Goal: Book appointment/travel/reservation

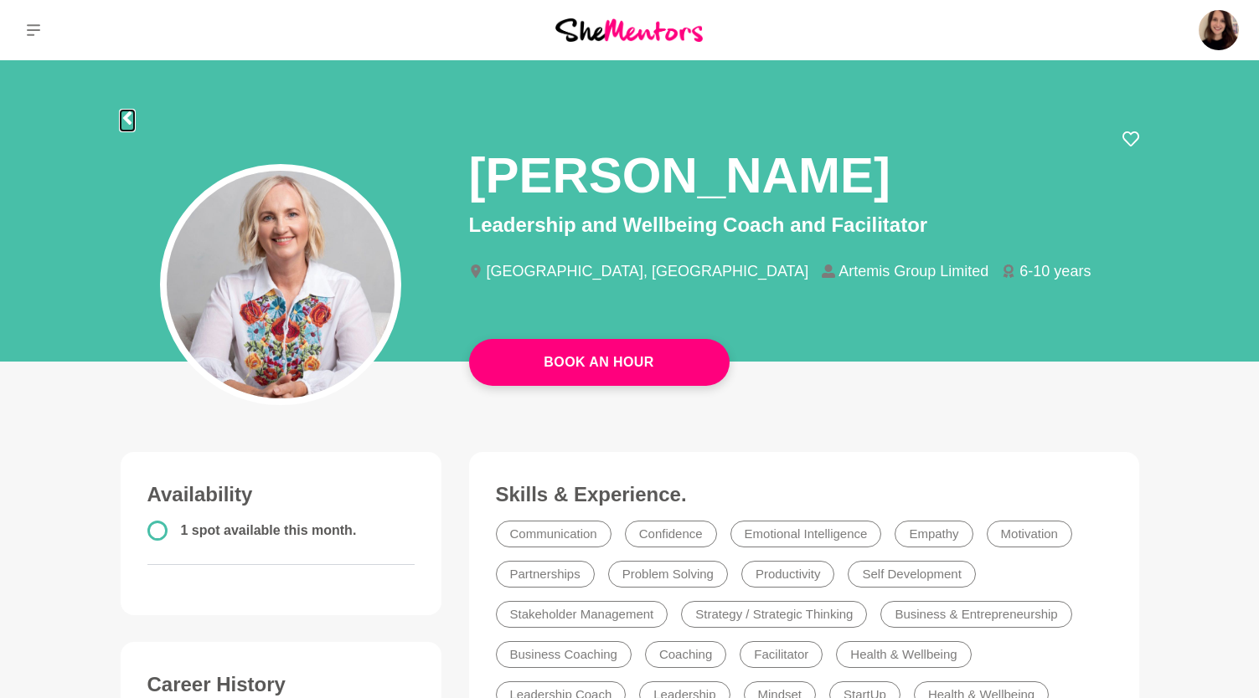
click at [128, 116] on icon at bounding box center [127, 117] width 13 height 13
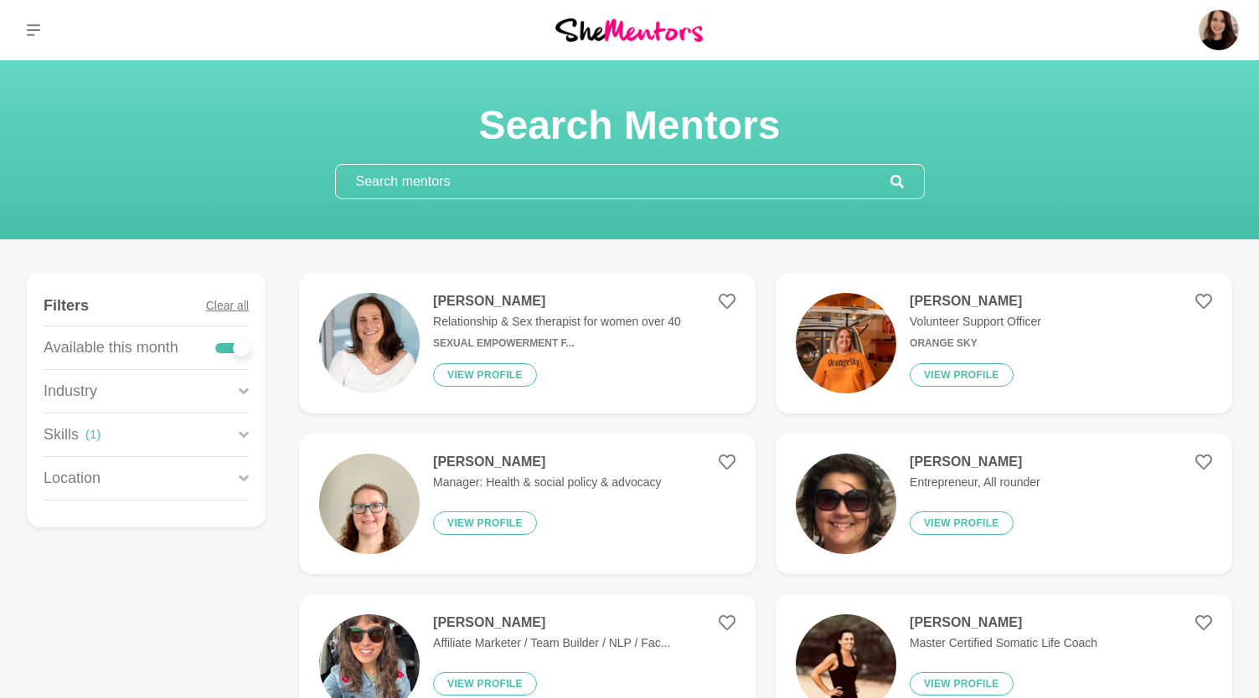
click at [517, 185] on input "text" at bounding box center [613, 181] width 554 height 33
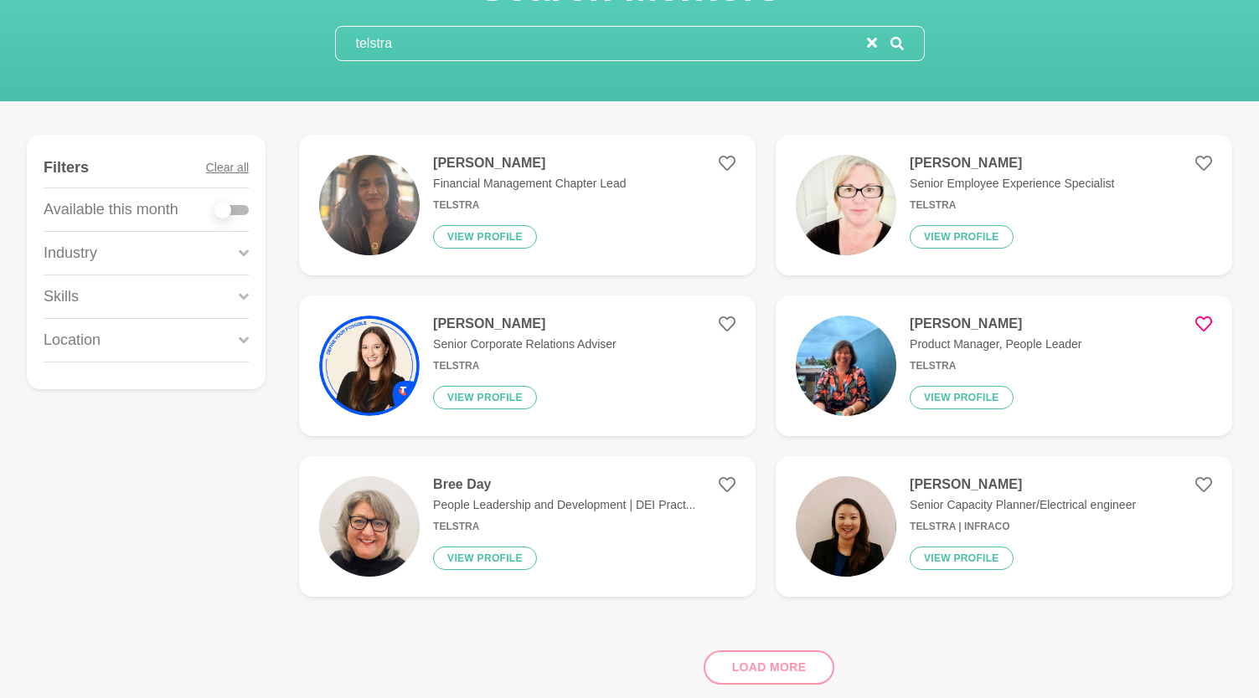
scroll to position [203, 0]
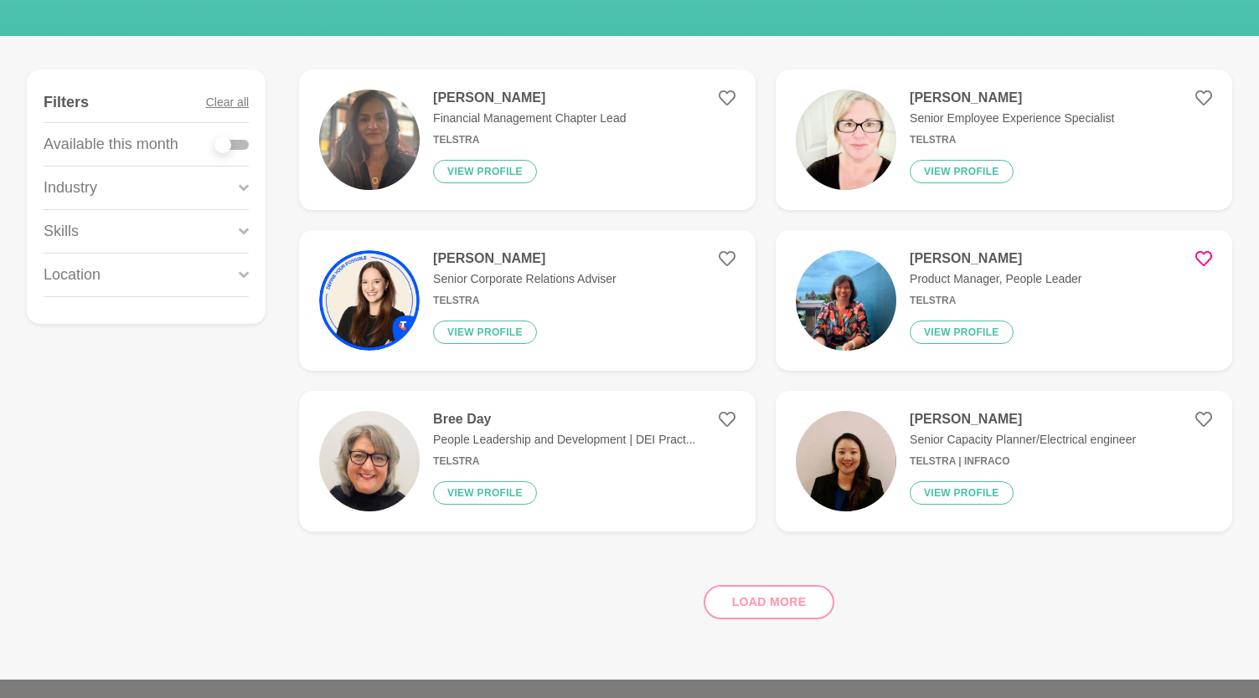
type input "telstra"
click at [450, 153] on div "Nirali Subnis Financial Management Chapter Lead Telstra View profile" at bounding box center [523, 140] width 206 height 100
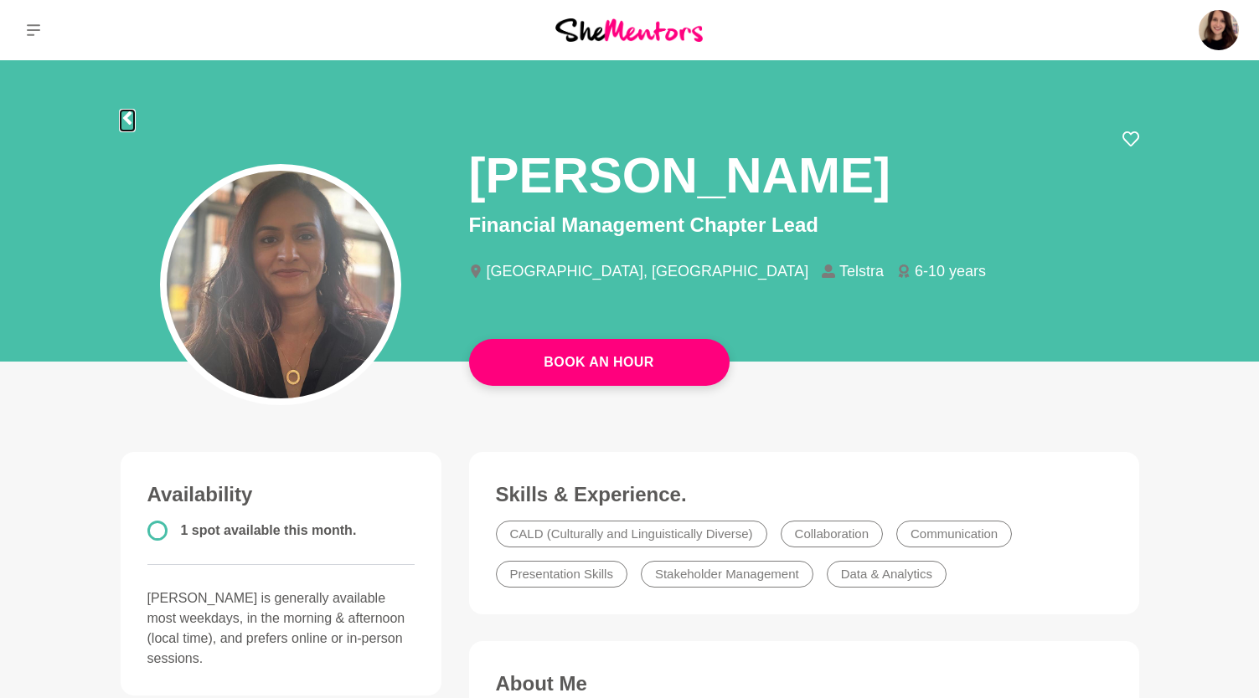
click at [132, 120] on icon at bounding box center [127, 117] width 13 height 13
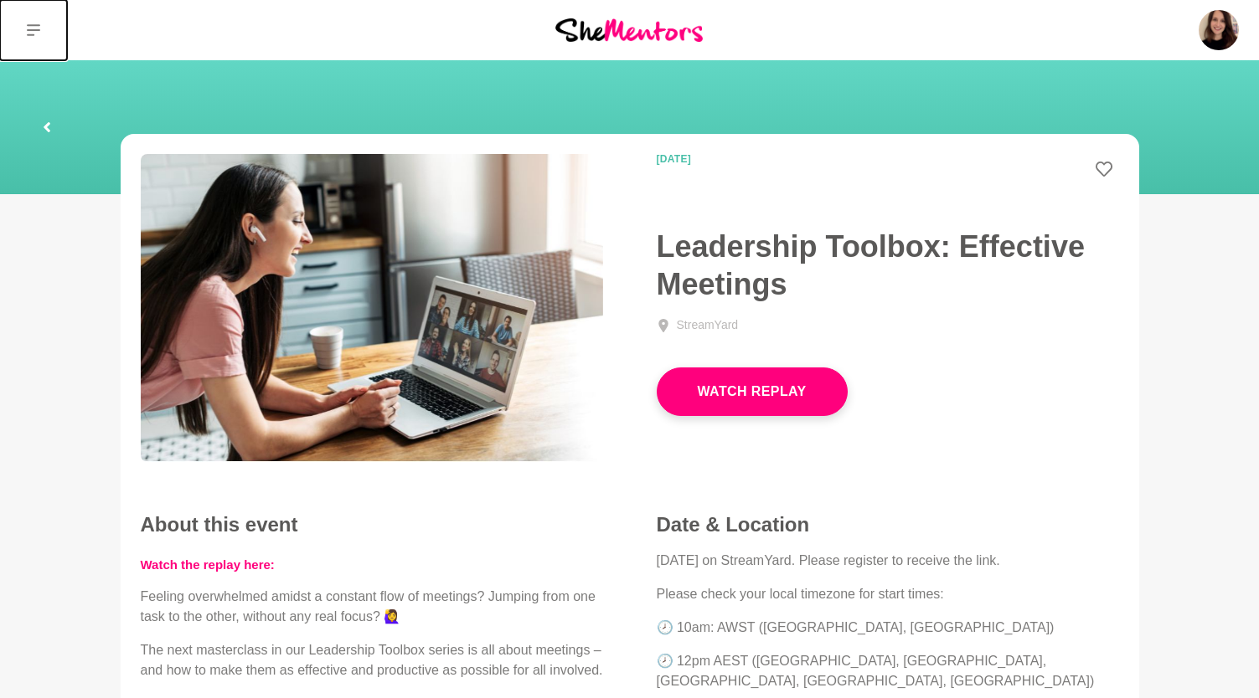
click at [28, 15] on button at bounding box center [33, 30] width 67 height 60
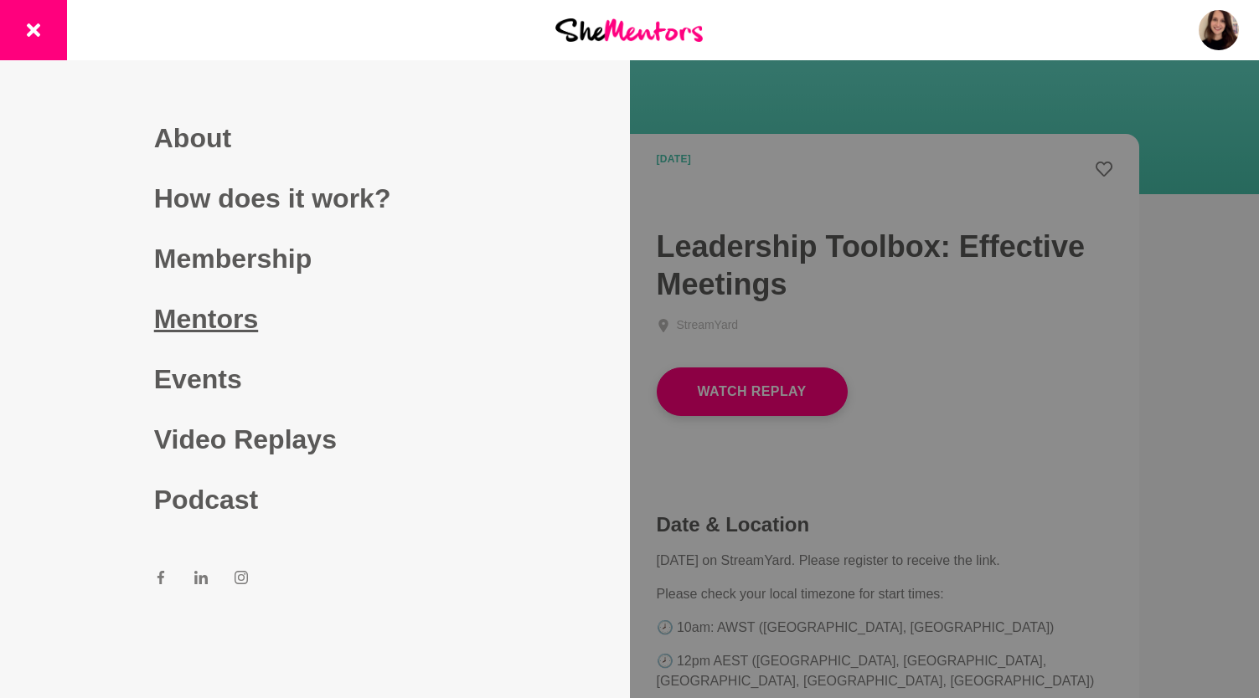
click at [210, 332] on link "Mentors" at bounding box center [315, 319] width 322 height 60
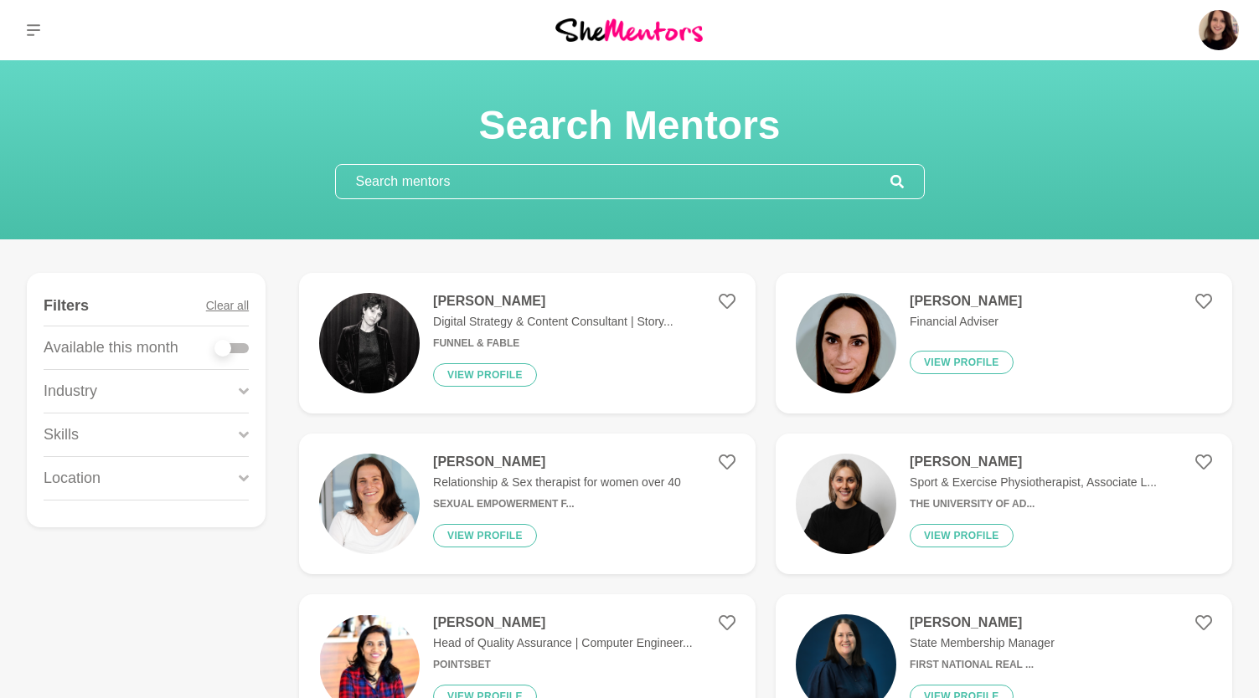
click at [403, 173] on input "text" at bounding box center [613, 181] width 554 height 33
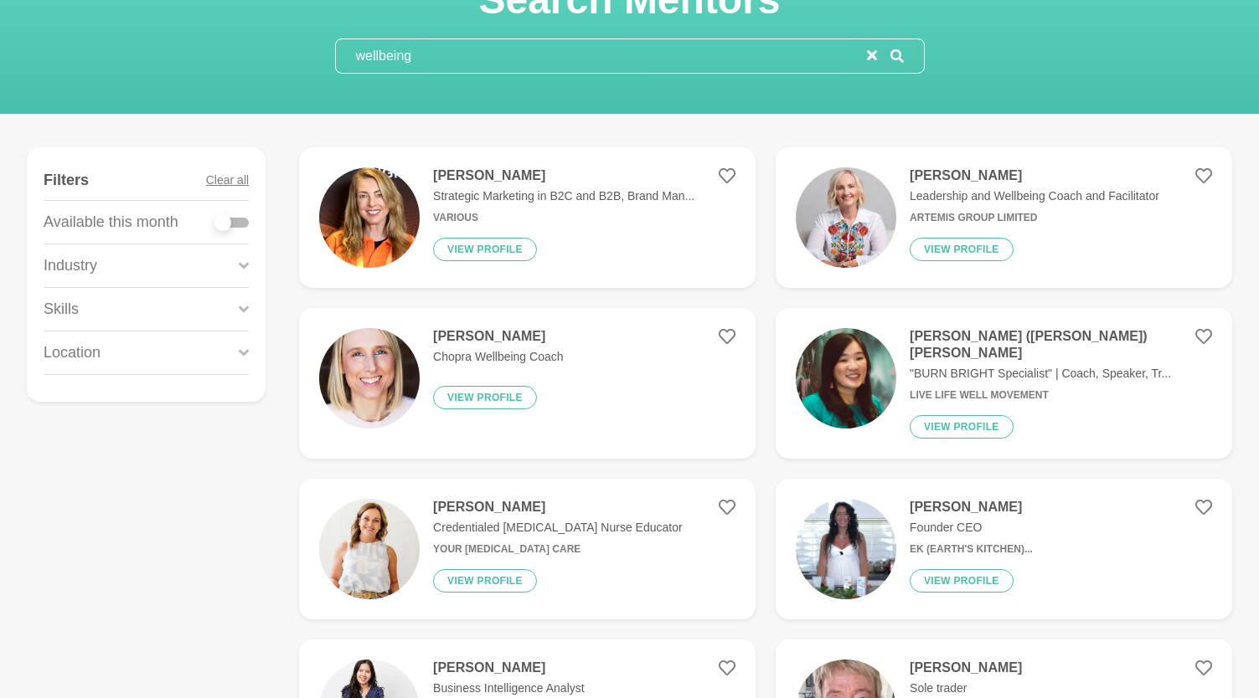
scroll to position [266, 0]
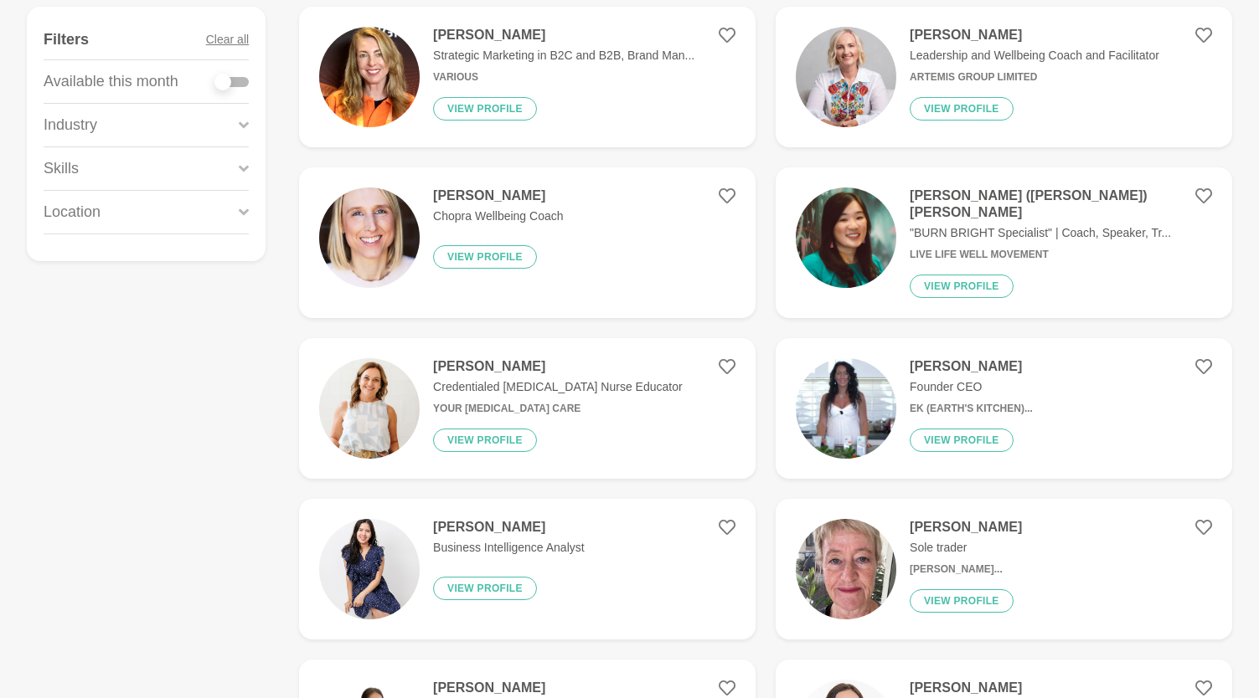
type input "wellbeing"
click at [138, 167] on div "Skills" at bounding box center [146, 168] width 205 height 43
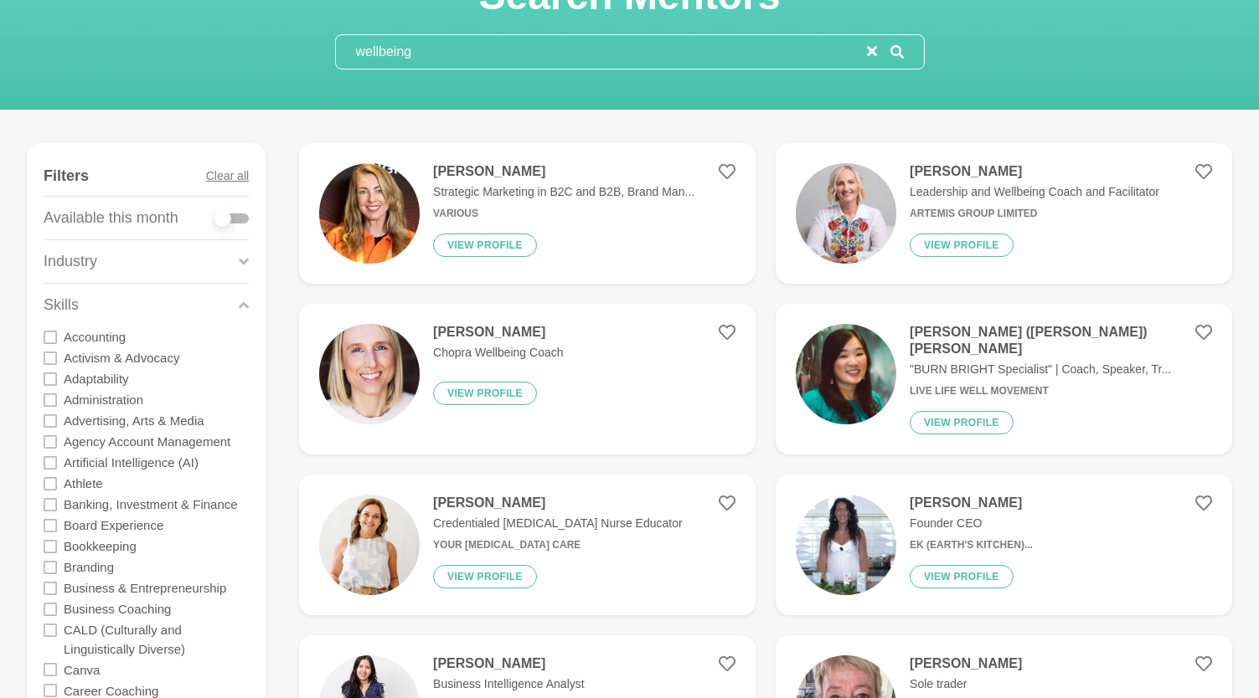
scroll to position [96, 0]
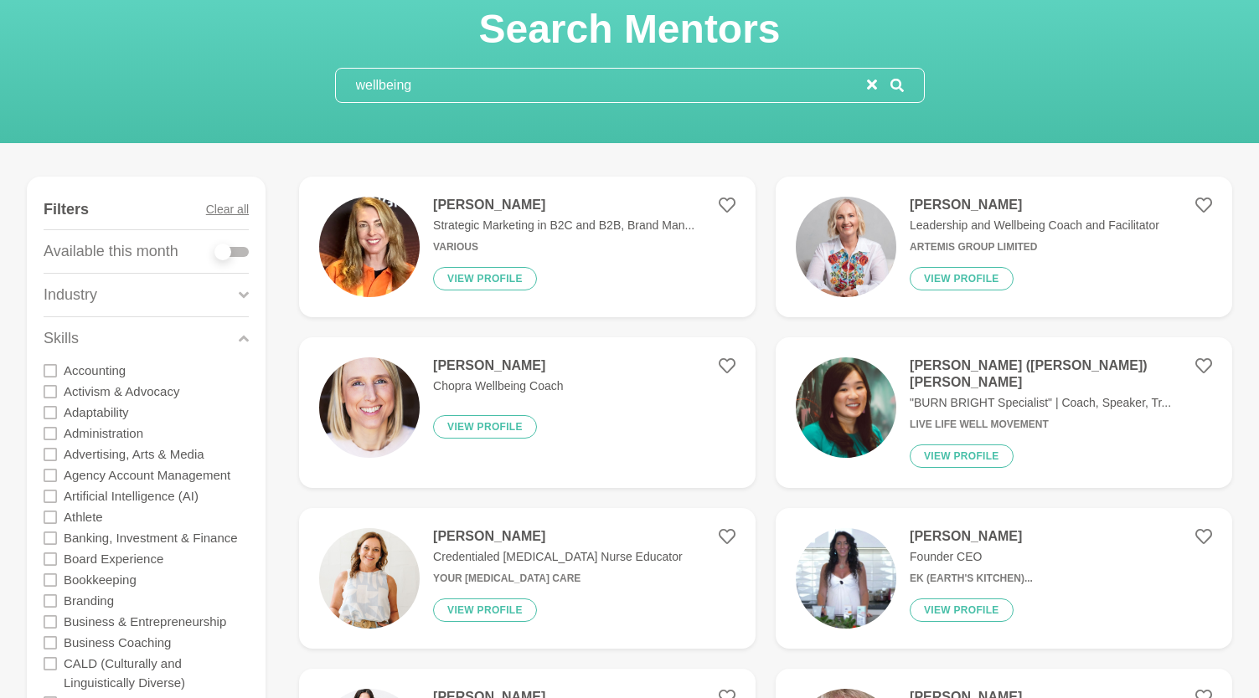
click at [395, 80] on input "wellbeing" at bounding box center [601, 85] width 531 height 33
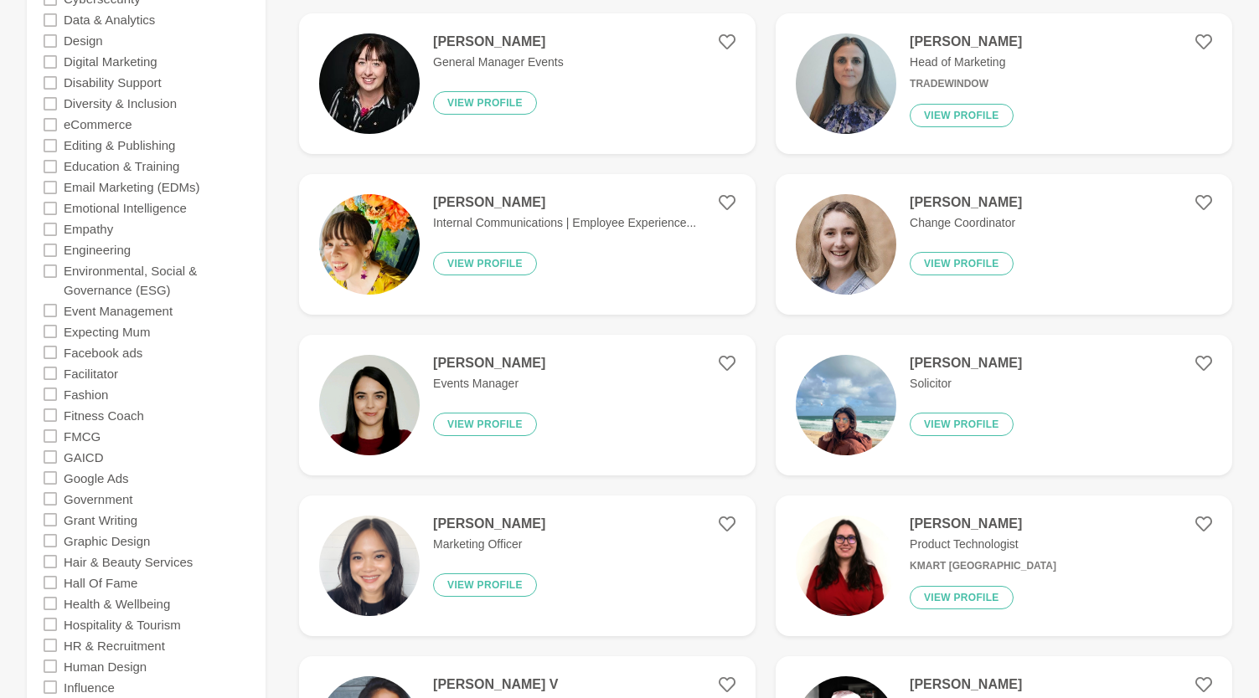
scroll to position [1703, 0]
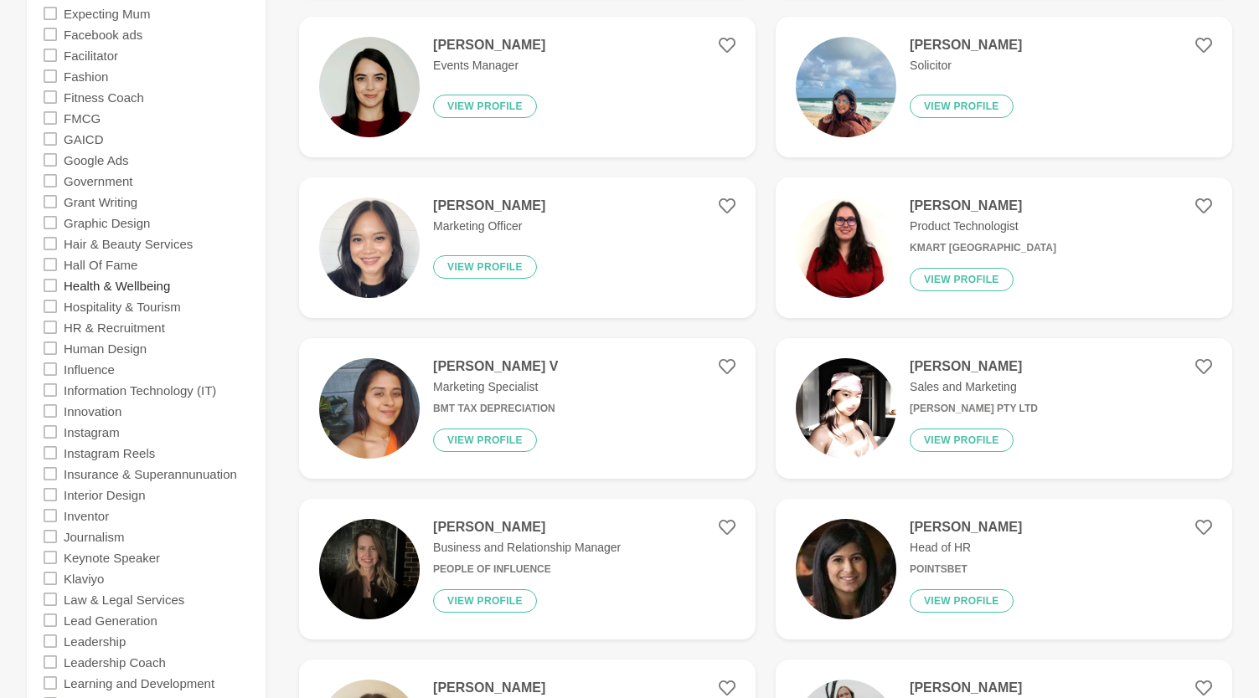
click at [88, 277] on label "Health & Wellbeing" at bounding box center [117, 285] width 106 height 21
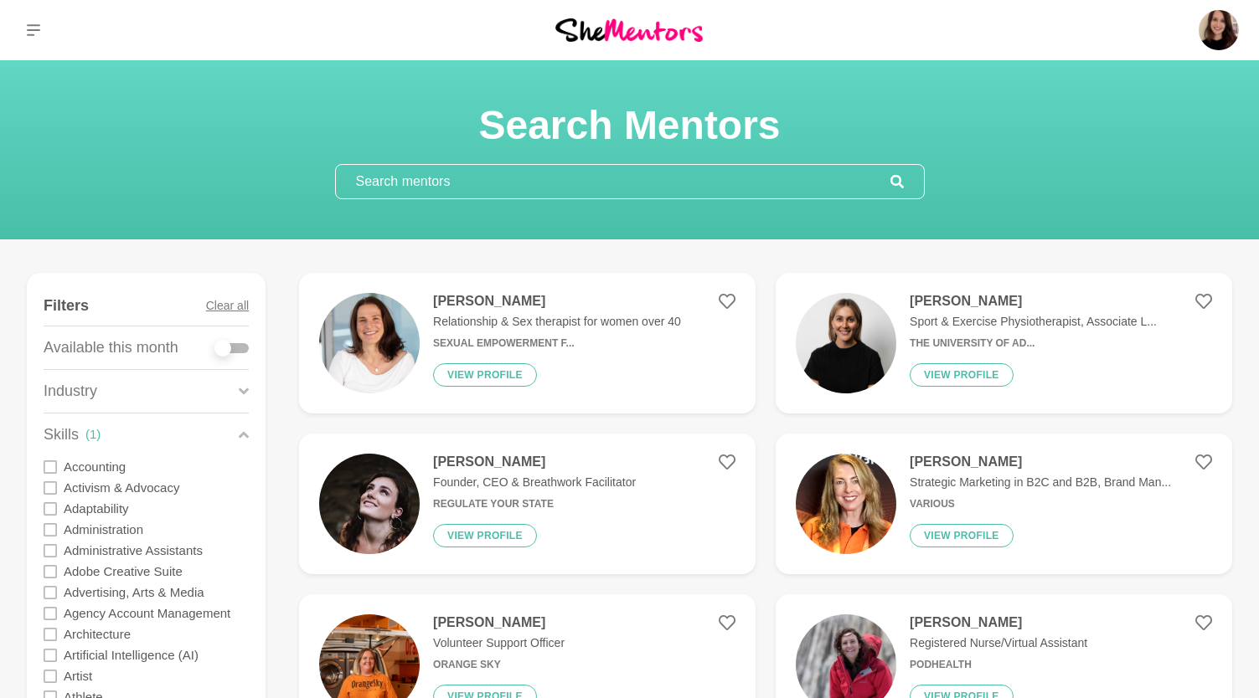
click at [229, 348] on div at bounding box center [222, 348] width 17 height 17
checkbox input "true"
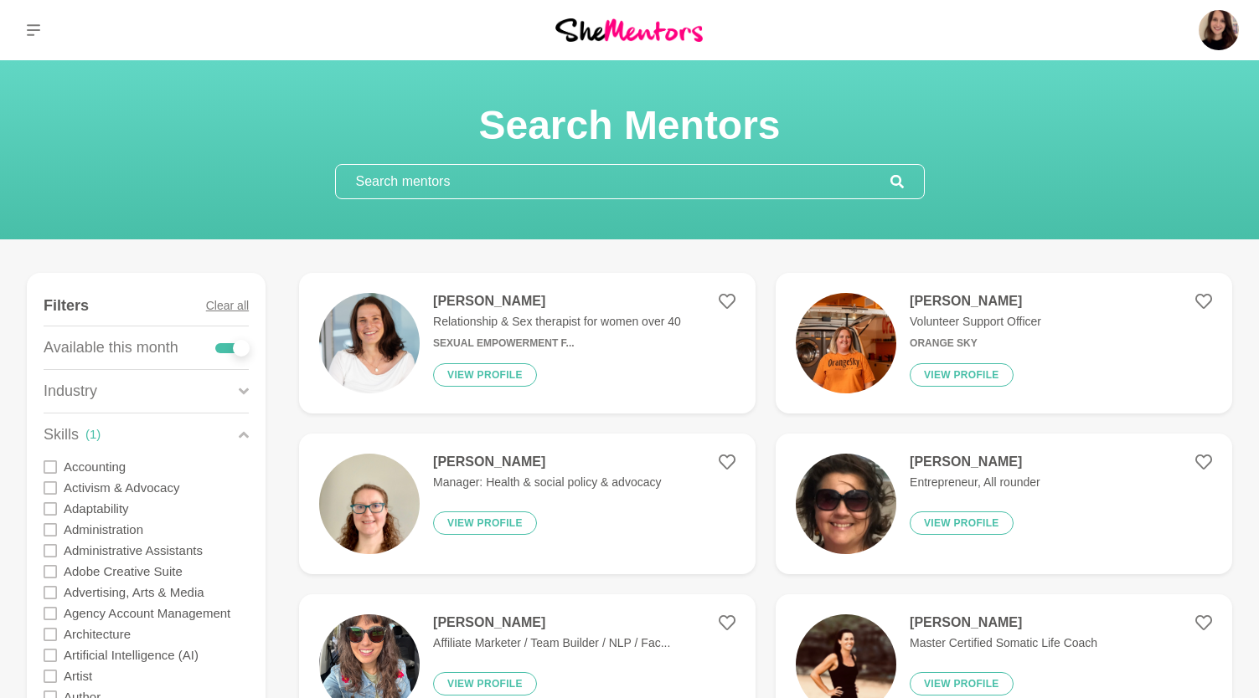
click at [598, 493] on div "Justine Watkins Manager: Health & social policy & advocacy View profile" at bounding box center [540, 504] width 241 height 100
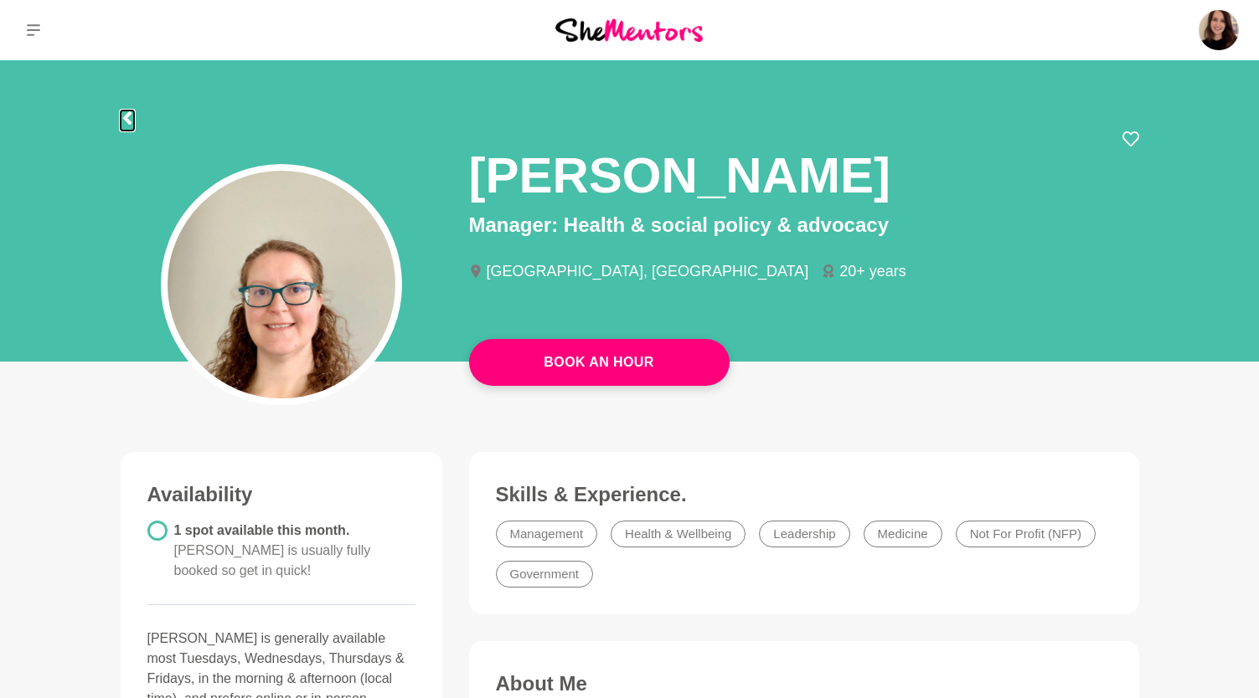
click at [129, 121] on icon at bounding box center [126, 117] width 8 height 13
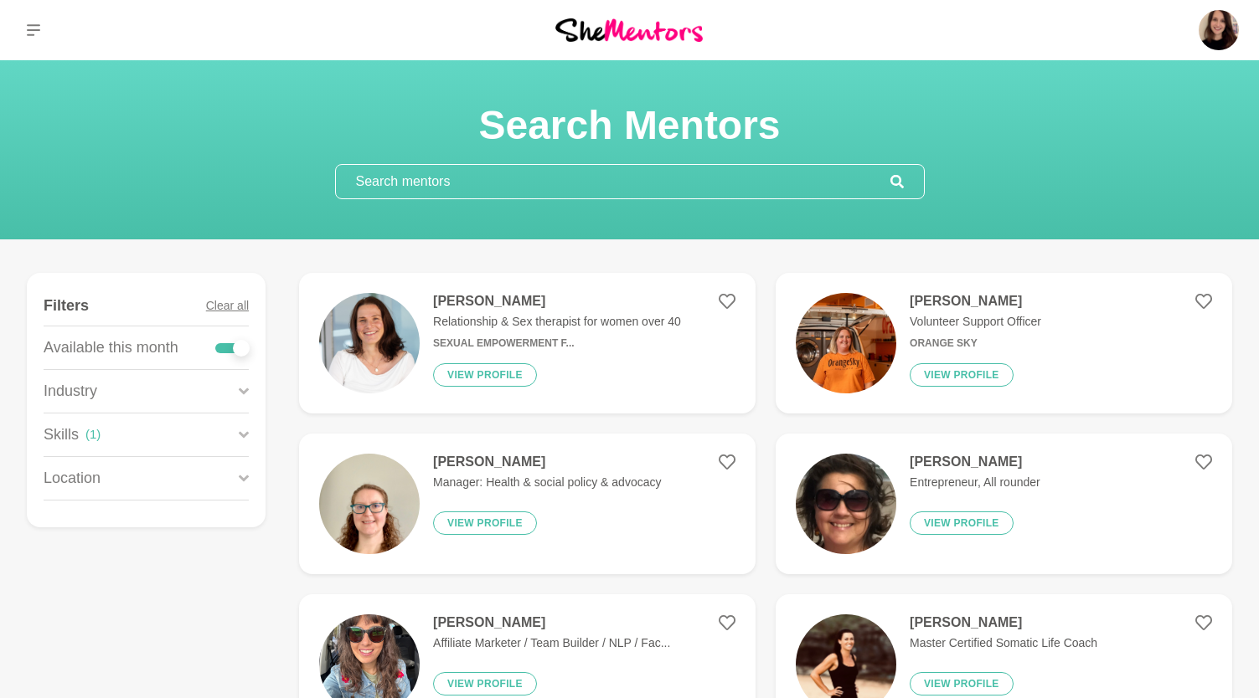
click at [490, 180] on input "text" at bounding box center [613, 181] width 554 height 33
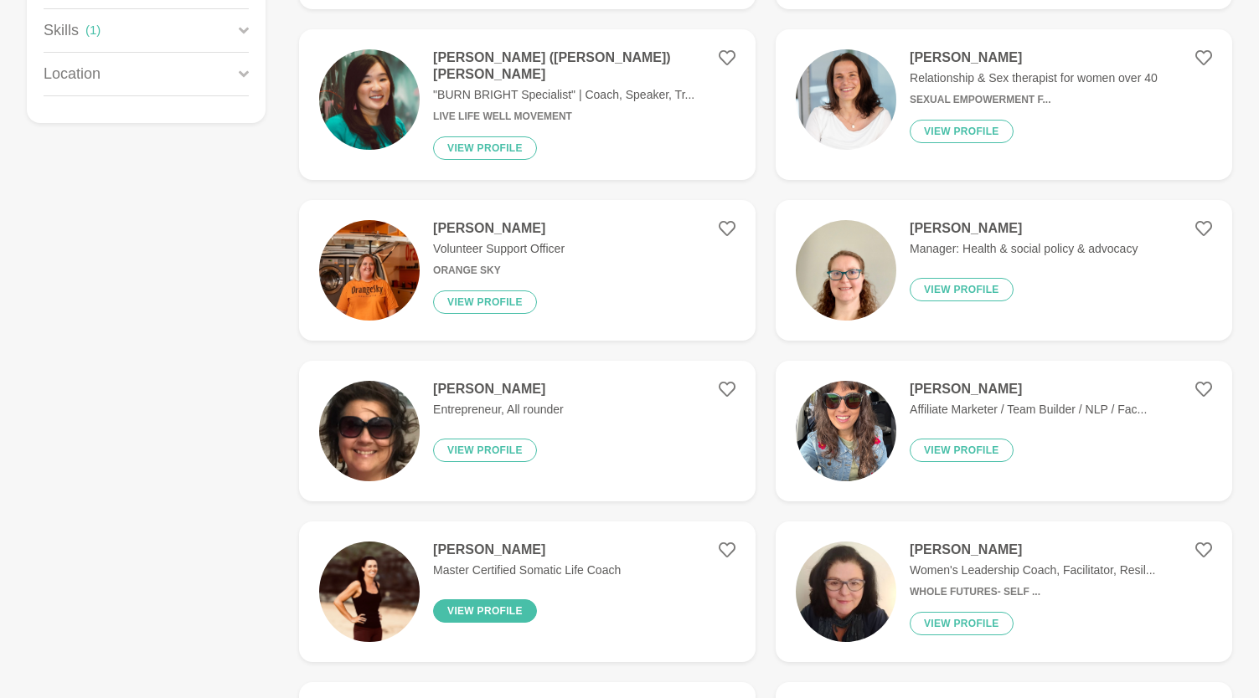
scroll to position [114, 0]
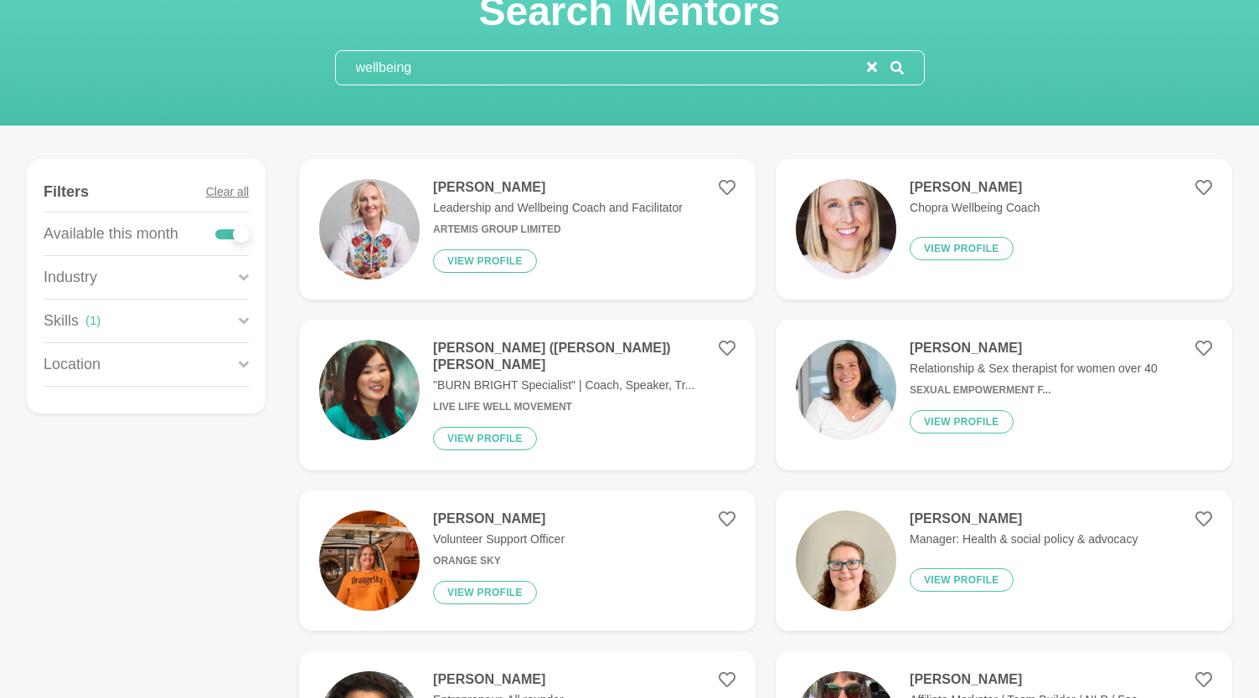
type input "wellbeing"
click at [390, 406] on img at bounding box center [369, 390] width 100 height 100
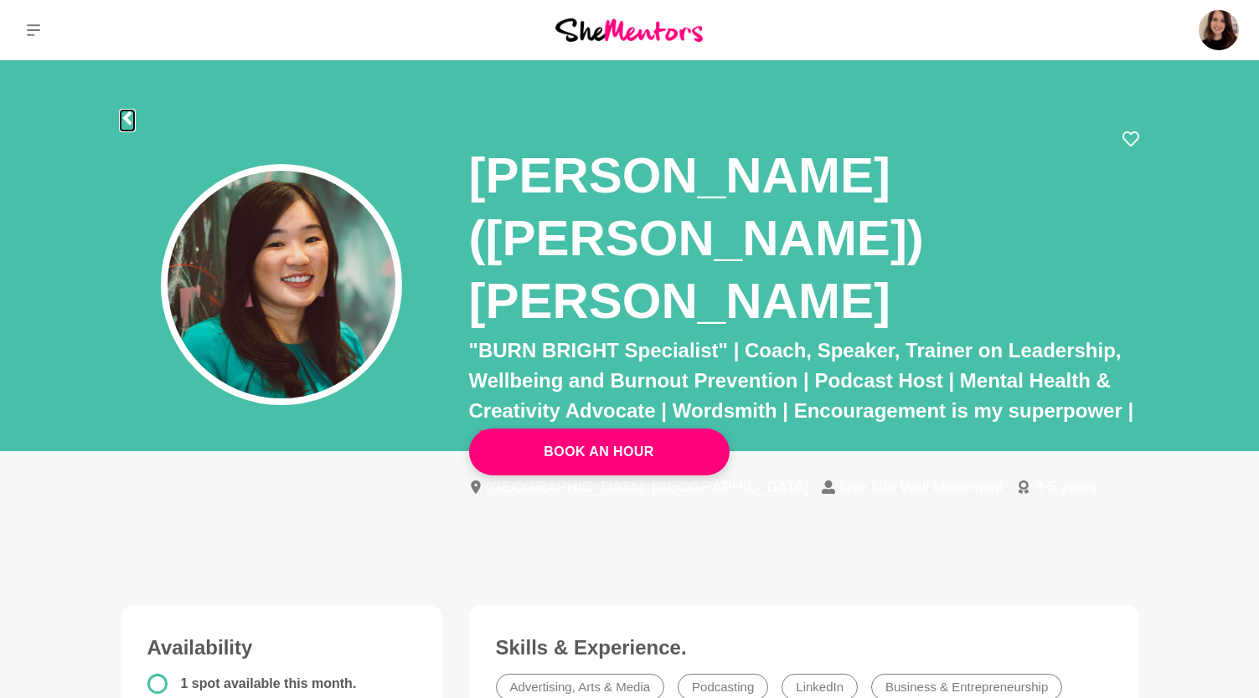
click at [126, 119] on icon at bounding box center [126, 117] width 8 height 13
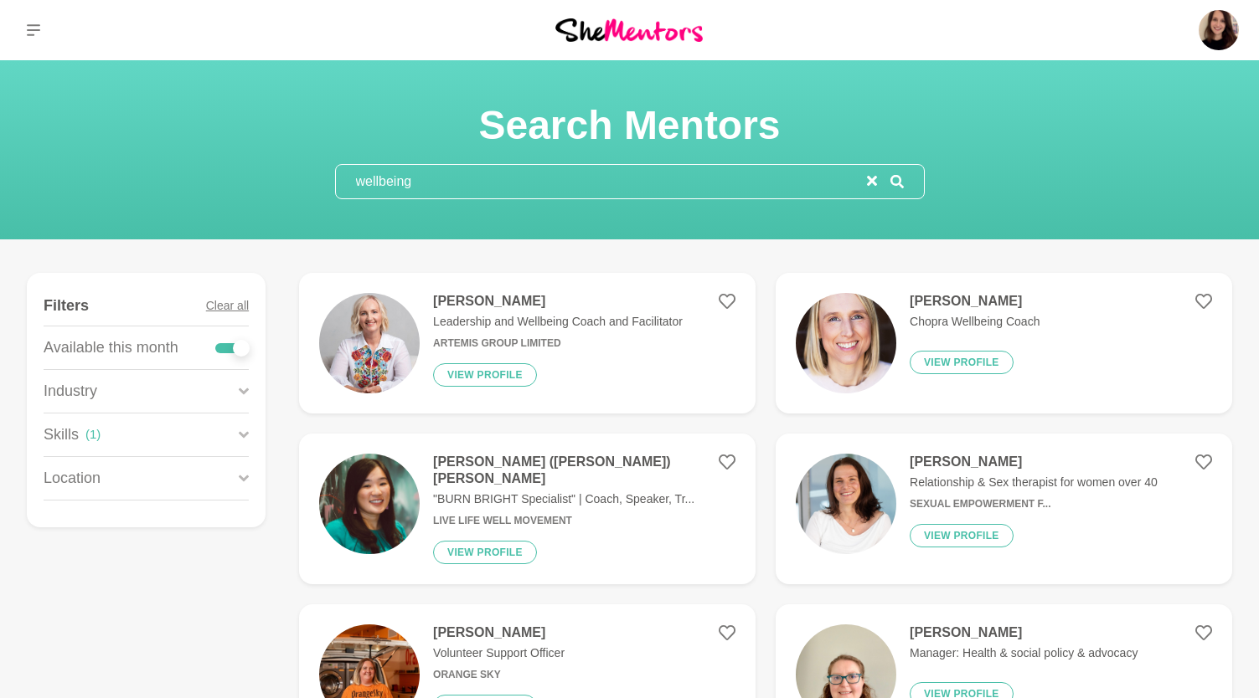
click at [429, 191] on input "wellbeing" at bounding box center [601, 181] width 531 height 33
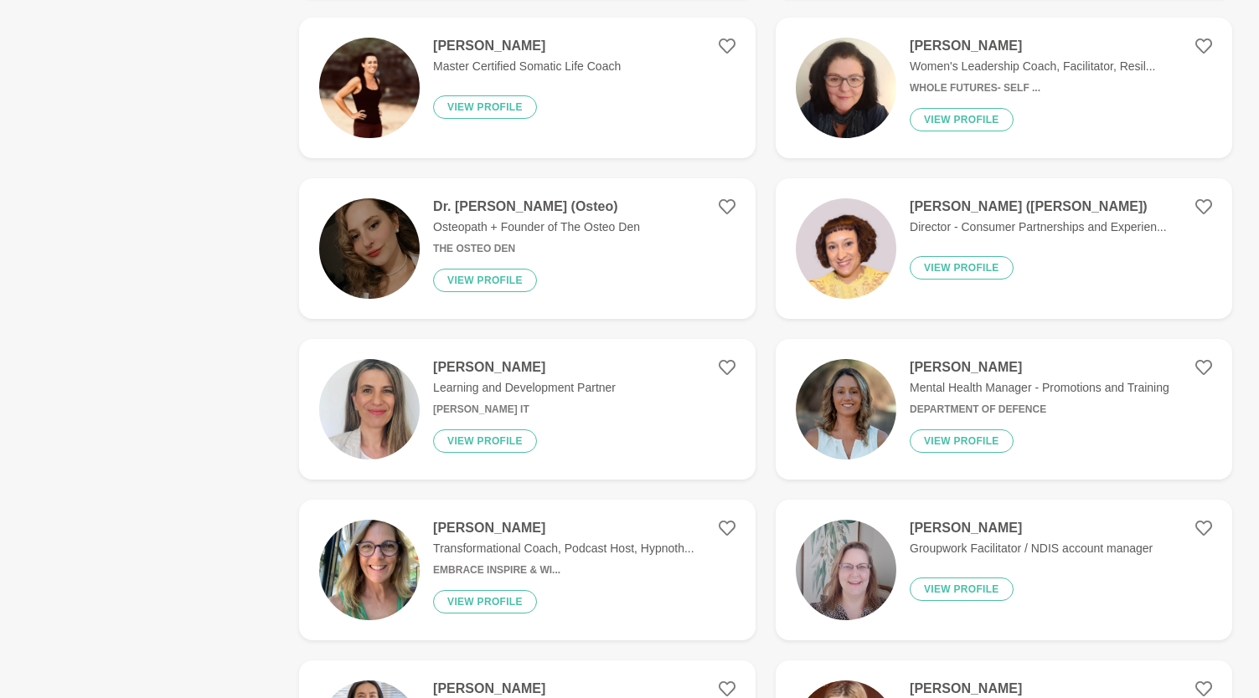
scroll to position [1001, 0]
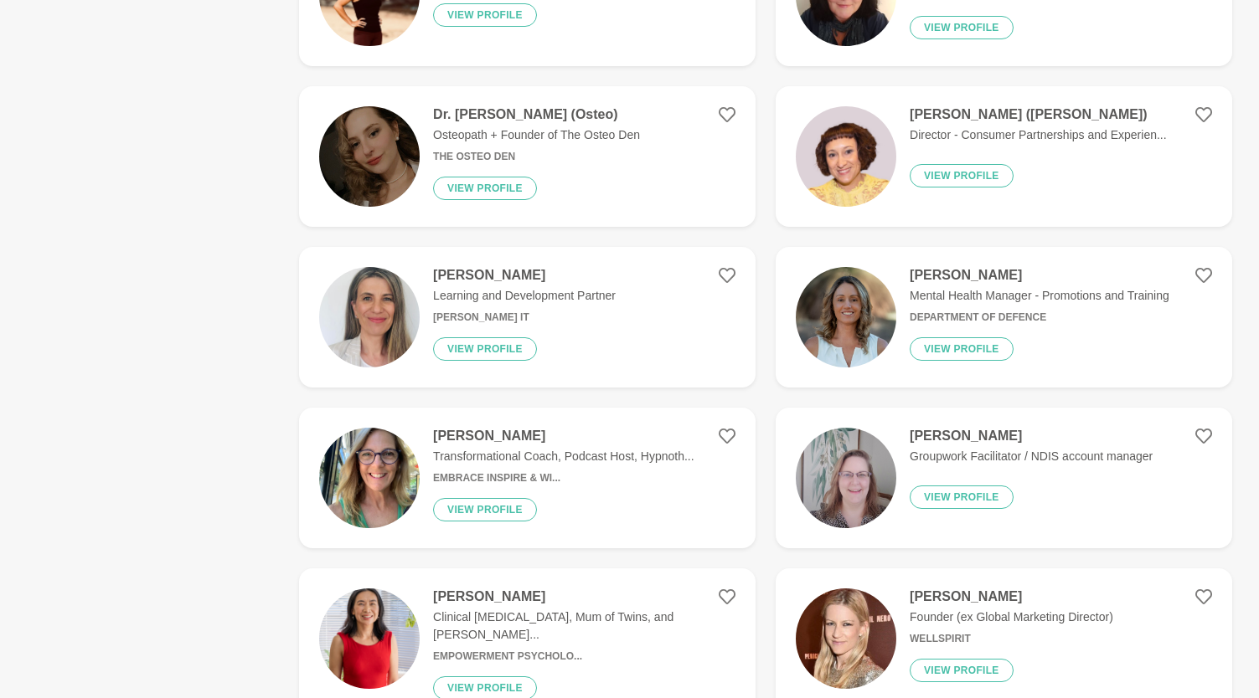
click at [820, 484] on img at bounding box center [846, 478] width 100 height 100
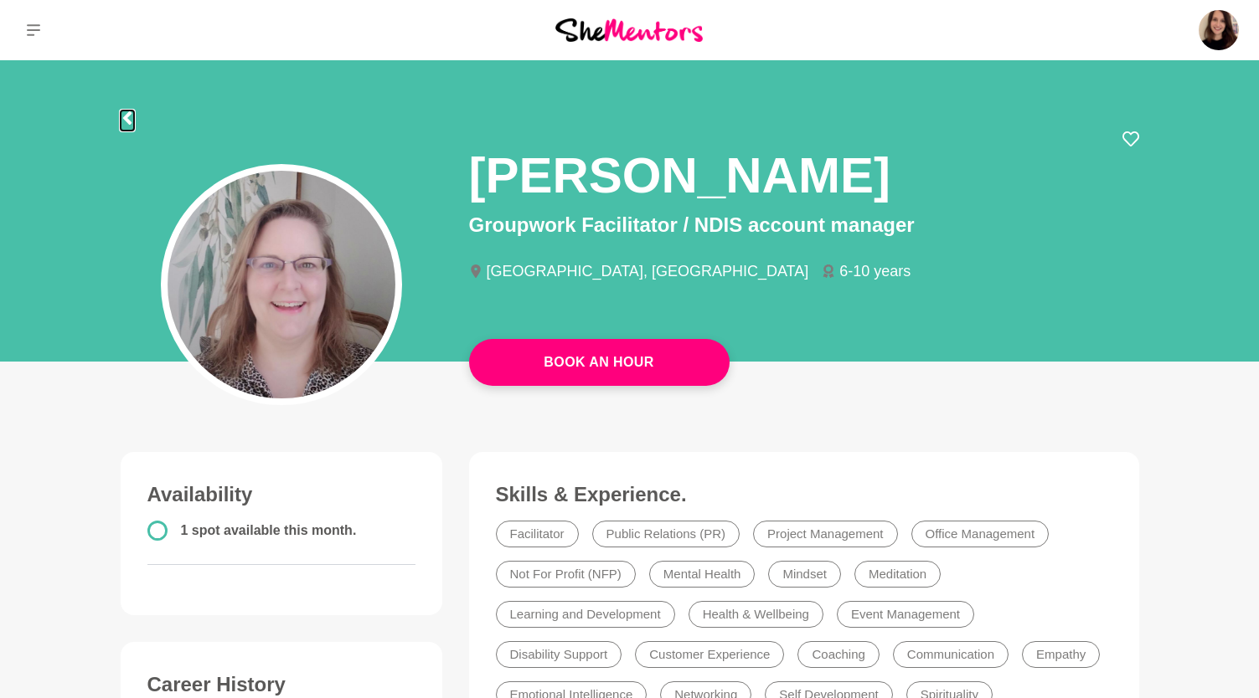
click at [121, 118] on icon at bounding box center [127, 117] width 13 height 13
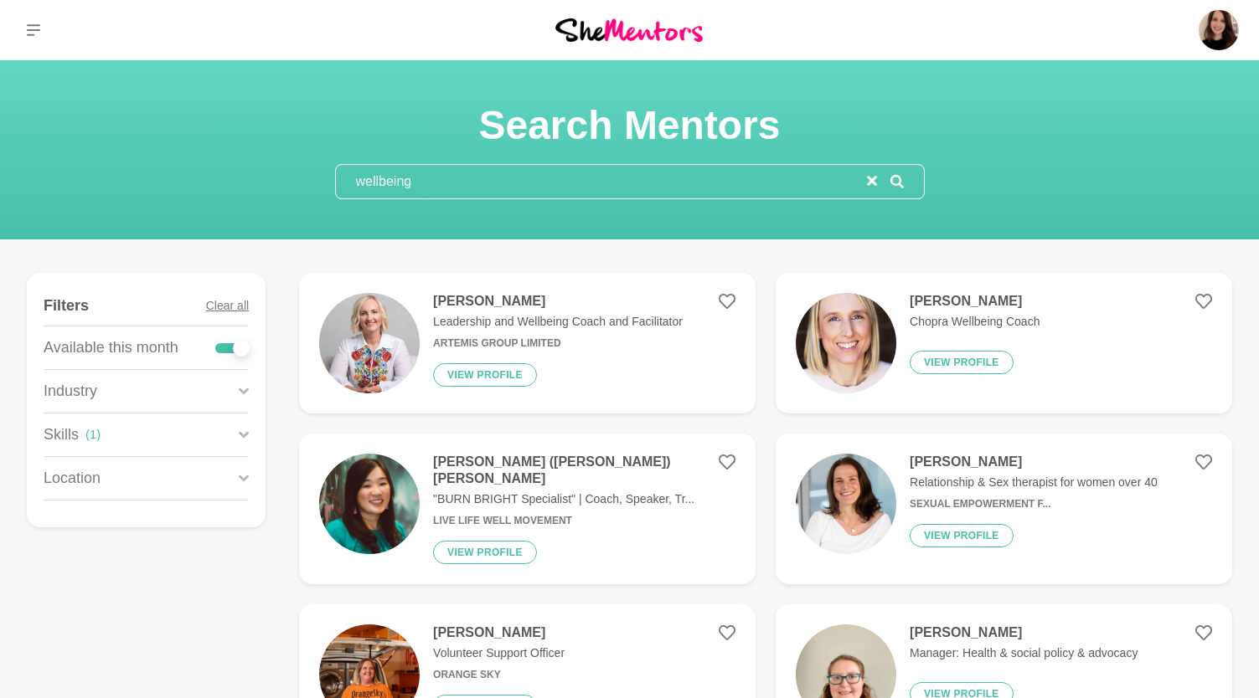
click at [483, 188] on input "wellbeing" at bounding box center [601, 181] width 531 height 33
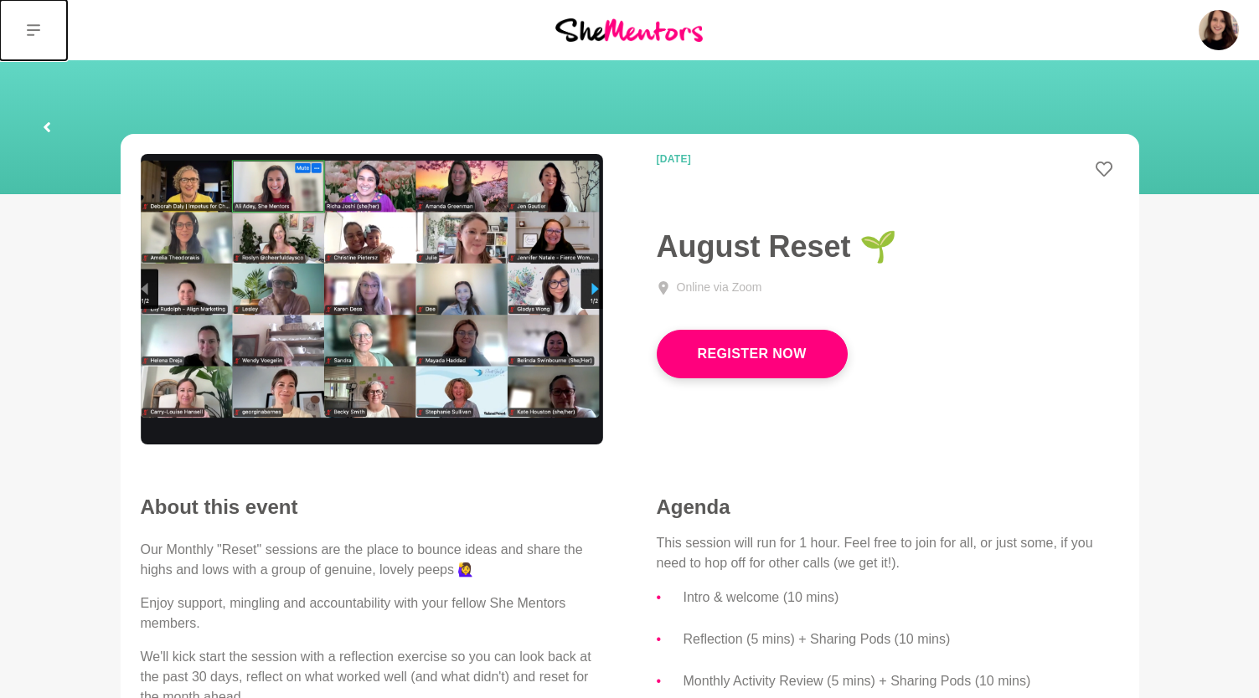
click at [28, 28] on icon at bounding box center [33, 29] width 13 height 13
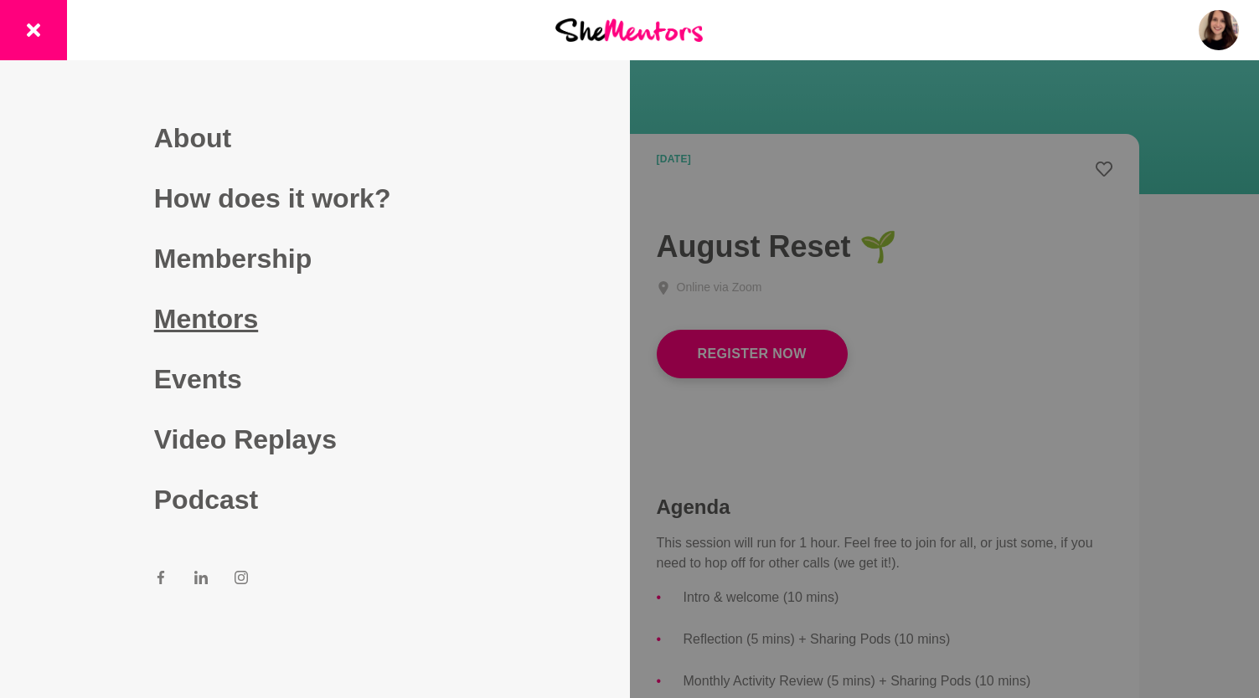
click at [193, 337] on link "Mentors" at bounding box center [315, 319] width 322 height 60
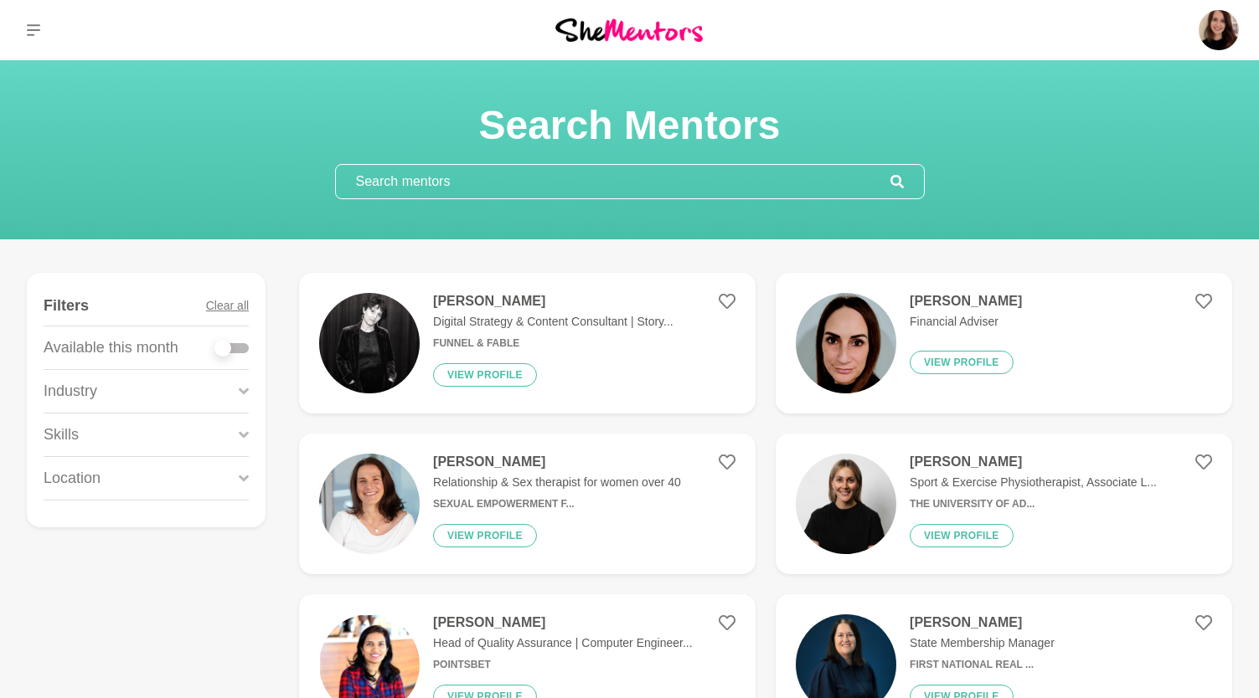
click at [400, 172] on input "text" at bounding box center [613, 181] width 554 height 33
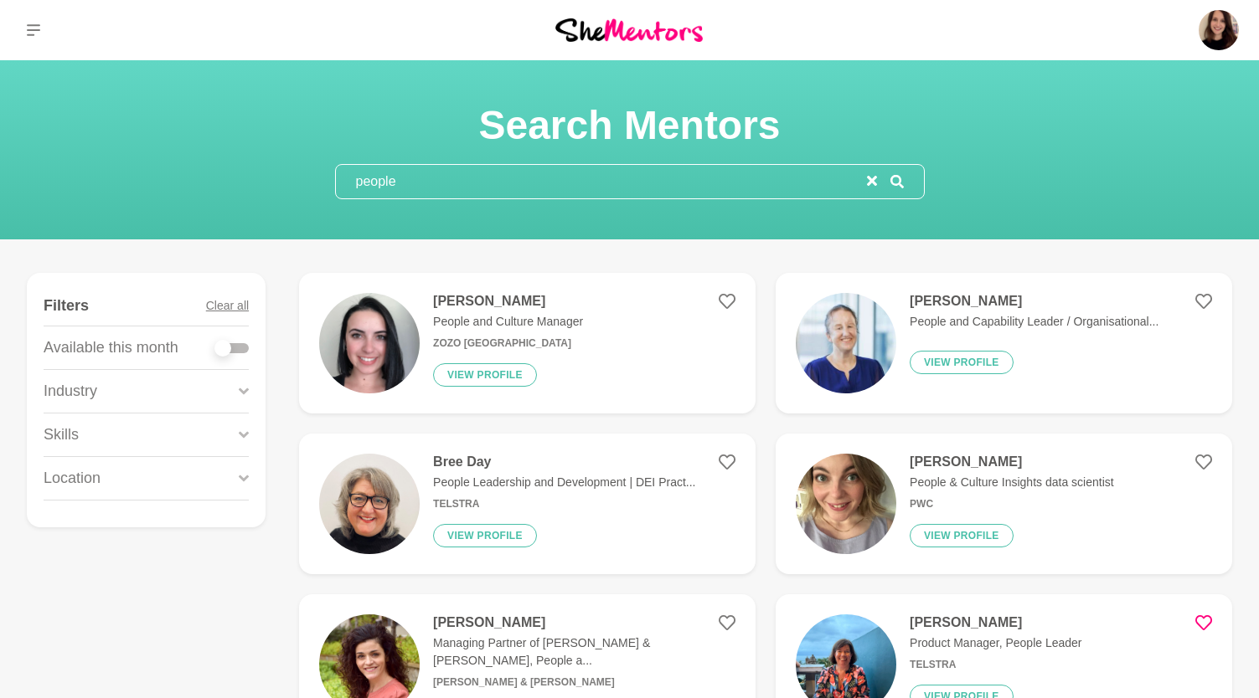
type input "people"
click at [231, 349] on div at bounding box center [231, 348] width 33 height 10
checkbox input "true"
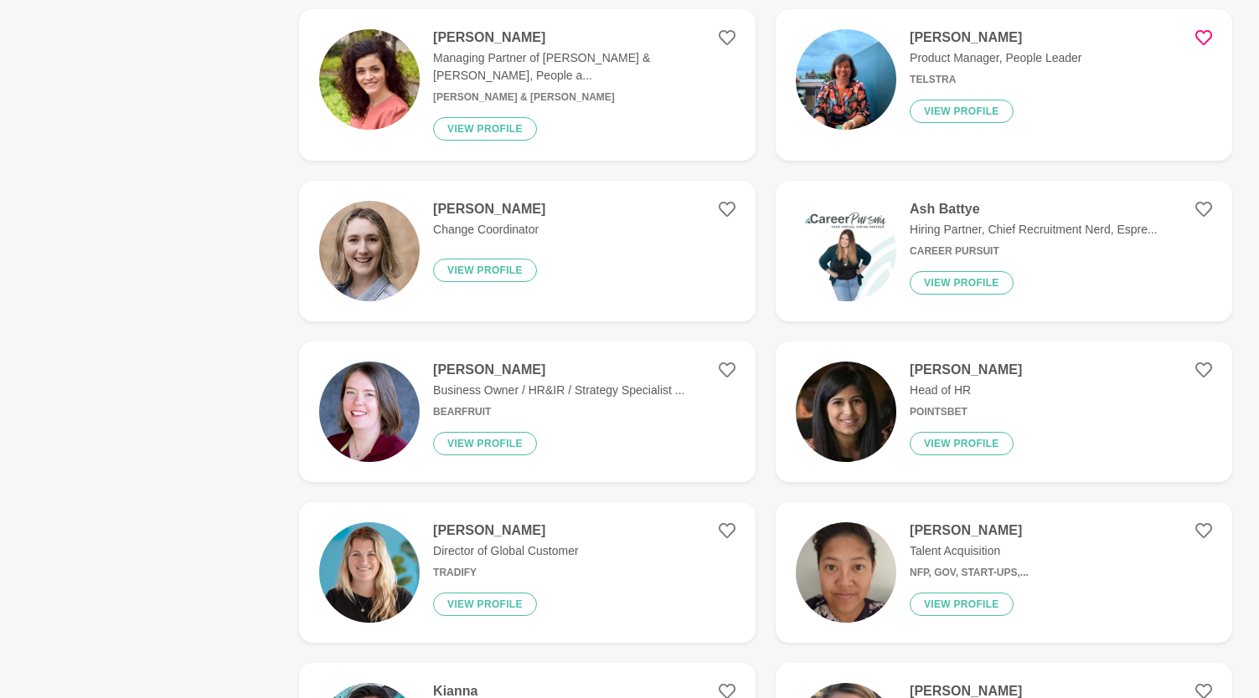
scroll to position [595, 0]
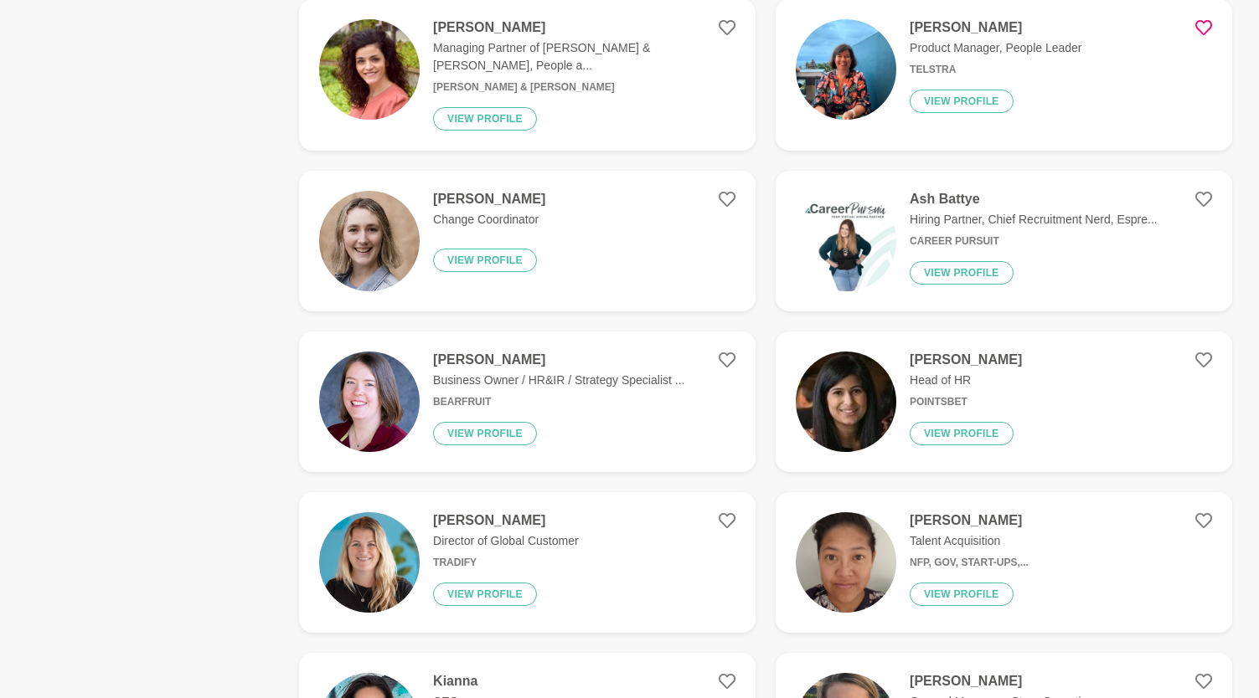
click at [379, 223] on img at bounding box center [369, 241] width 100 height 100
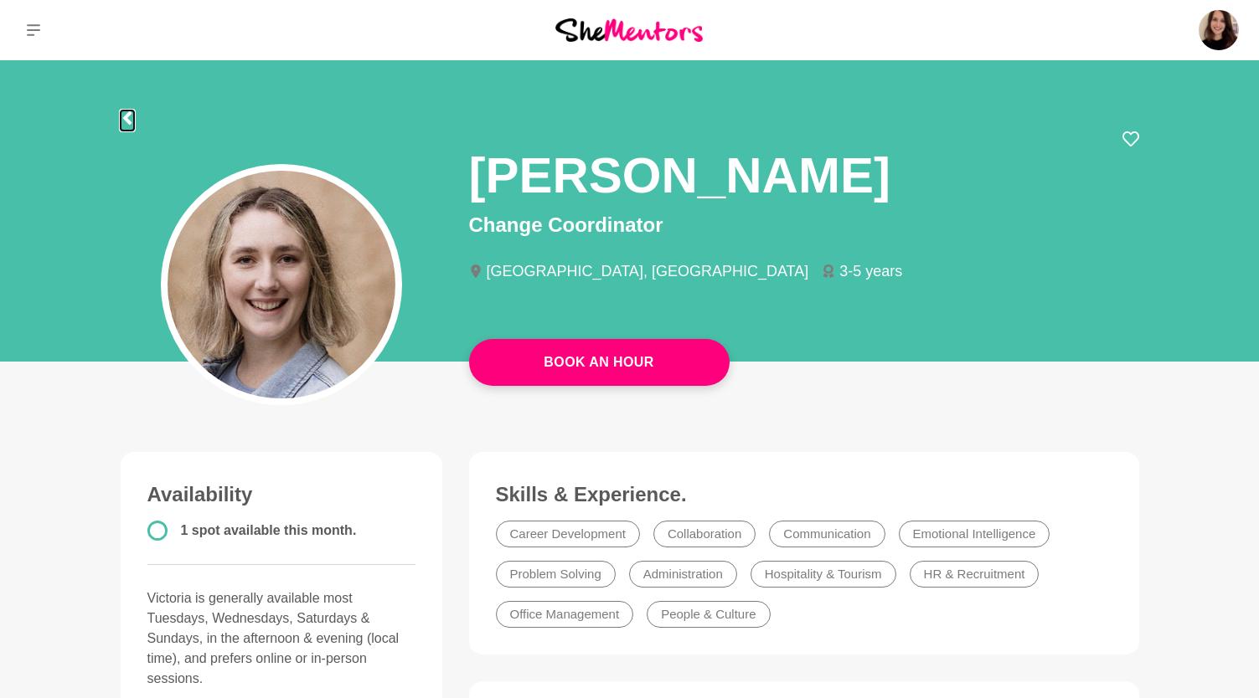
click at [130, 116] on icon at bounding box center [127, 117] width 13 height 13
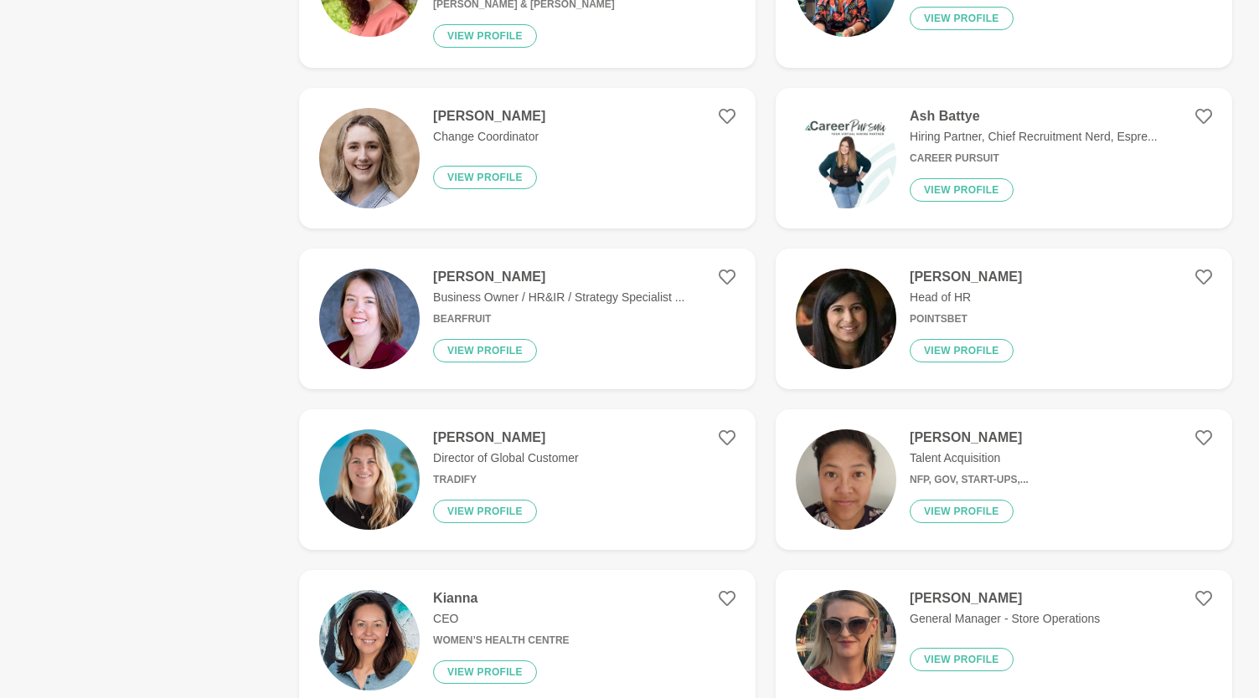
scroll to position [761, 0]
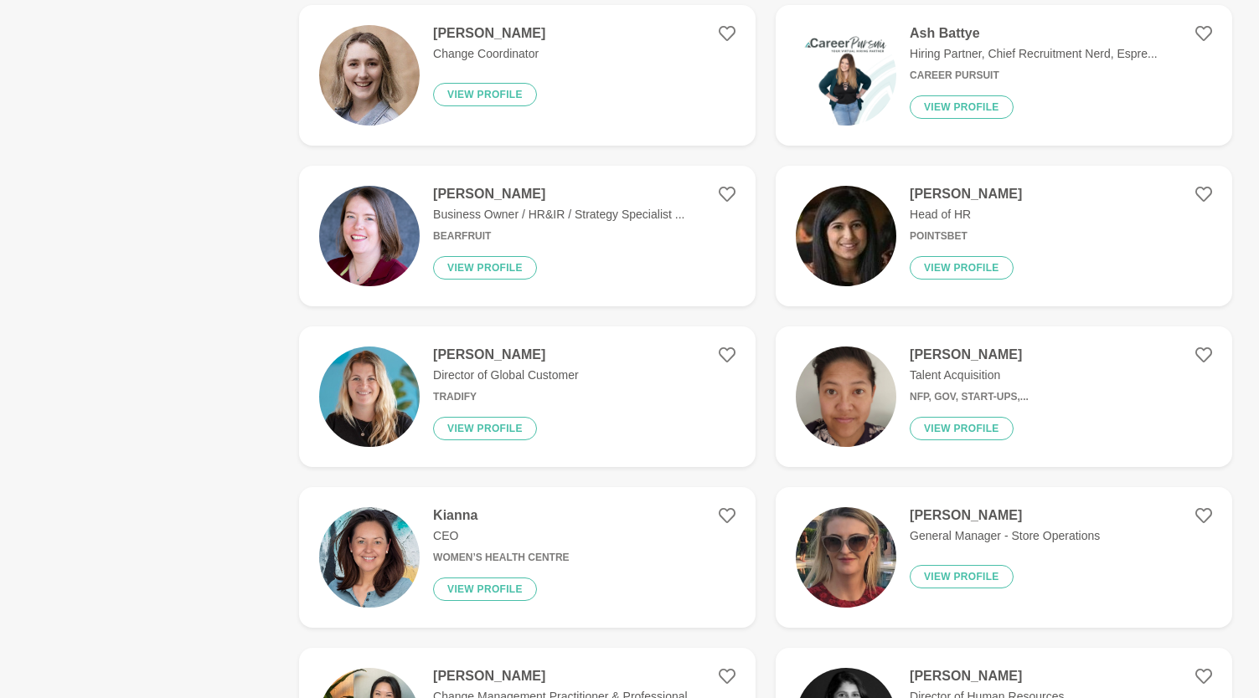
click at [834, 384] on img at bounding box center [846, 397] width 100 height 100
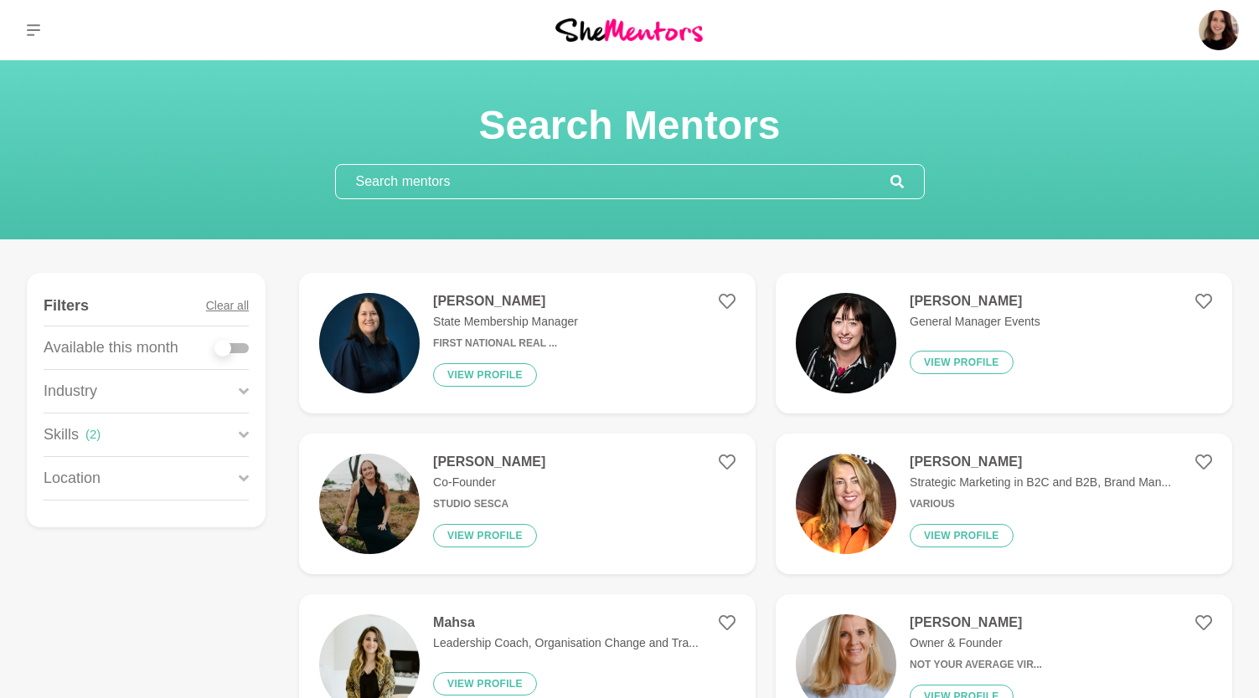
click at [393, 183] on input "text" at bounding box center [613, 181] width 554 height 33
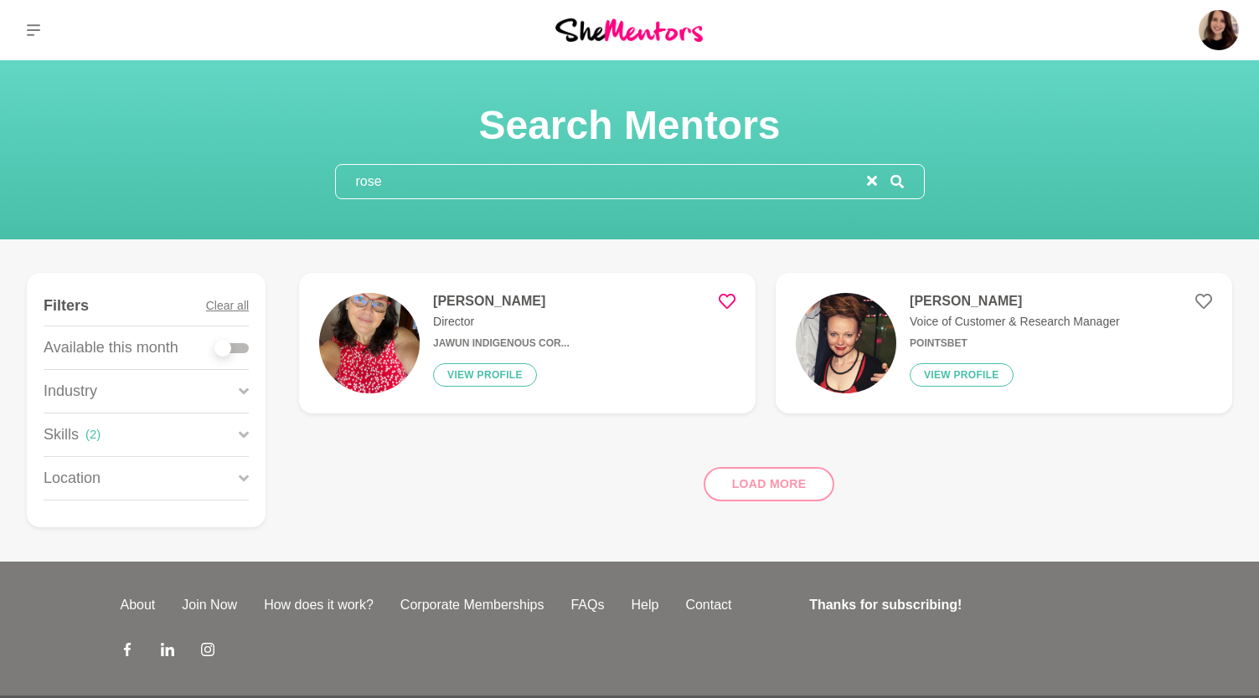
type input "rose"
click at [418, 345] on img at bounding box center [369, 343] width 100 height 100
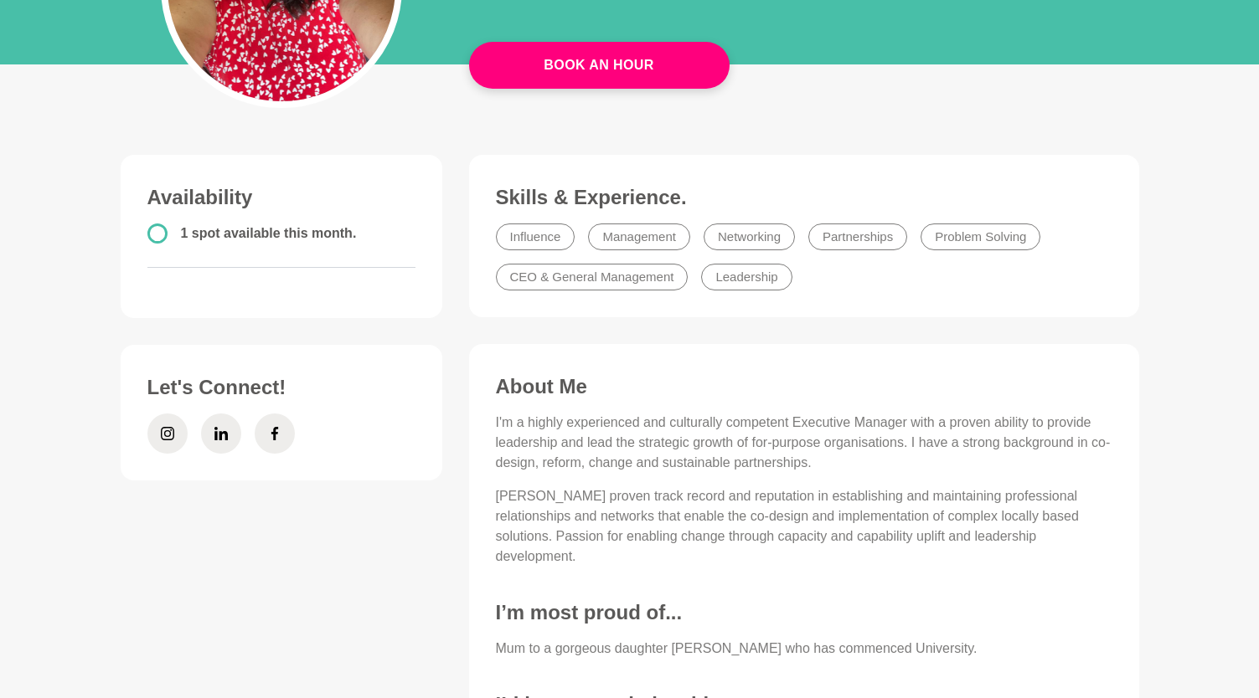
scroll to position [390, 0]
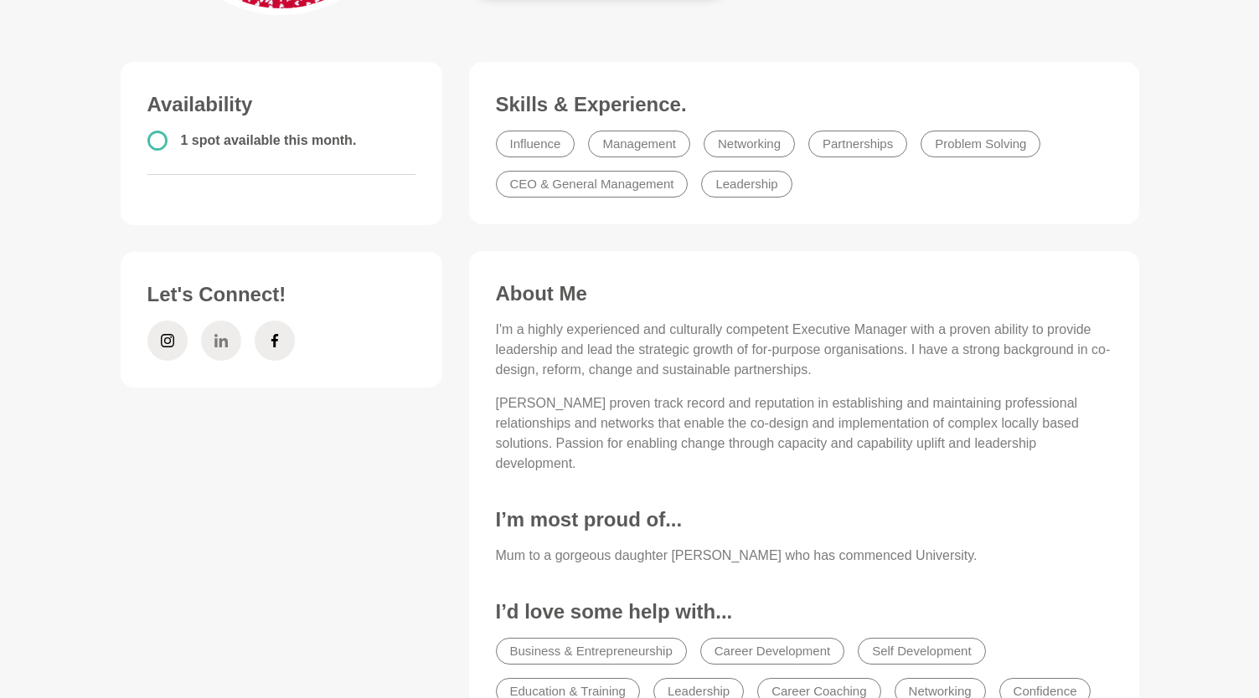
click at [223, 343] on icon at bounding box center [220, 341] width 13 height 40
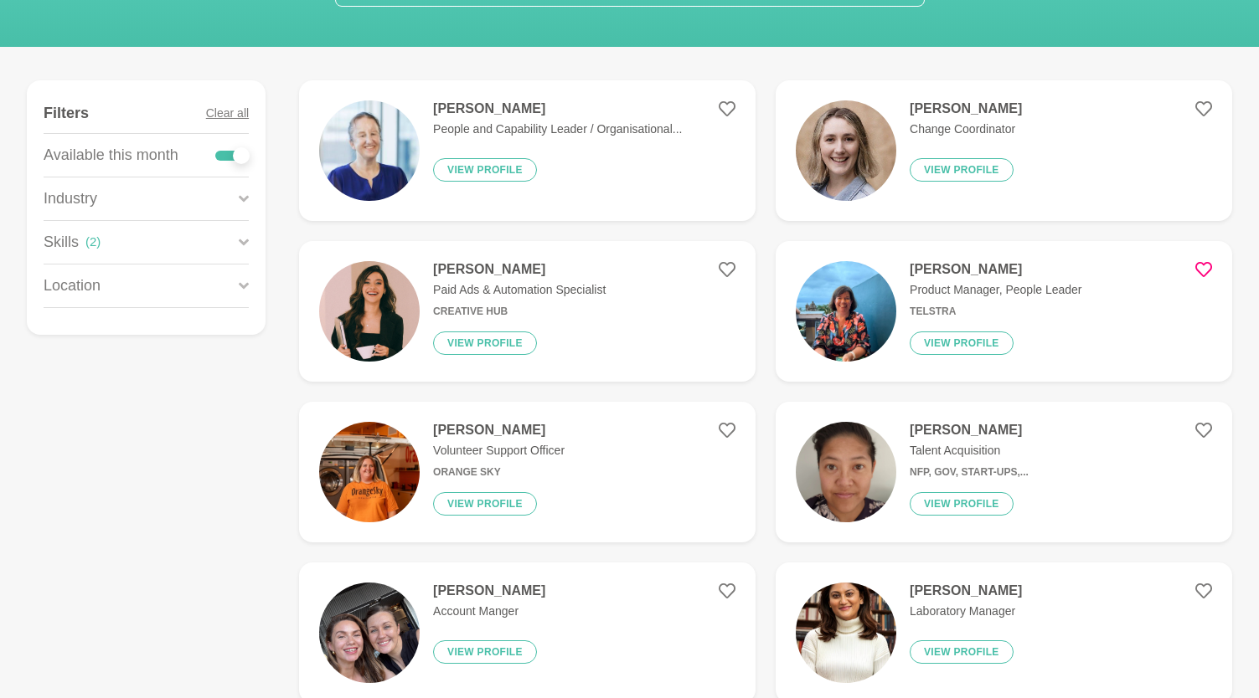
scroll to position [44, 0]
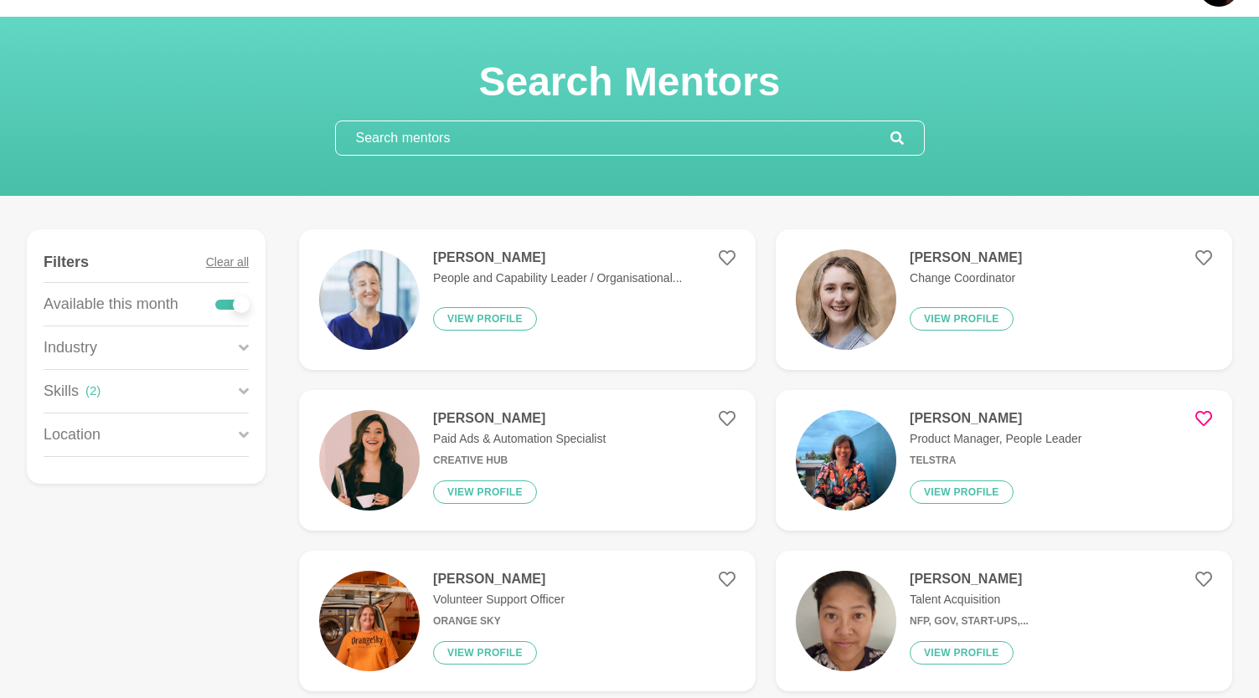
click at [435, 132] on input "text" at bounding box center [613, 137] width 554 height 33
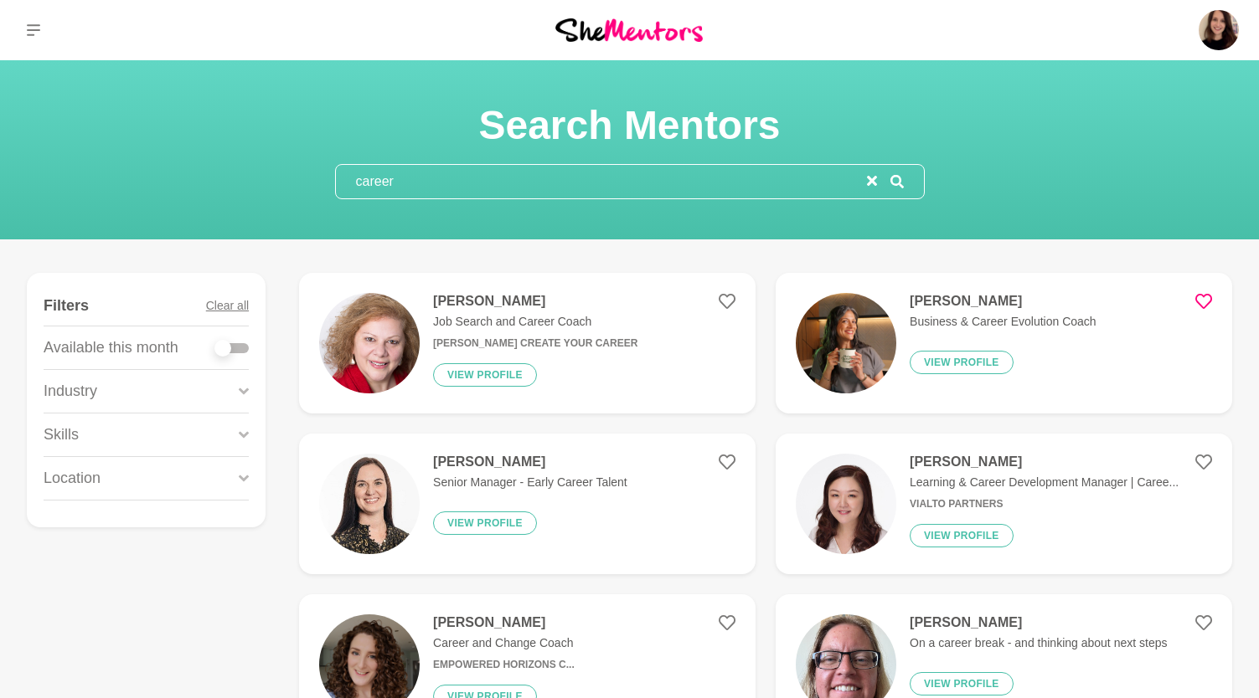
type input "career"
click at [234, 355] on div at bounding box center [231, 348] width 33 height 23
click at [32, 33] on icon at bounding box center [33, 29] width 13 height 13
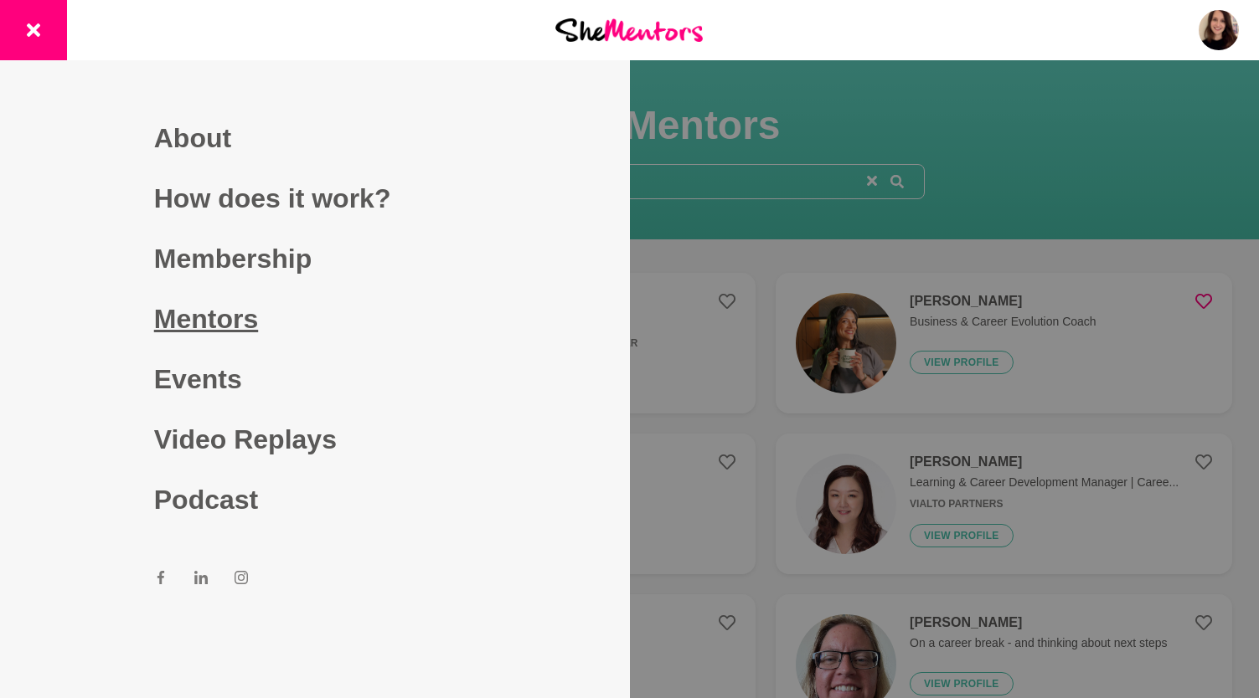
click at [202, 328] on link "Mentors" at bounding box center [315, 319] width 322 height 60
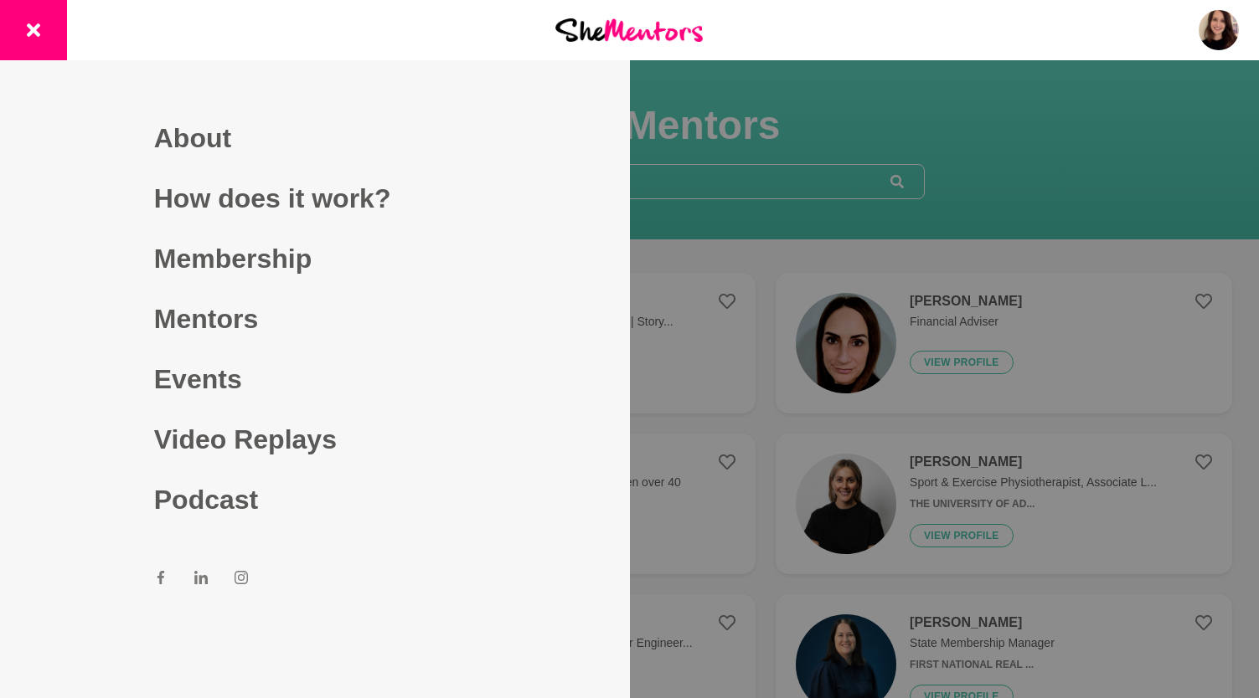
click at [694, 205] on div at bounding box center [629, 349] width 1259 height 698
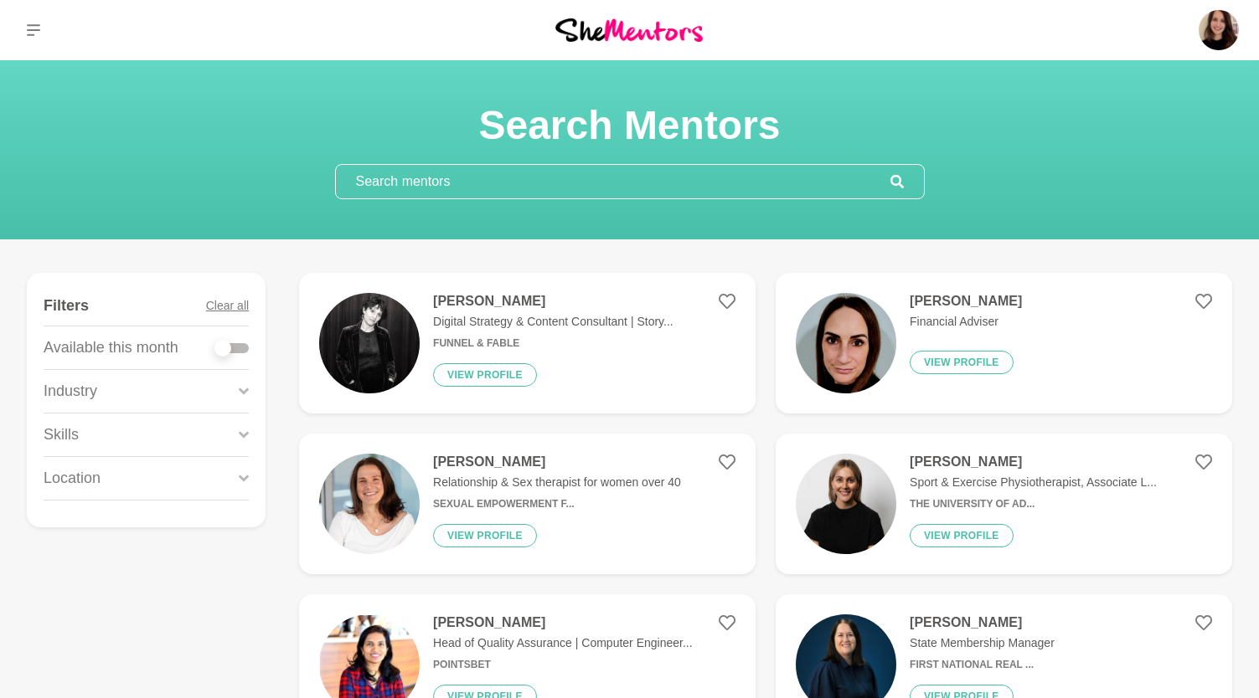
click at [610, 189] on input "text" at bounding box center [613, 181] width 554 height 33
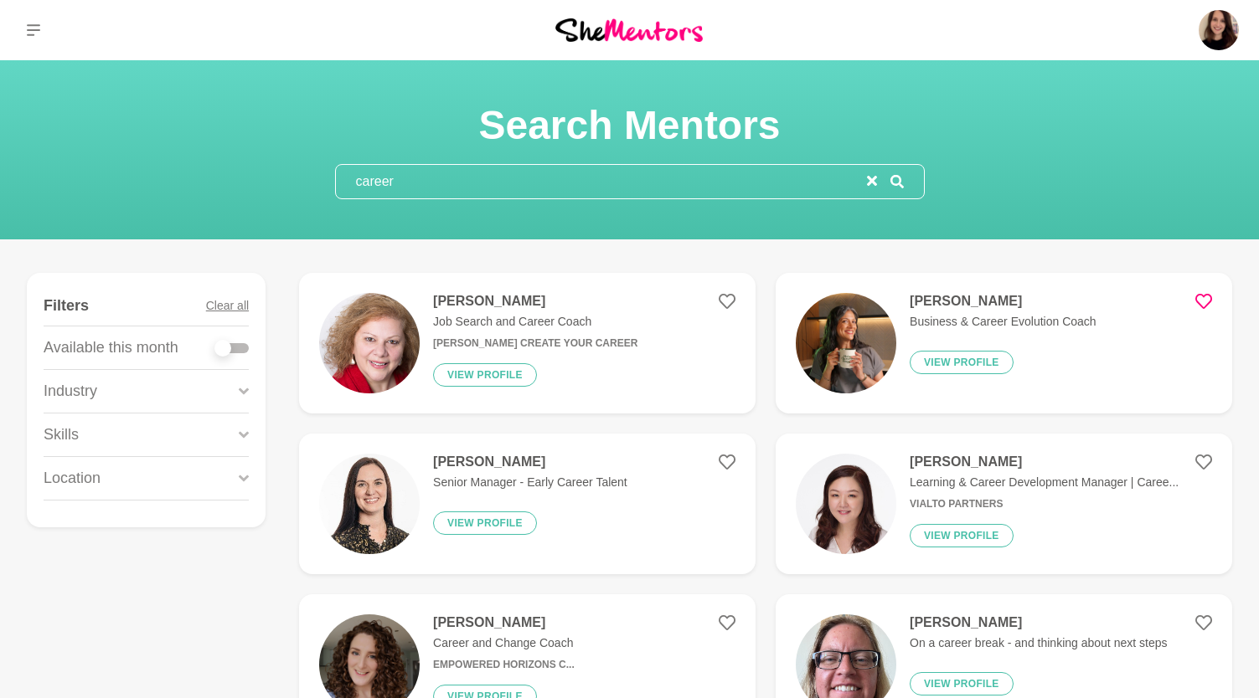
type input "career"
click at [229, 348] on div at bounding box center [222, 348] width 17 height 17
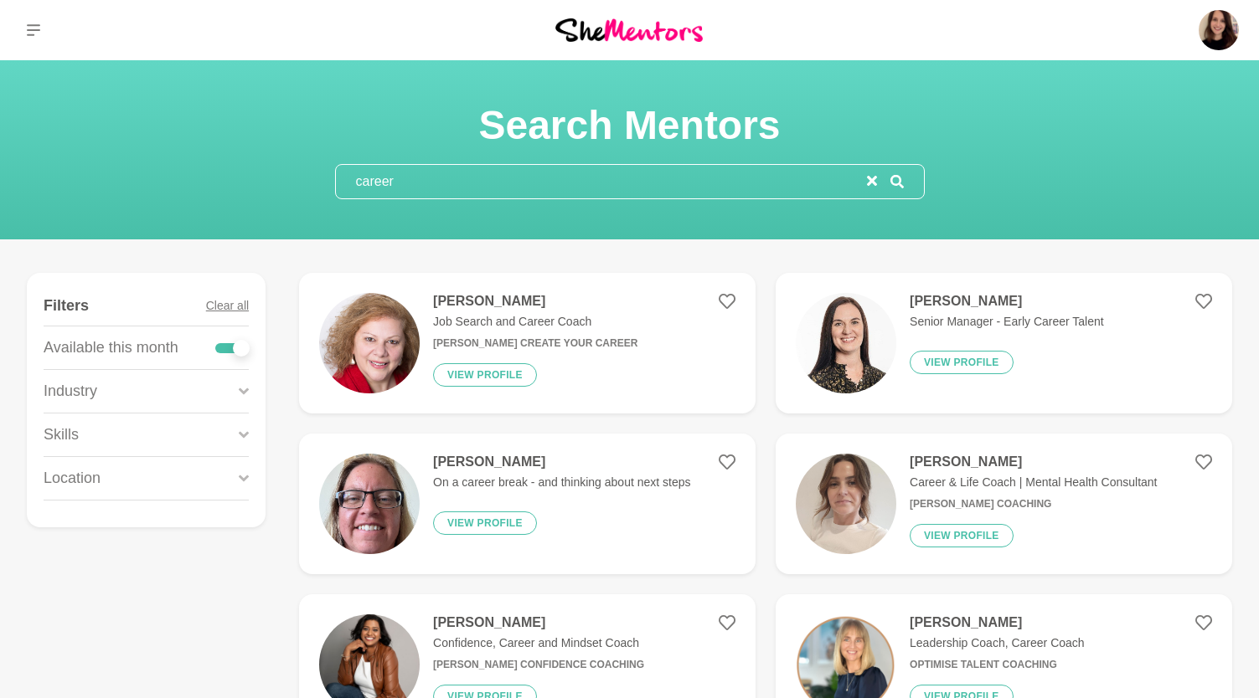
click at [217, 441] on div "Skills" at bounding box center [146, 435] width 205 height 43
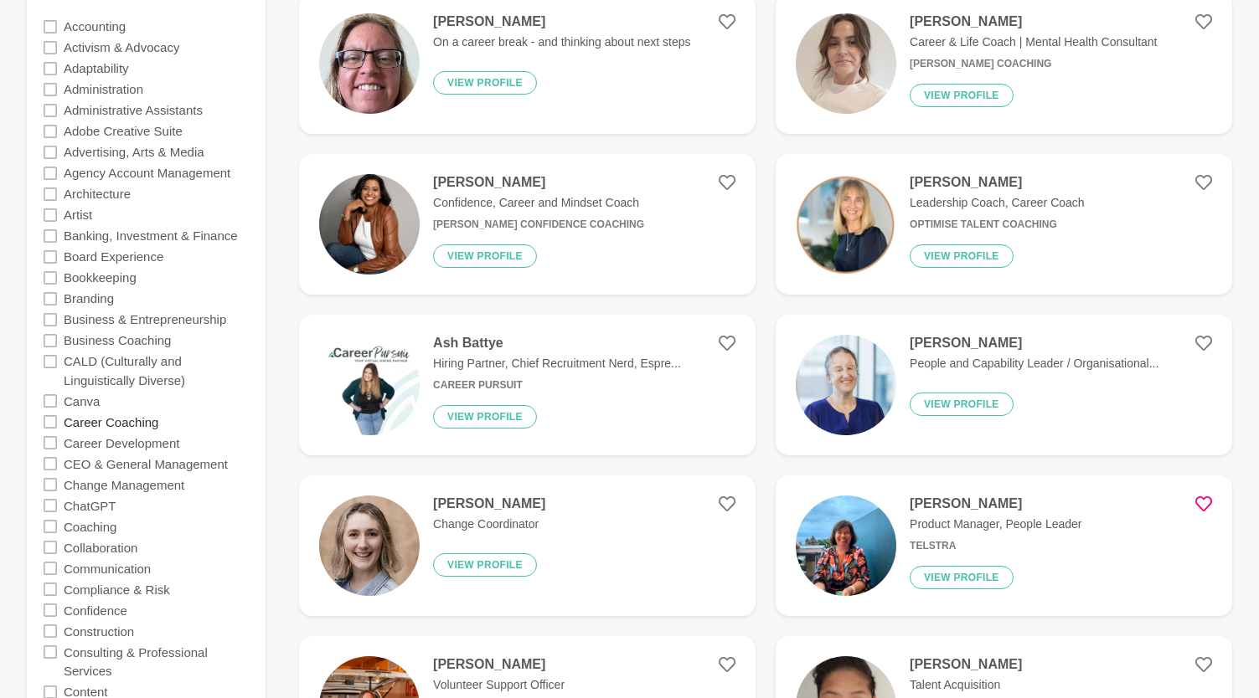
scroll to position [491, 0]
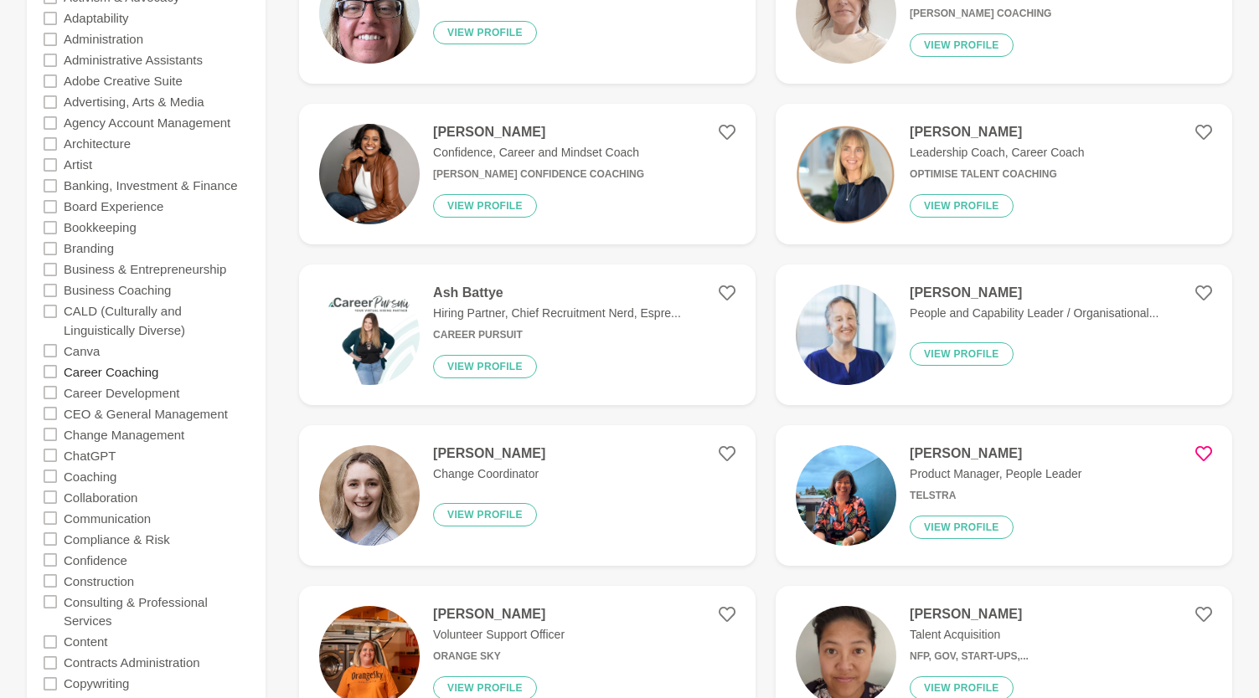
click at [90, 376] on label "Career Coaching" at bounding box center [111, 371] width 95 height 21
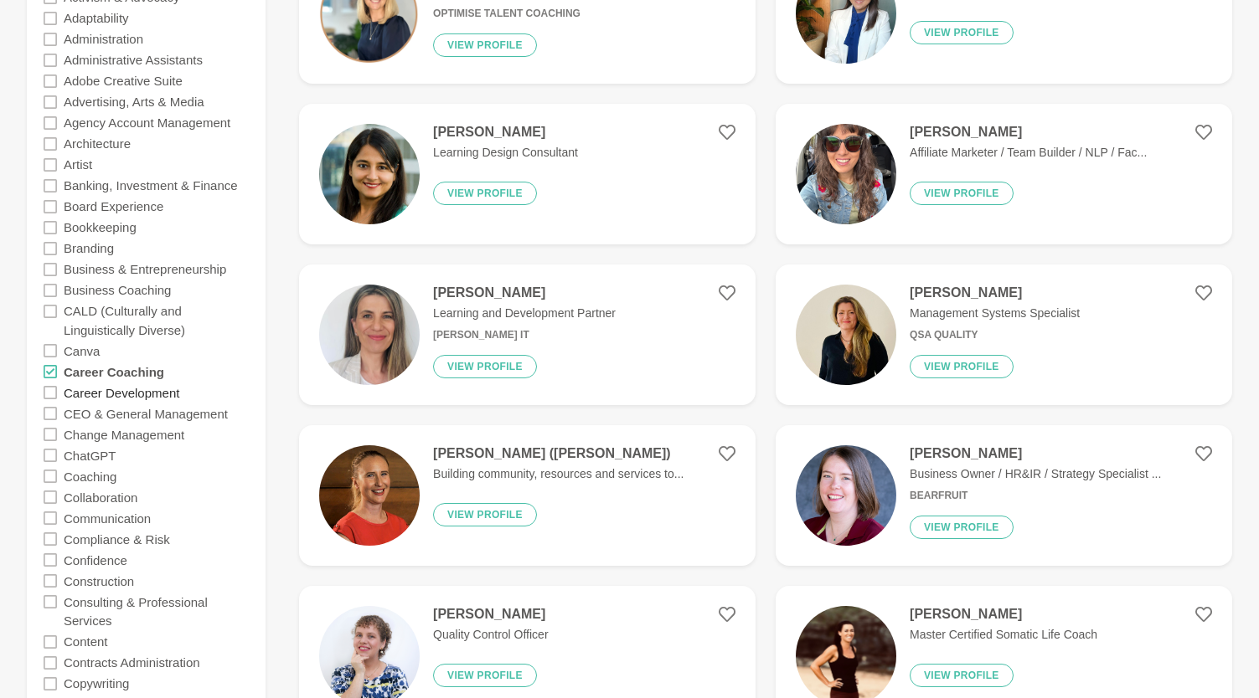
click at [90, 392] on label "Career Development" at bounding box center [122, 392] width 116 height 21
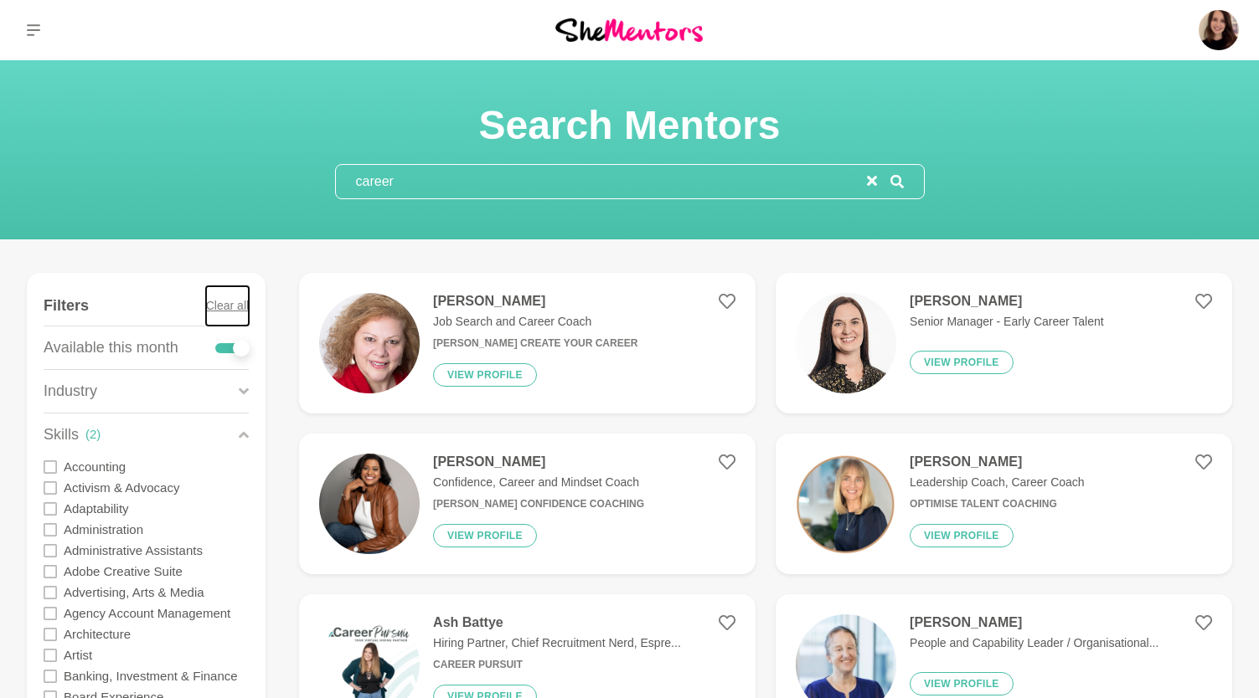
click at [221, 307] on button "Clear all" at bounding box center [227, 305] width 43 height 39
checkbox input "false"
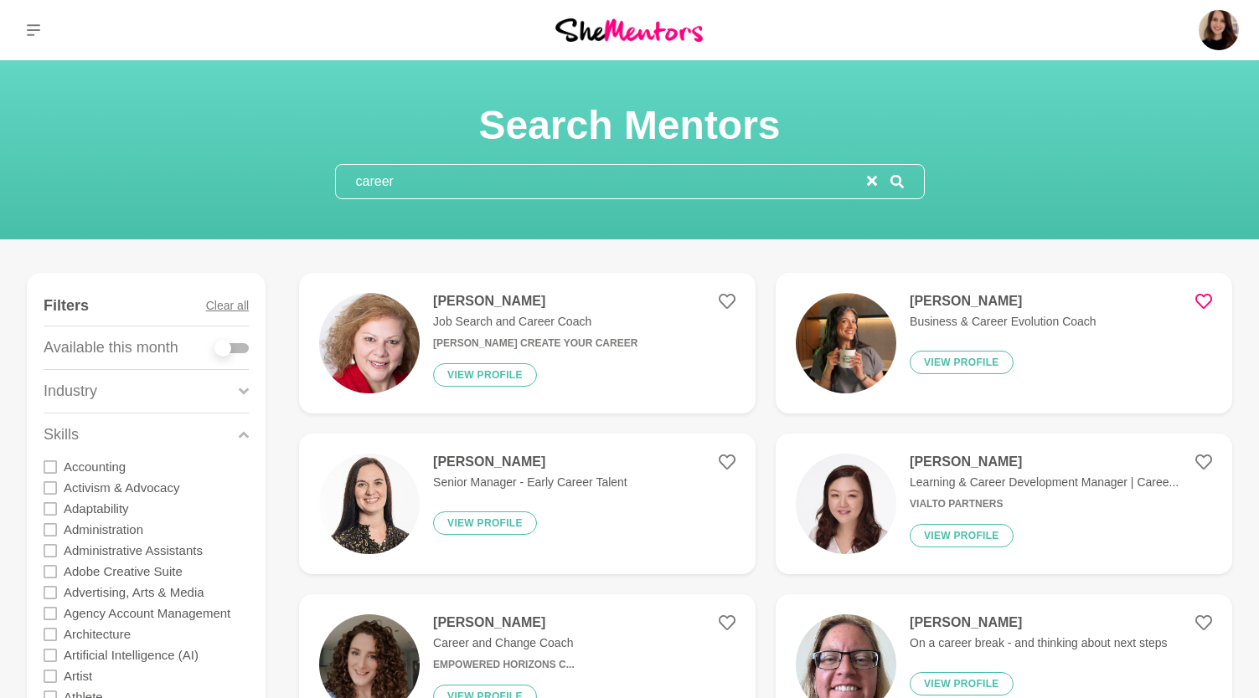
drag, startPoint x: 415, startPoint y: 184, endPoint x: 363, endPoint y: 176, distance: 52.6
click at [363, 176] on input "career" at bounding box center [601, 181] width 531 height 33
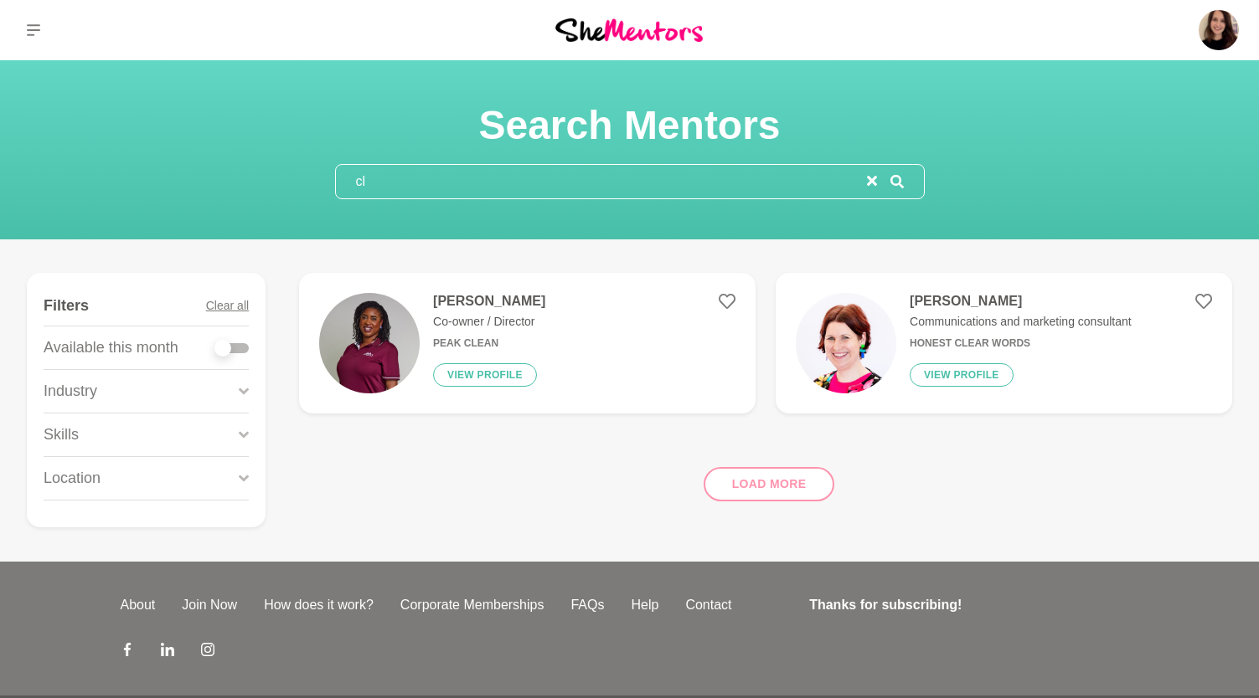
type input "c"
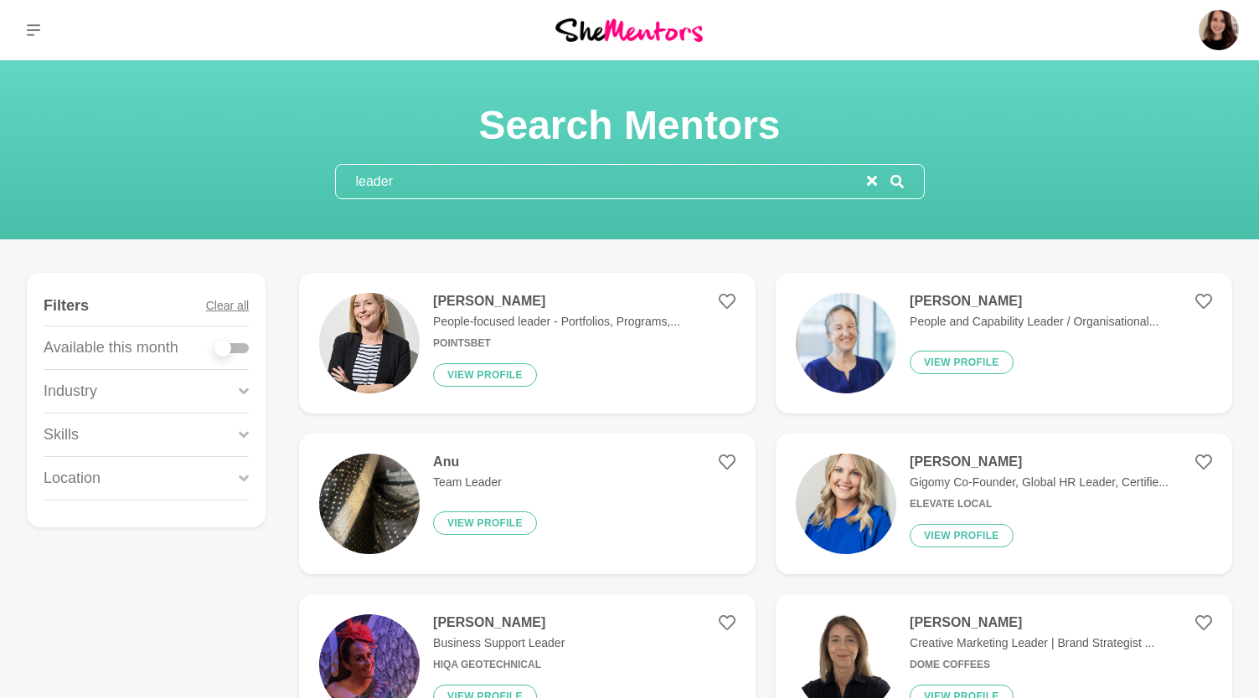
type input "leader"
click at [117, 438] on div "Skills" at bounding box center [146, 435] width 205 height 43
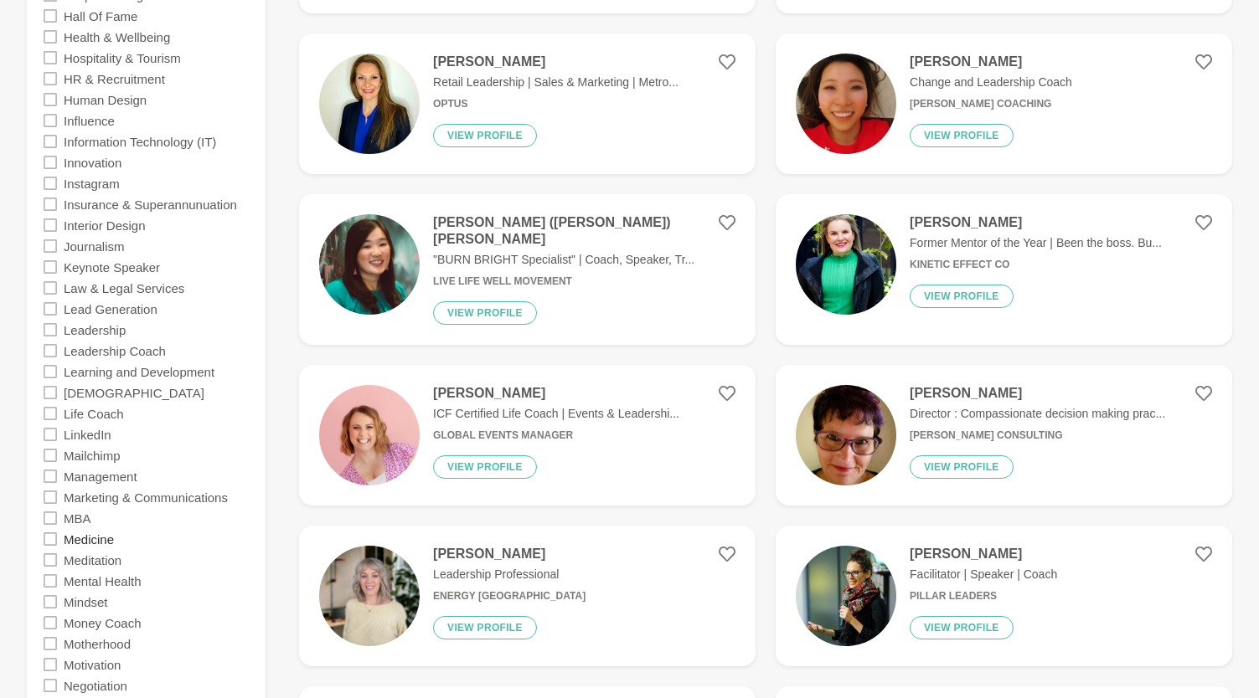
scroll to position [2020, 0]
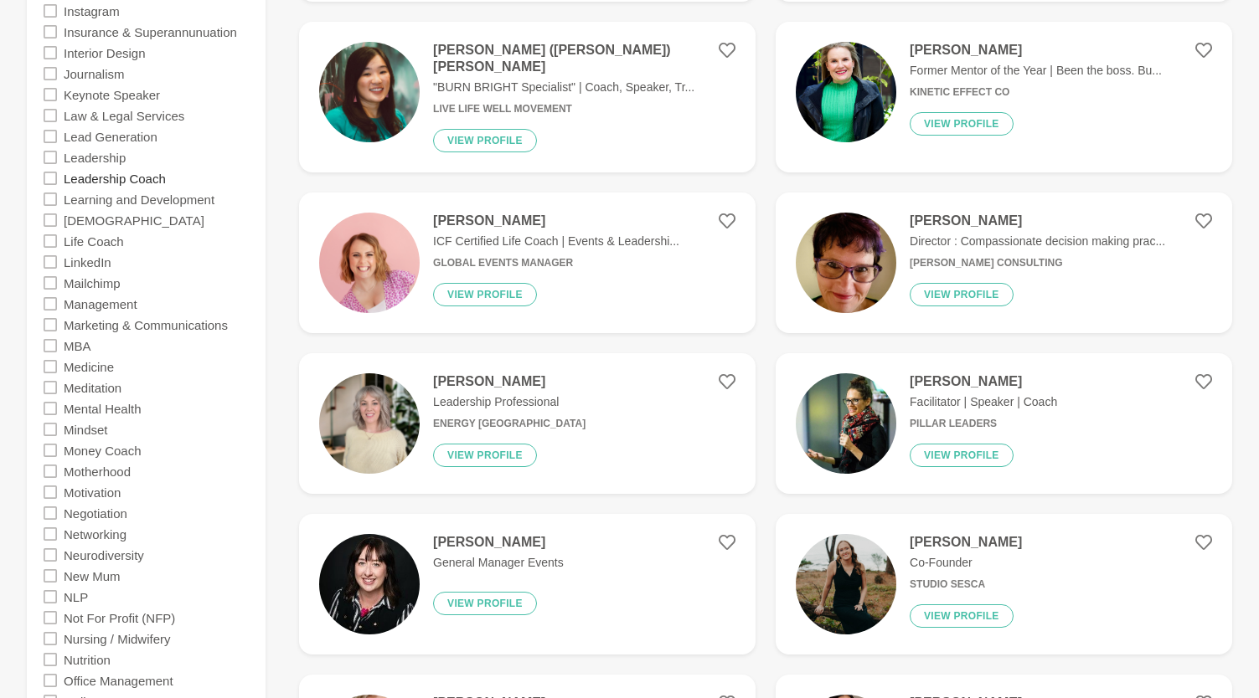
click at [116, 180] on label "Leadership Coach" at bounding box center [115, 177] width 102 height 21
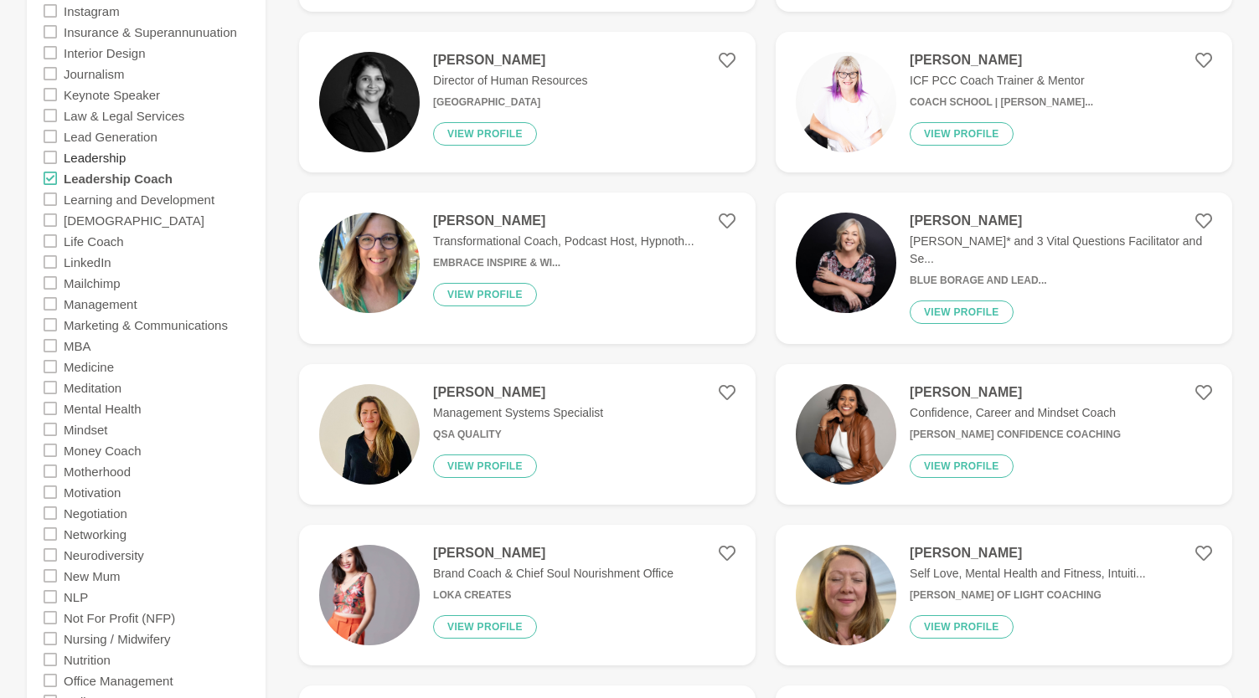
click at [109, 160] on label "Leadership" at bounding box center [95, 157] width 62 height 21
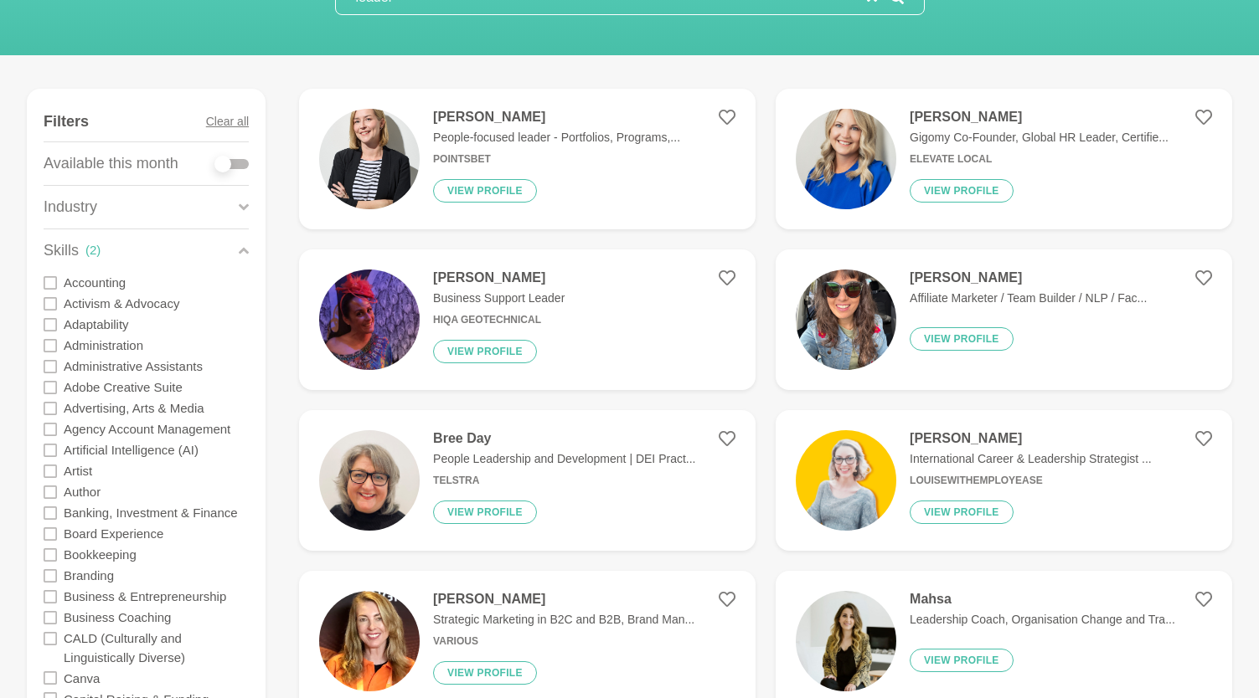
scroll to position [190, 0]
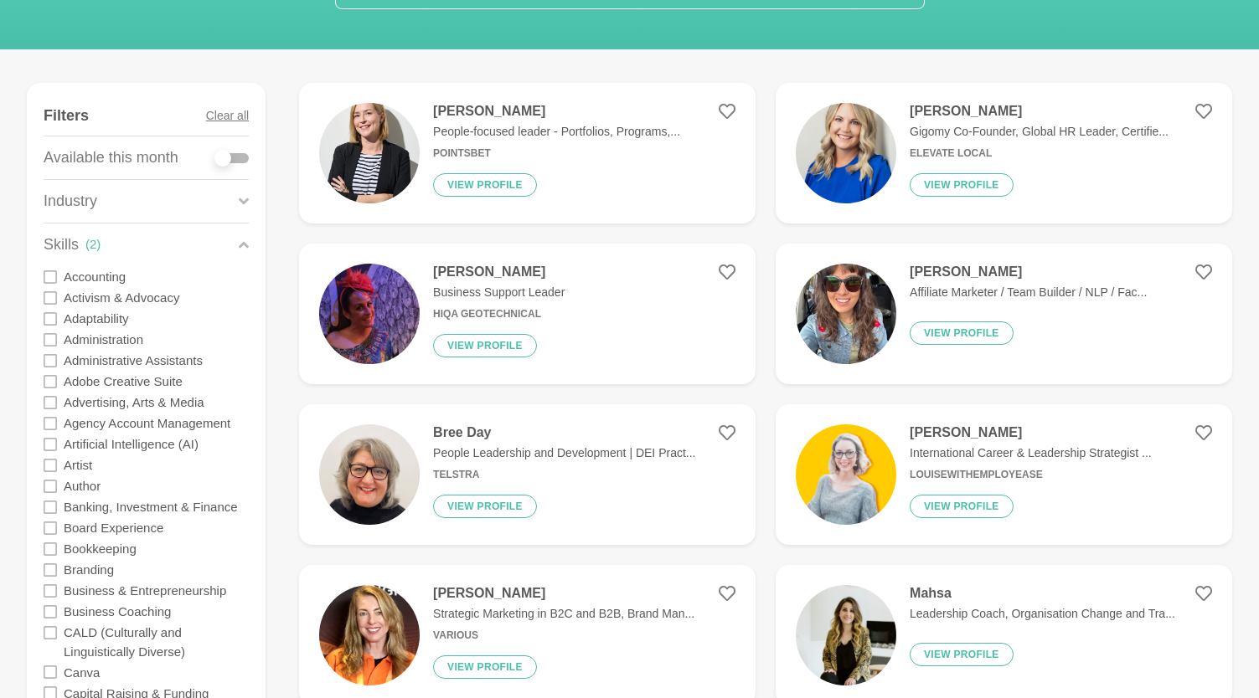
click at [237, 157] on div at bounding box center [231, 158] width 33 height 10
checkbox input "true"
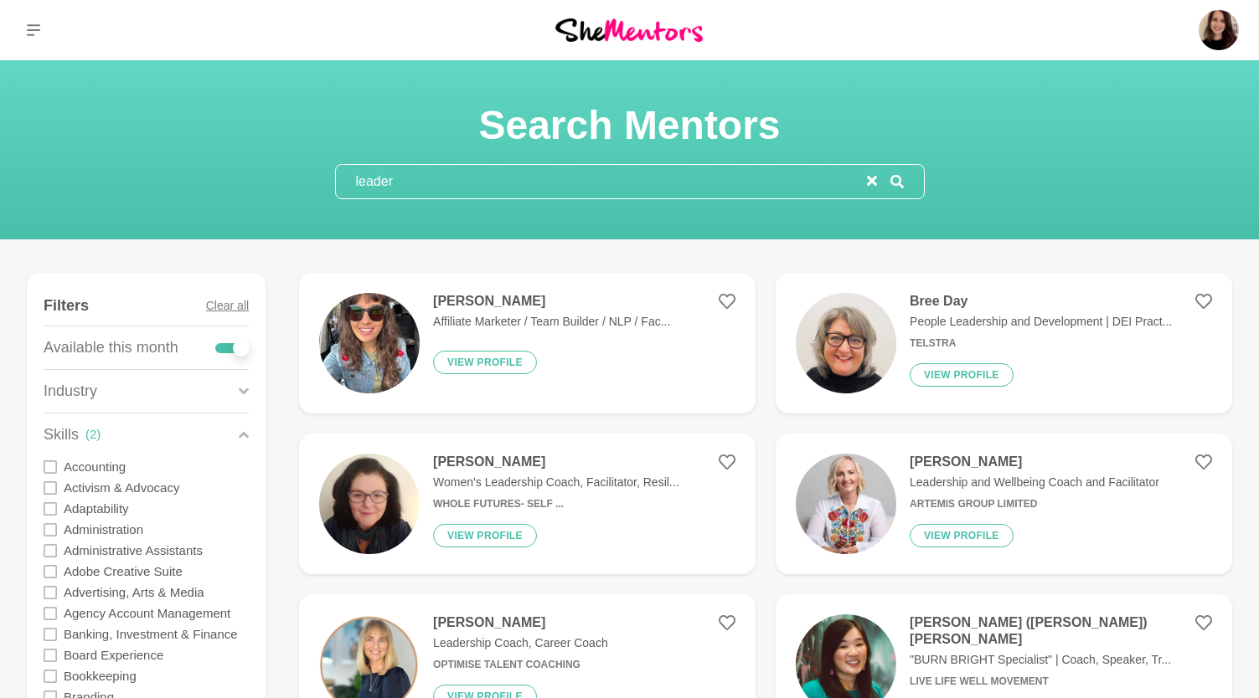
click at [428, 182] on input "leader" at bounding box center [601, 181] width 531 height 33
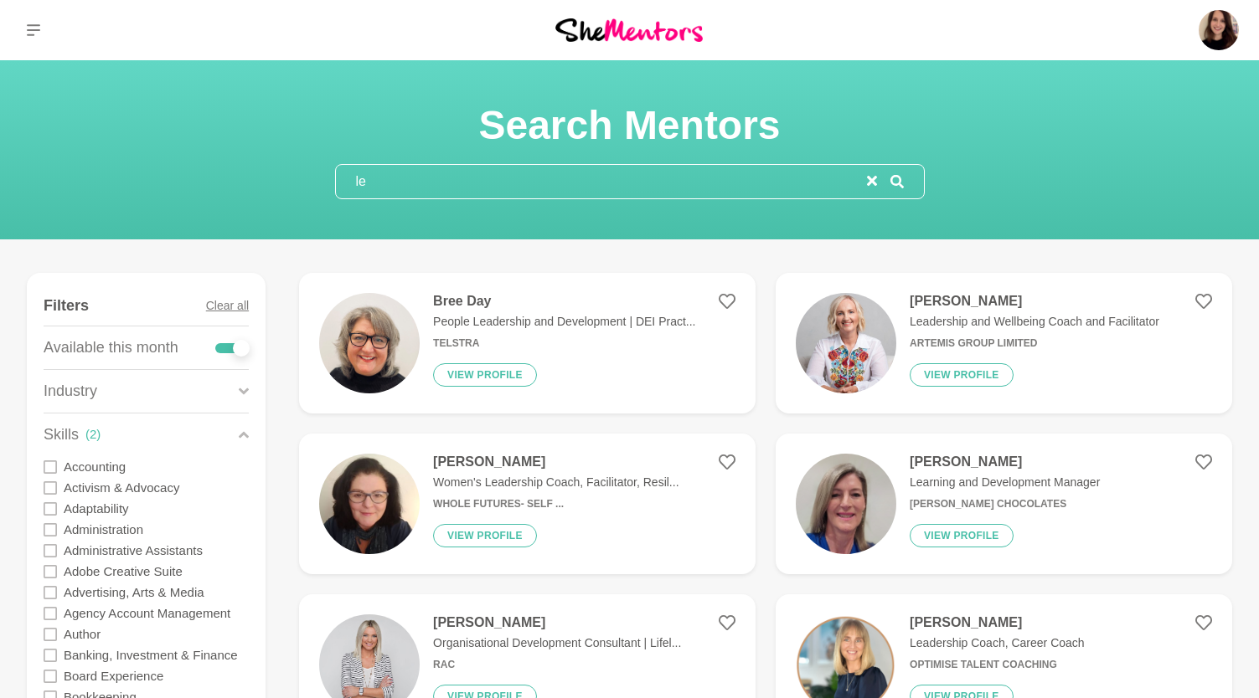
type input "l"
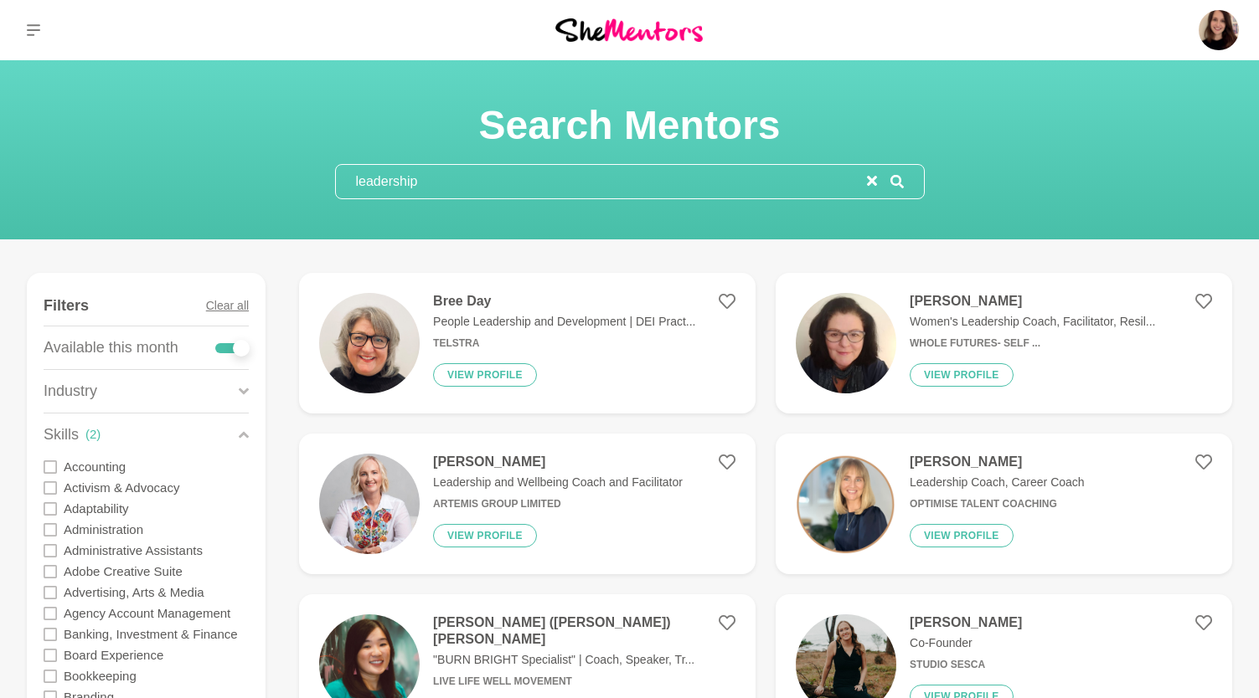
type input "leadership"
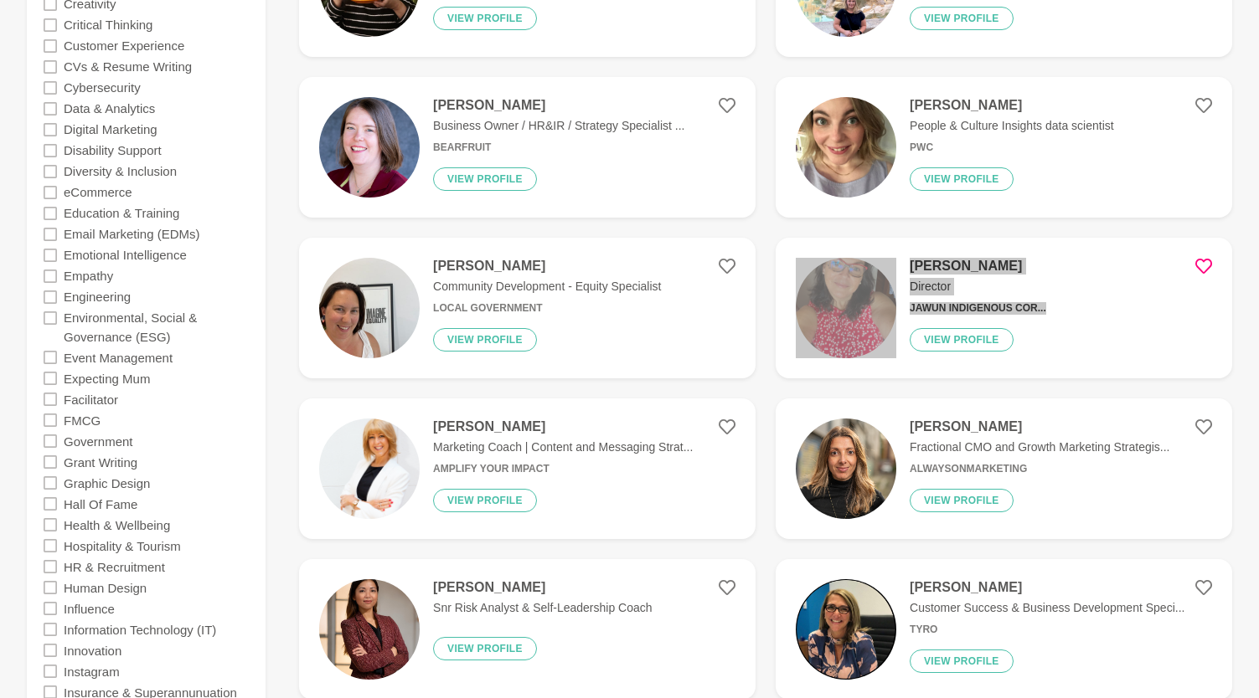
scroll to position [1172, 0]
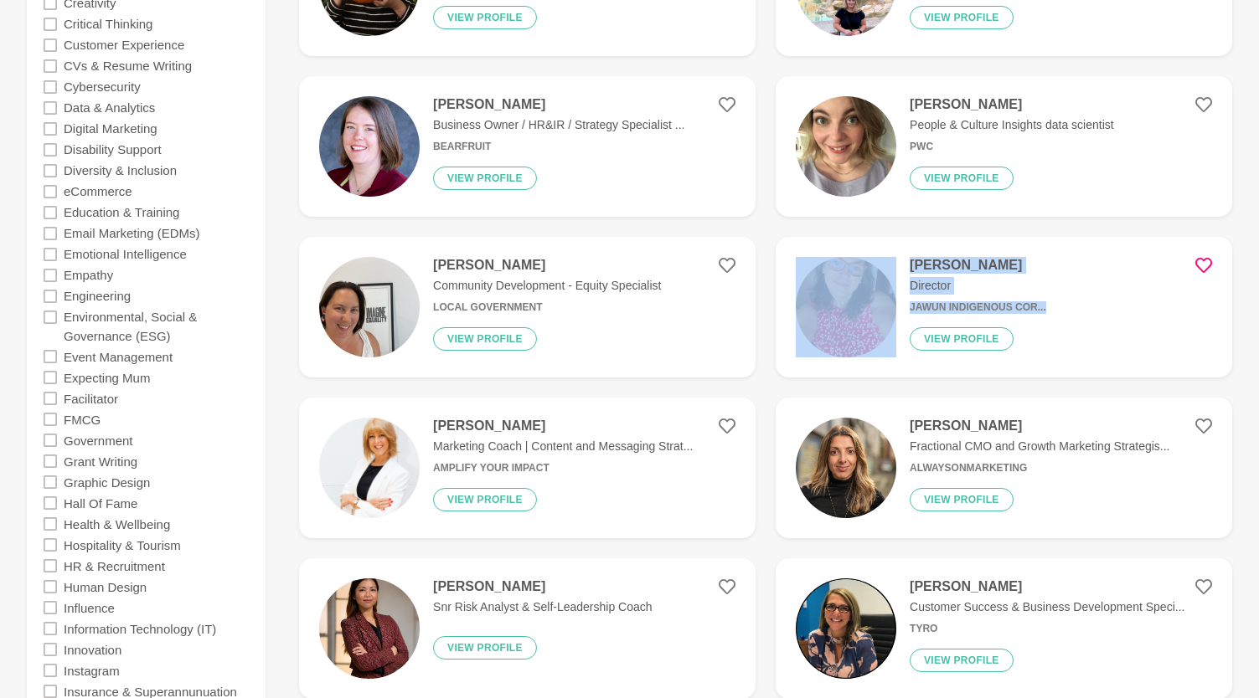
click at [443, 301] on h6 "Local Government" at bounding box center [547, 307] width 228 height 13
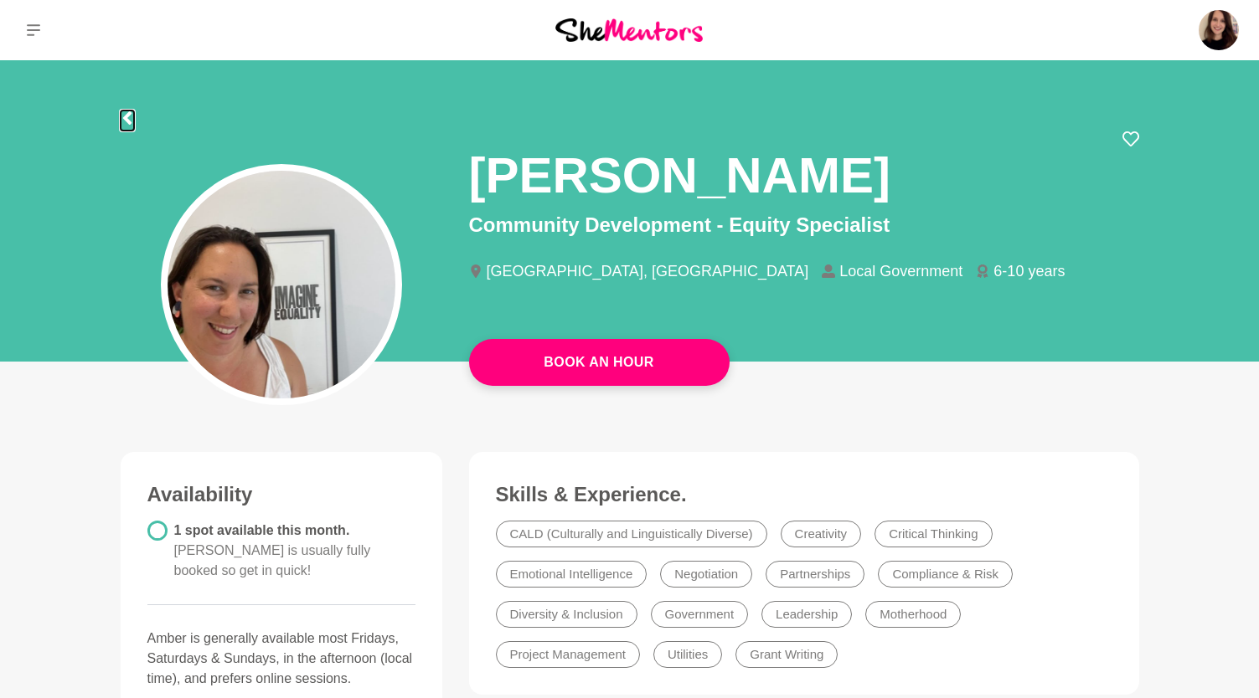
click at [130, 118] on icon at bounding box center [127, 117] width 13 height 13
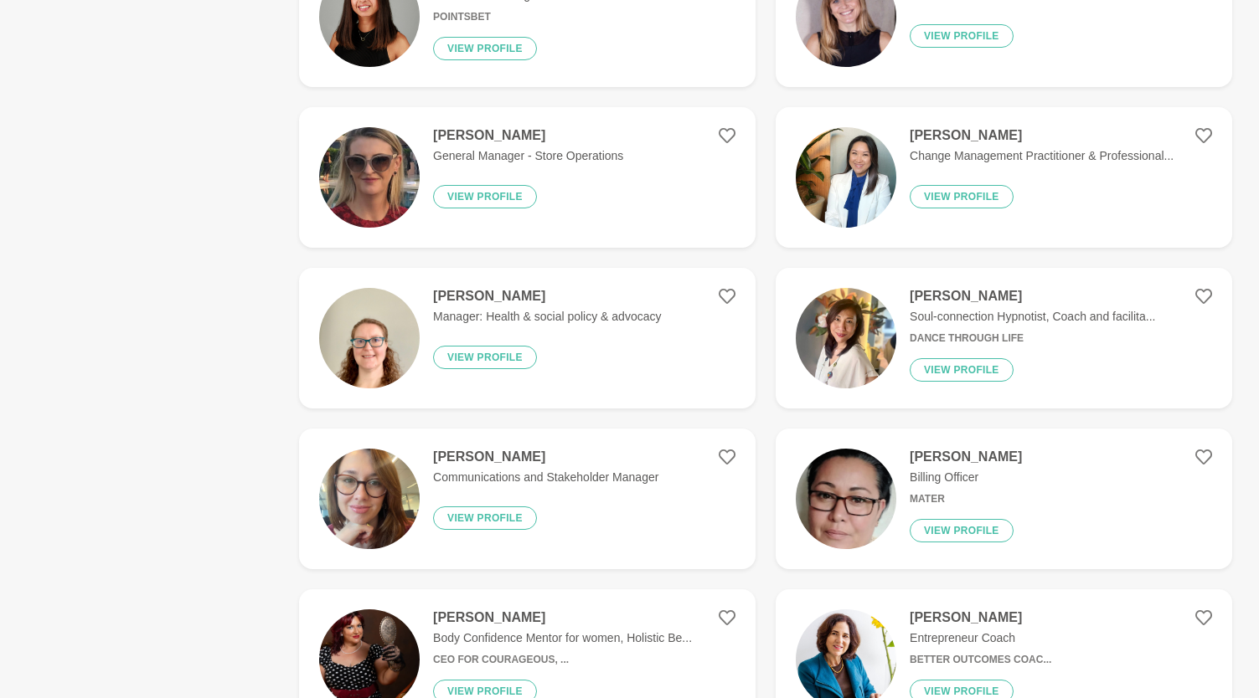
scroll to position [2187, 0]
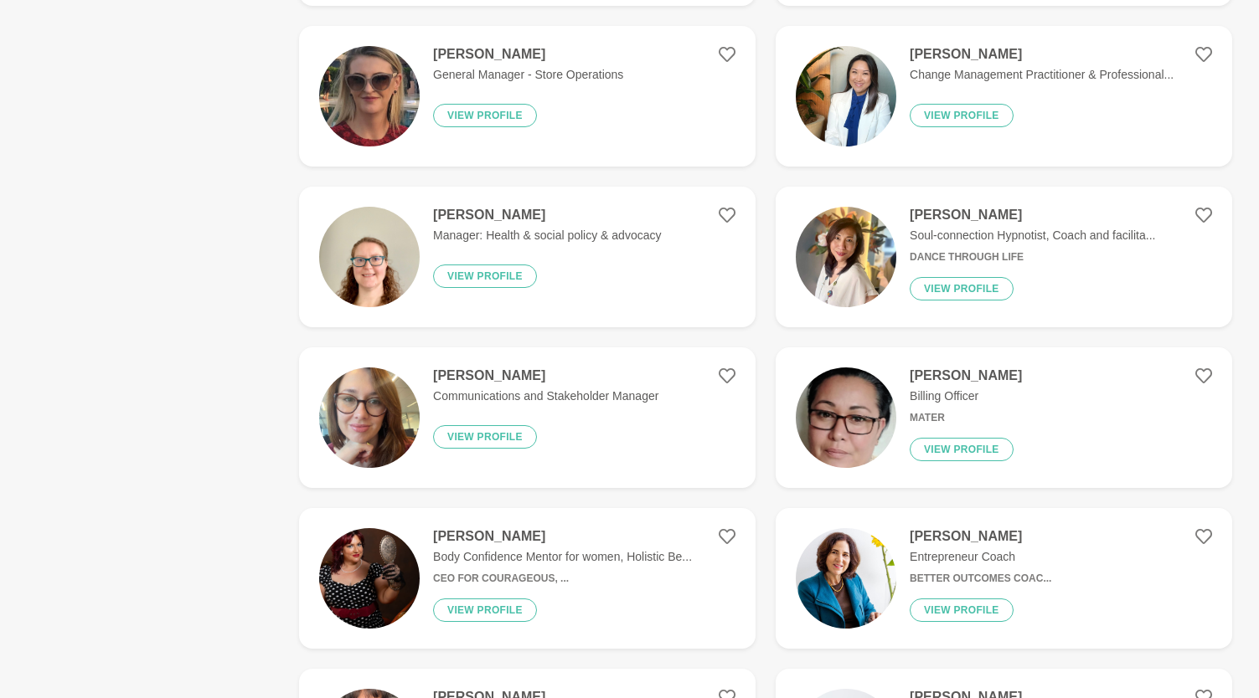
click at [559, 388] on p "Communications and Stakeholder Manager" at bounding box center [545, 397] width 225 height 18
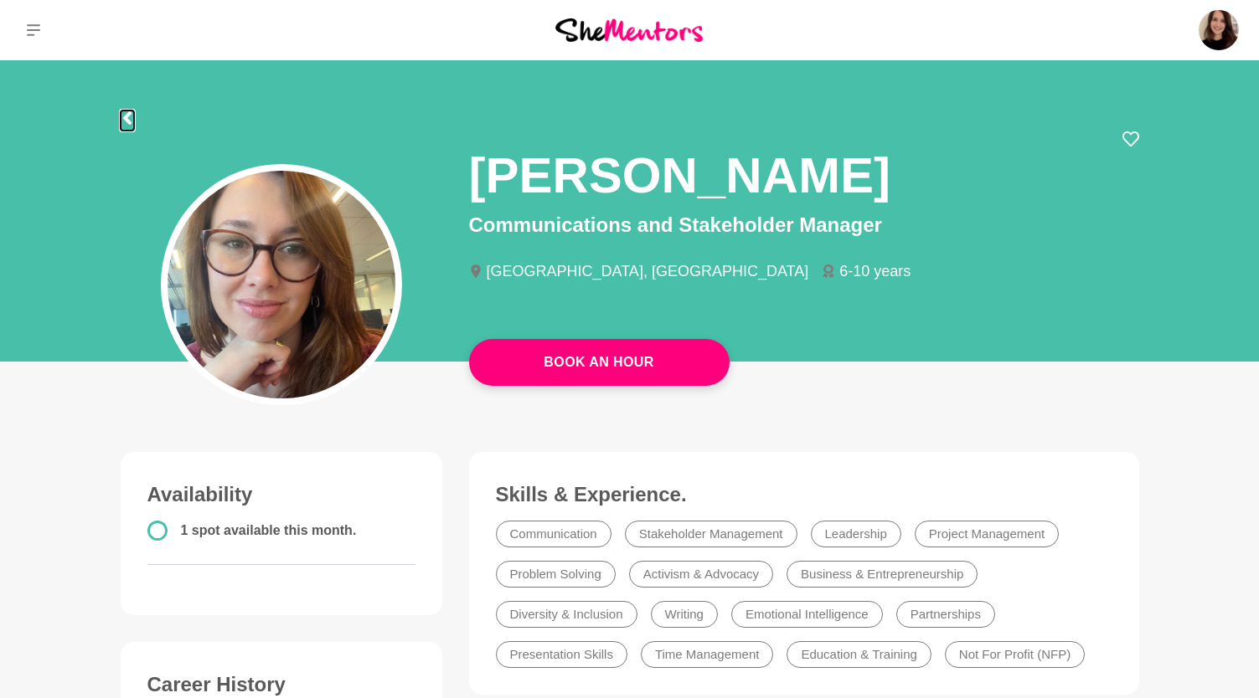
click at [133, 118] on icon at bounding box center [127, 117] width 13 height 13
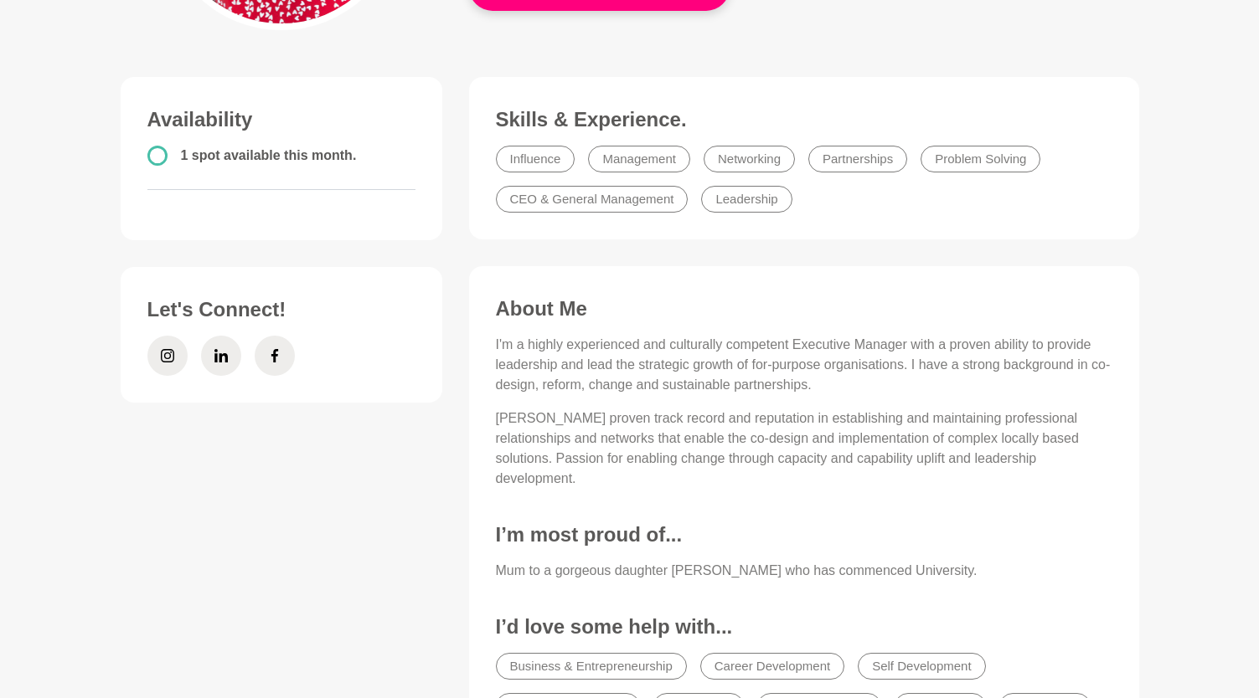
scroll to position [34, 0]
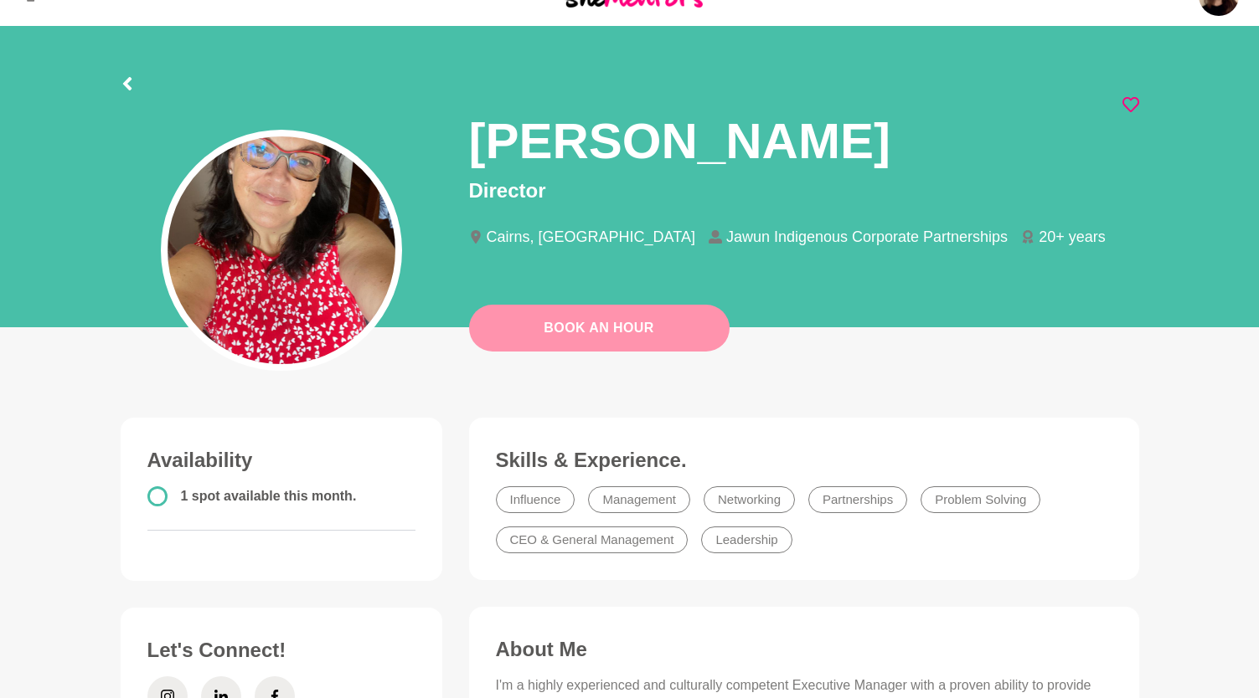
click at [594, 336] on link "Book An Hour" at bounding box center [599, 328] width 260 height 47
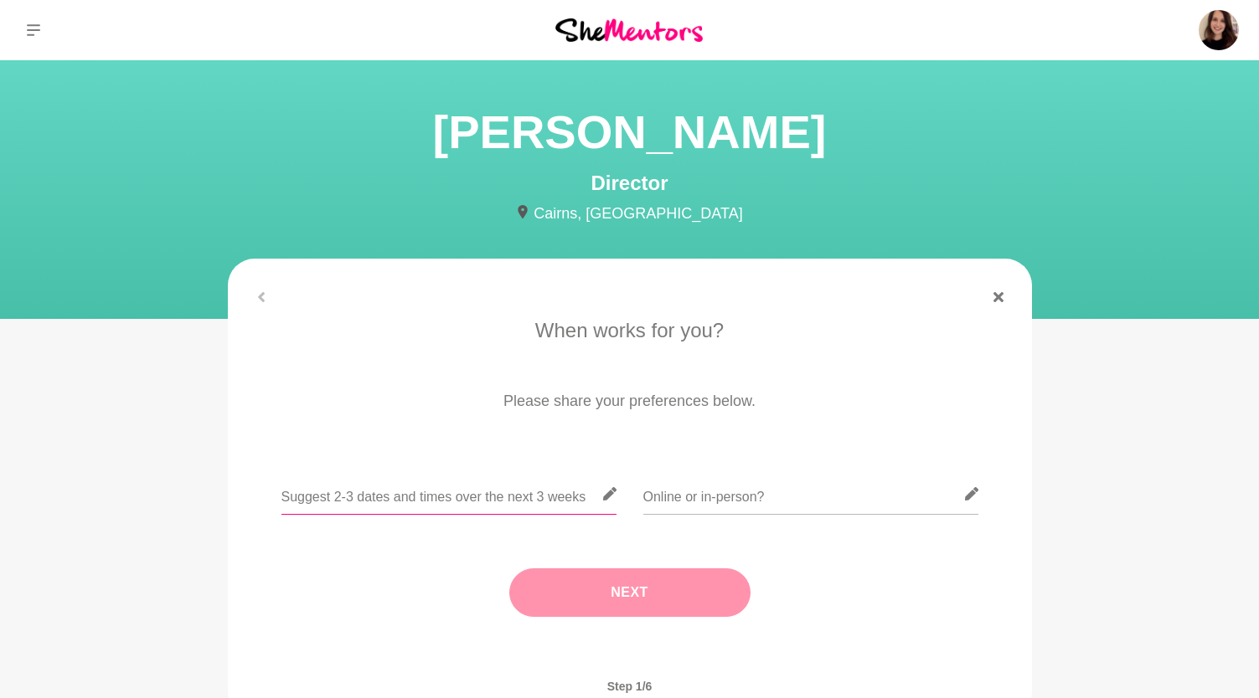
click at [462, 502] on input "text" at bounding box center [448, 494] width 335 height 41
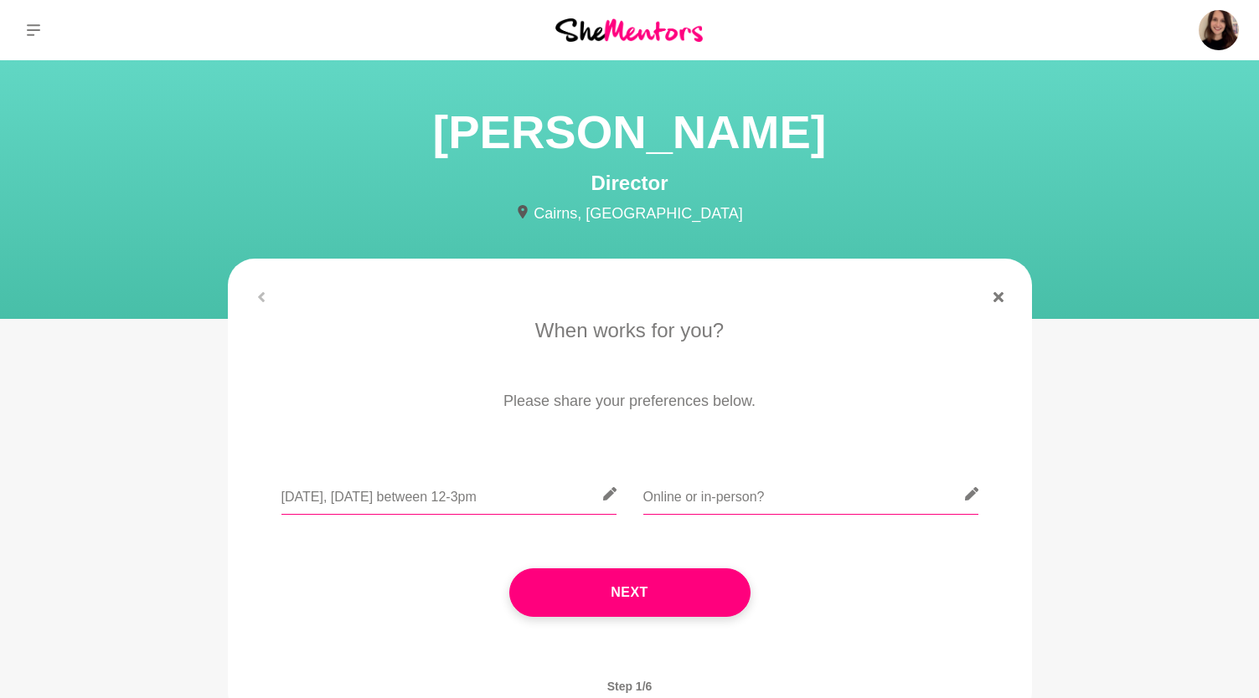
type input "[DATE], [DATE] between 12-3pm"
click at [672, 490] on input "text" at bounding box center [810, 494] width 335 height 41
type input "Online"
click at [591, 502] on input "[DATE], [DATE] between 12-3pm" at bounding box center [448, 494] width 335 height 41
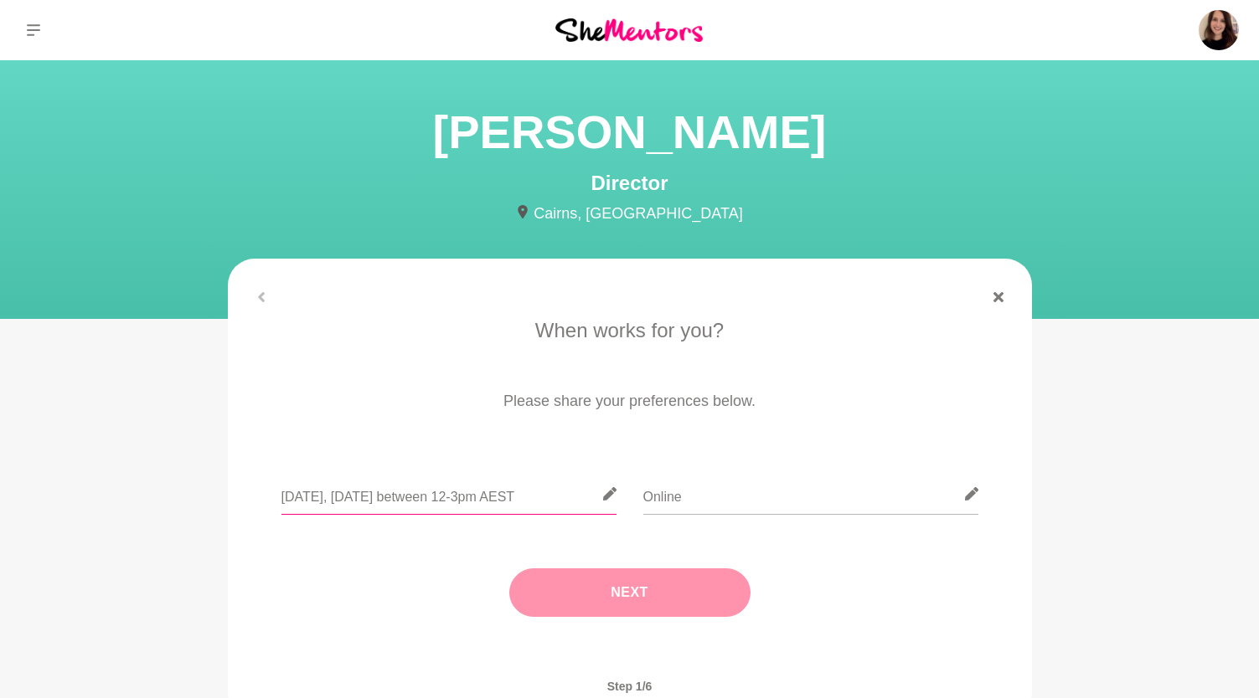
type input "[DATE], [DATE] between 12-3pm AEST"
click at [591, 604] on button "Next" at bounding box center [629, 593] width 241 height 49
click at [647, 478] on input "text" at bounding box center [629, 494] width 335 height 41
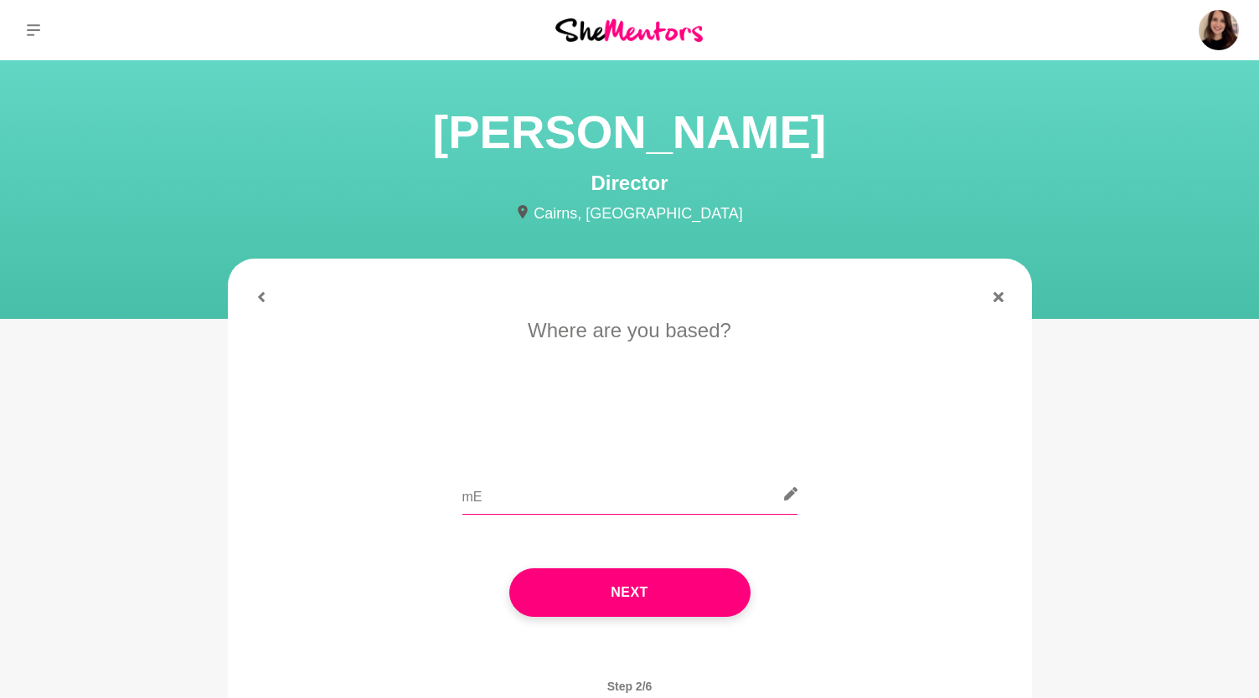
type input "m"
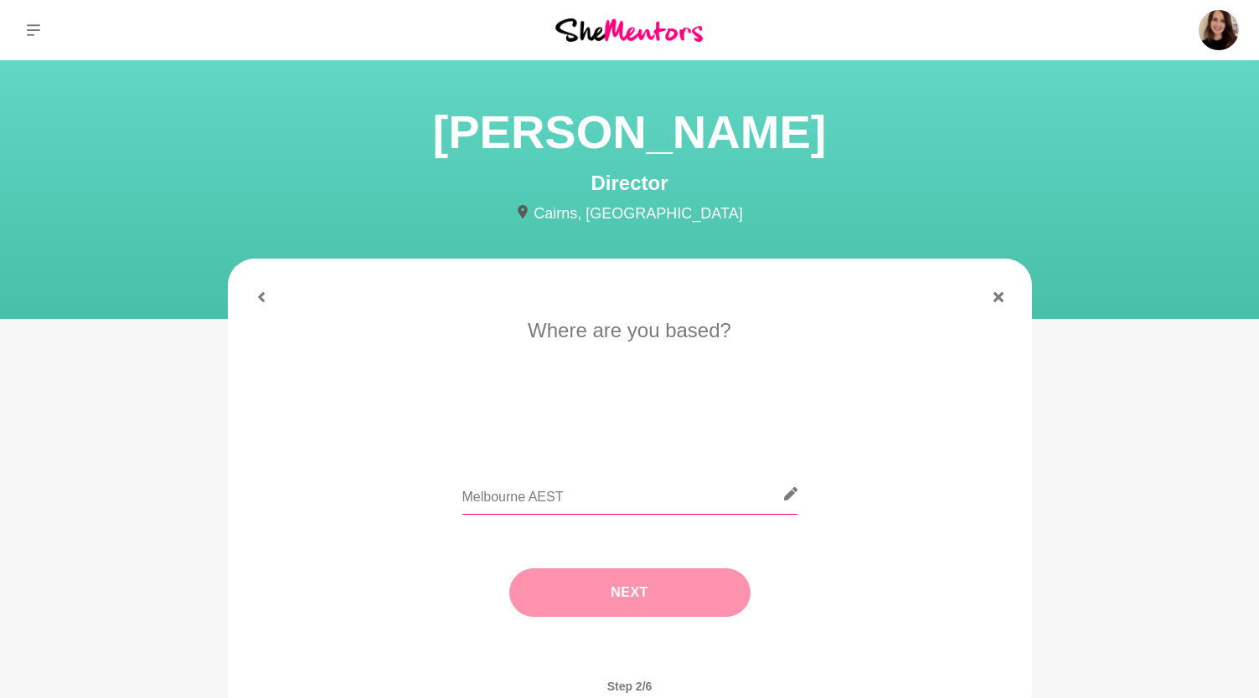
type input "Melbourne AEST"
click at [646, 606] on button "Next" at bounding box center [629, 593] width 241 height 49
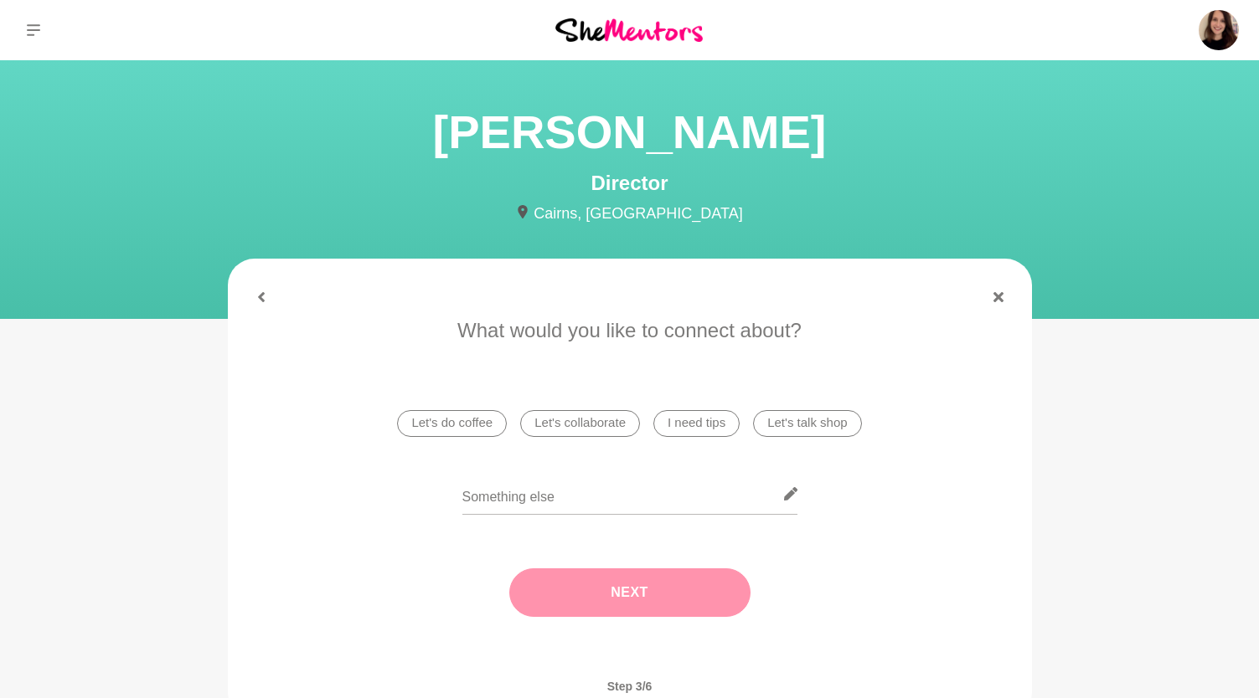
click at [789, 421] on li "Let's talk shop" at bounding box center [807, 423] width 108 height 27
click at [611, 597] on button "Next" at bounding box center [629, 593] width 241 height 49
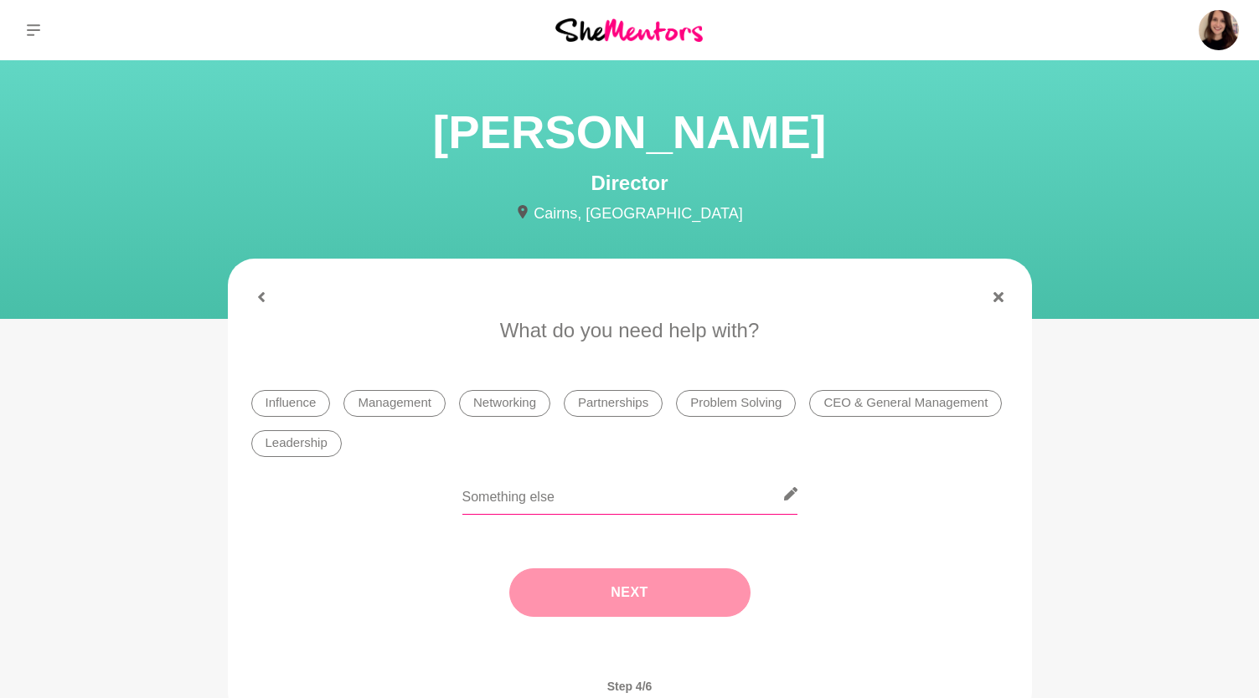
click at [539, 504] on input "text" at bounding box center [629, 494] width 335 height 41
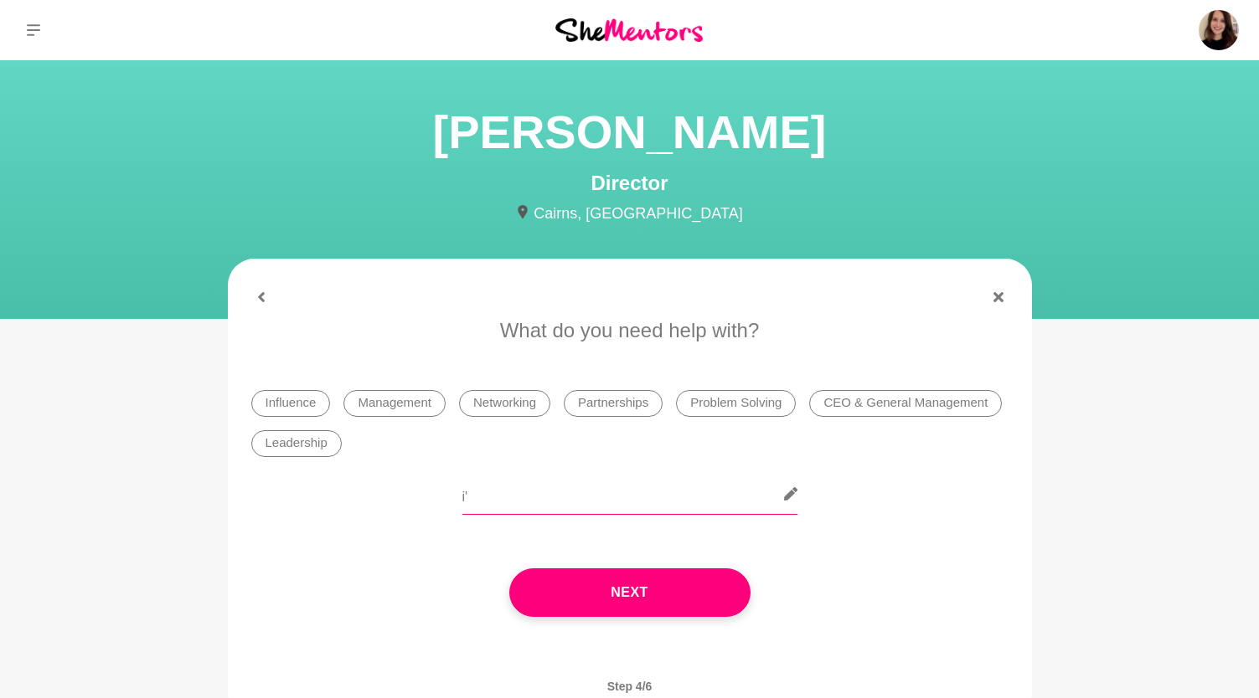
type input "i"
click at [503, 500] on input "I'd love to hear your experience in your director role" at bounding box center [629, 494] width 335 height 41
type input "W"
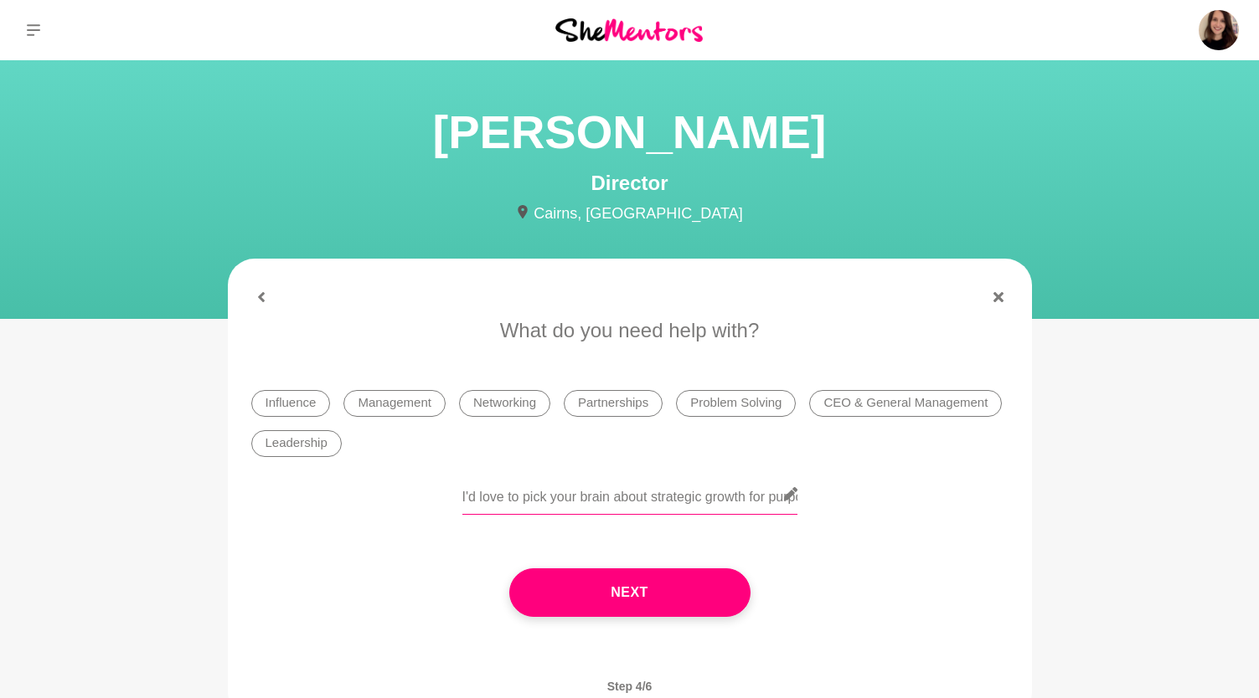
click at [755, 500] on input "I'd love to pick your brain about strategic growth for purpose-driven companies…" at bounding box center [629, 494] width 335 height 41
drag, startPoint x: 770, startPoint y: 494, endPoint x: 786, endPoint y: 497, distance: 16.3
click at [786, 497] on div "I'd love to pick your brain about strategic growth and partnerships for She Men…" at bounding box center [629, 504] width 335 height 61
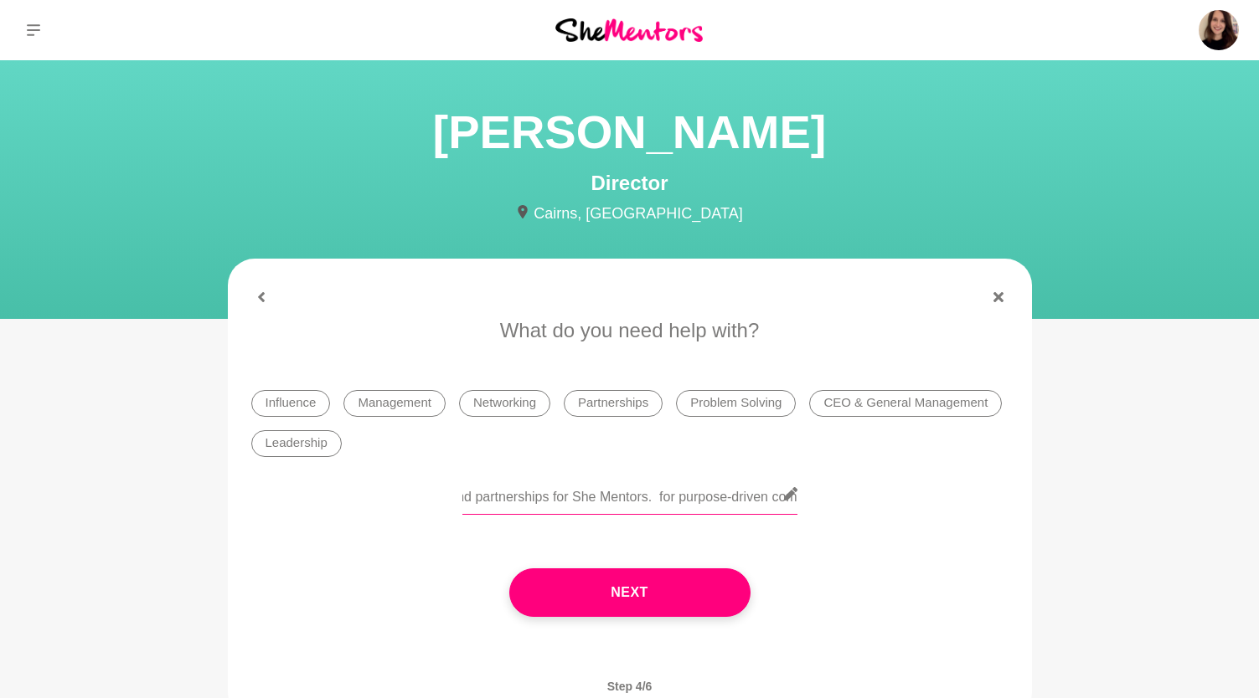
click at [707, 494] on input "I'd love to pick your brain about strategic growth and partnerships for She Men…" at bounding box center [629, 494] width 335 height 41
drag, startPoint x: 667, startPoint y: 499, endPoint x: 818, endPoint y: 502, distance: 150.8
click at [818, 502] on div "I'd love to pick your brain about strategic growth and partnerships for She Men…" at bounding box center [629, 504] width 757 height 61
click at [707, 502] on input "I'd love to pick your brain about strategic growth and partnerships for She Men…" at bounding box center [629, 494] width 335 height 41
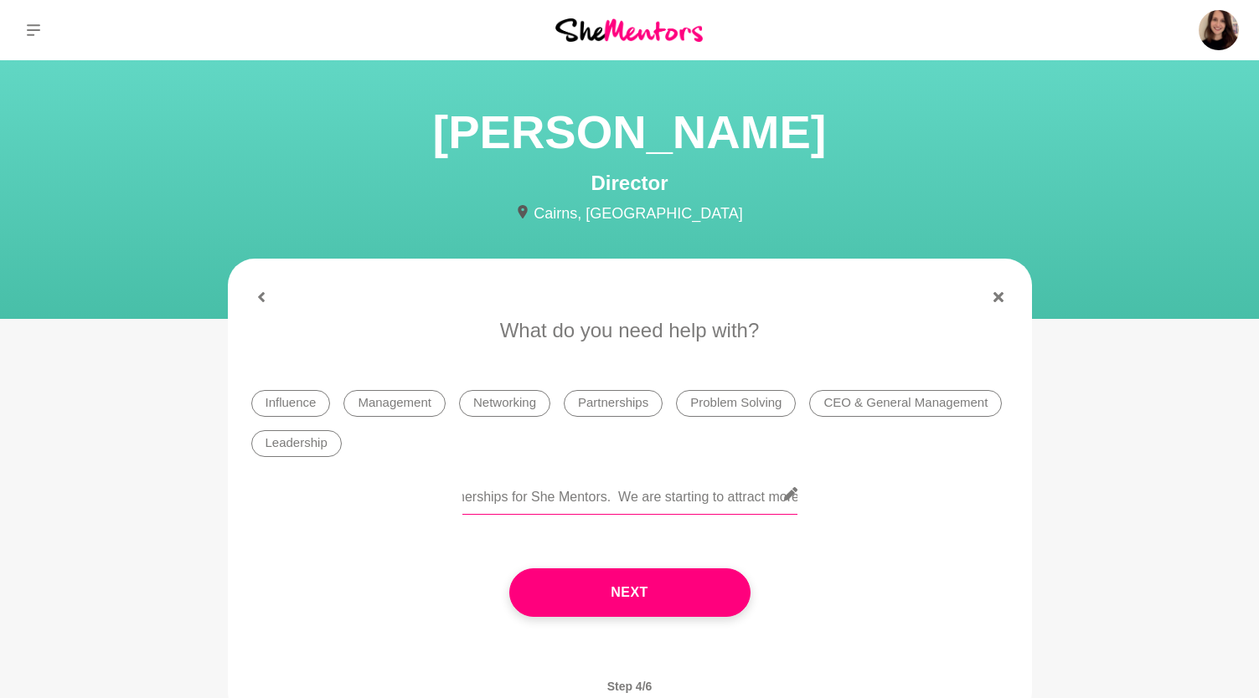
scroll to position [0, 608]
drag, startPoint x: 688, startPoint y: 499, endPoint x: 803, endPoint y: 509, distance: 116.0
click at [803, 509] on div "I'd love to pick your brain about strategic growth and partnerships for She Men…" at bounding box center [629, 504] width 757 height 61
click at [606, 507] on input "I'd love to pick your brain about strategic growth and partnerships for She Men…" at bounding box center [629, 494] width 335 height 41
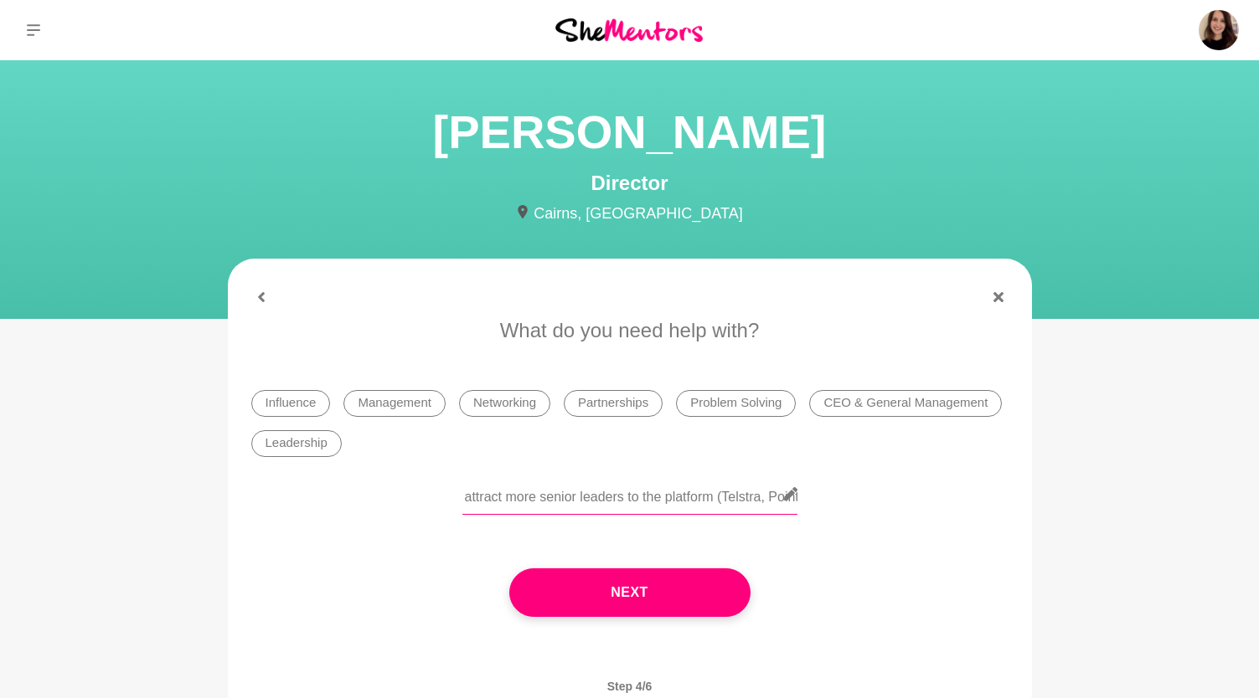
drag, startPoint x: 471, startPoint y: 498, endPoint x: 729, endPoint y: 500, distance: 258.8
click at [729, 500] on input "I'd love to pick your brain about strategic growth and partnerships for She Men…" at bounding box center [629, 494] width 335 height 41
click at [684, 500] on input "I'd love to pick your brain about strategic growth and partnerships for She Men…" at bounding box center [629, 494] width 335 height 41
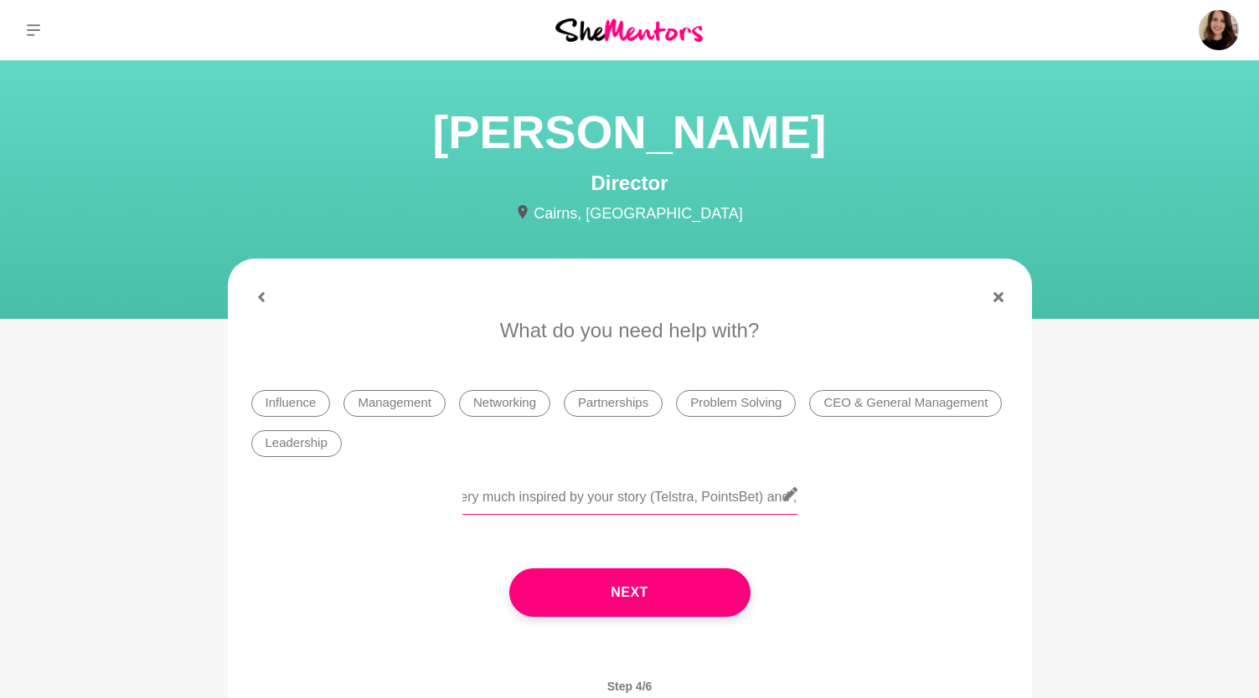
drag, startPoint x: 694, startPoint y: 498, endPoint x: 802, endPoint y: 498, distance: 108.0
click at [802, 498] on div "I'd love to pick your brain about strategic growth and partnerships for She Men…" at bounding box center [629, 504] width 757 height 61
click at [647, 507] on input "I'd love to pick your brain about strategic growth and partnerships for She Men…" at bounding box center [629, 494] width 335 height 41
drag, startPoint x: 648, startPoint y: 499, endPoint x: 806, endPoint y: 499, distance: 157.4
click at [806, 499] on div "I'd love to pick your brain about strategic growth and partnerships for She Men…" at bounding box center [629, 504] width 757 height 61
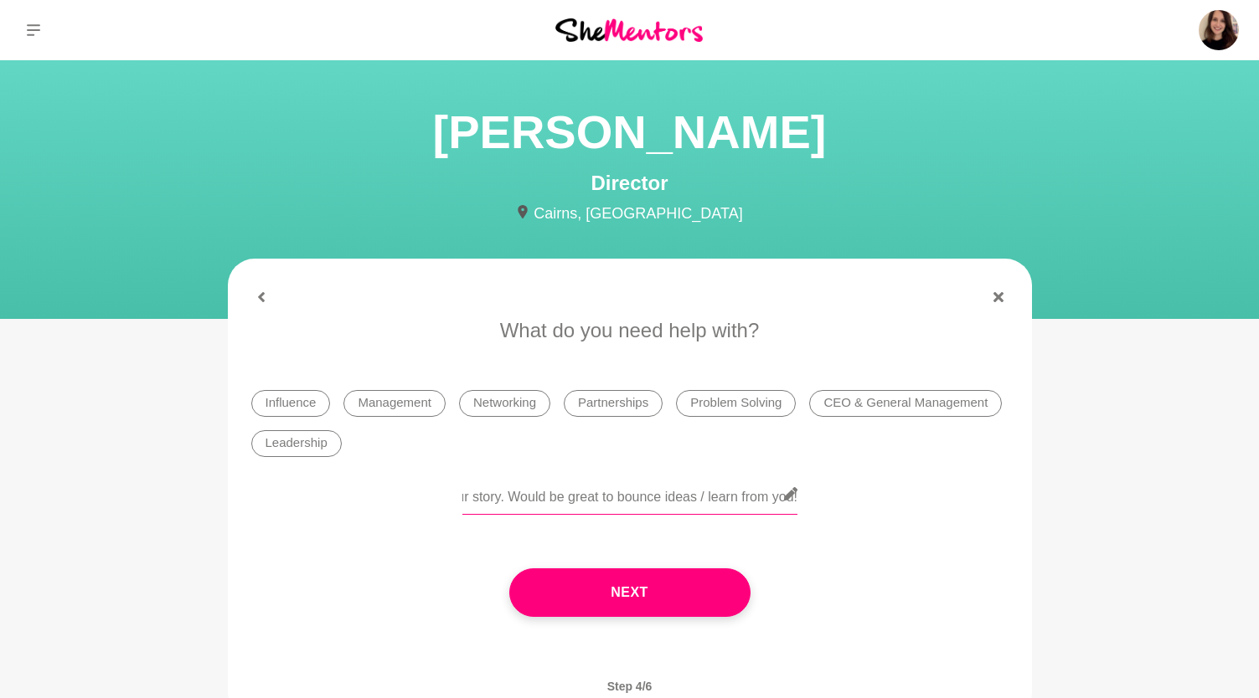
scroll to position [0, 1231]
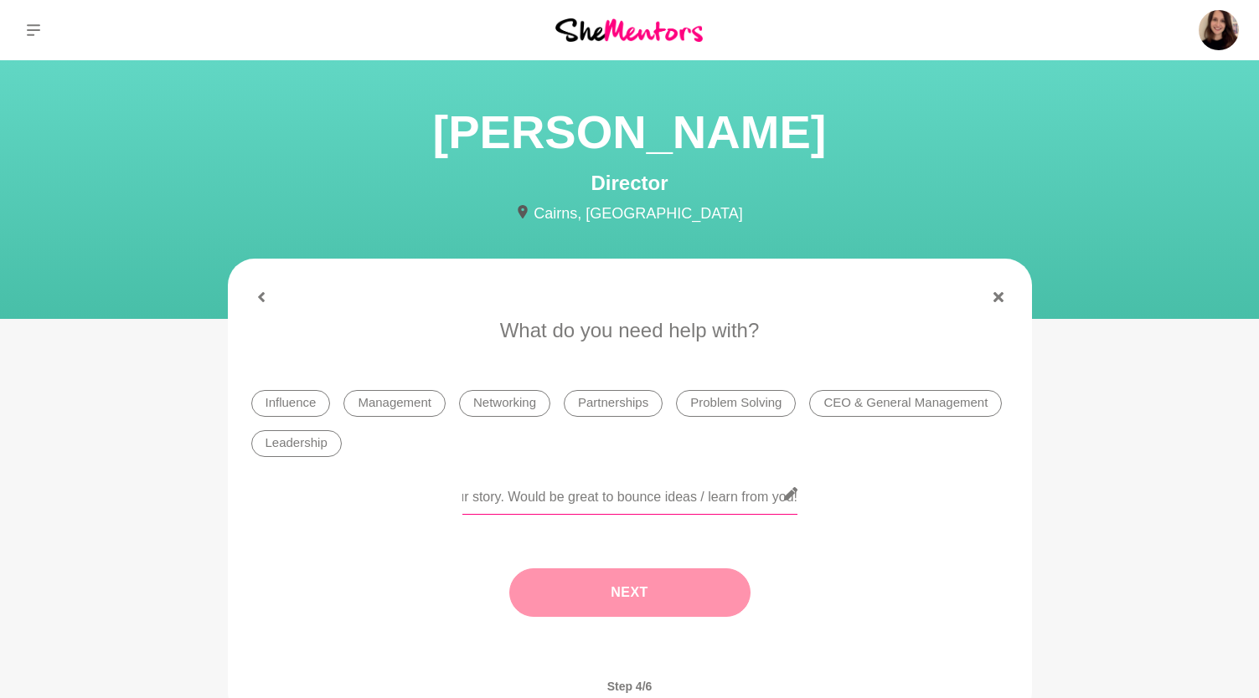
type input "I'd love to pick your brain about strategic growth and partnerships for She Men…"
click at [650, 601] on button "Next" at bounding box center [629, 593] width 241 height 49
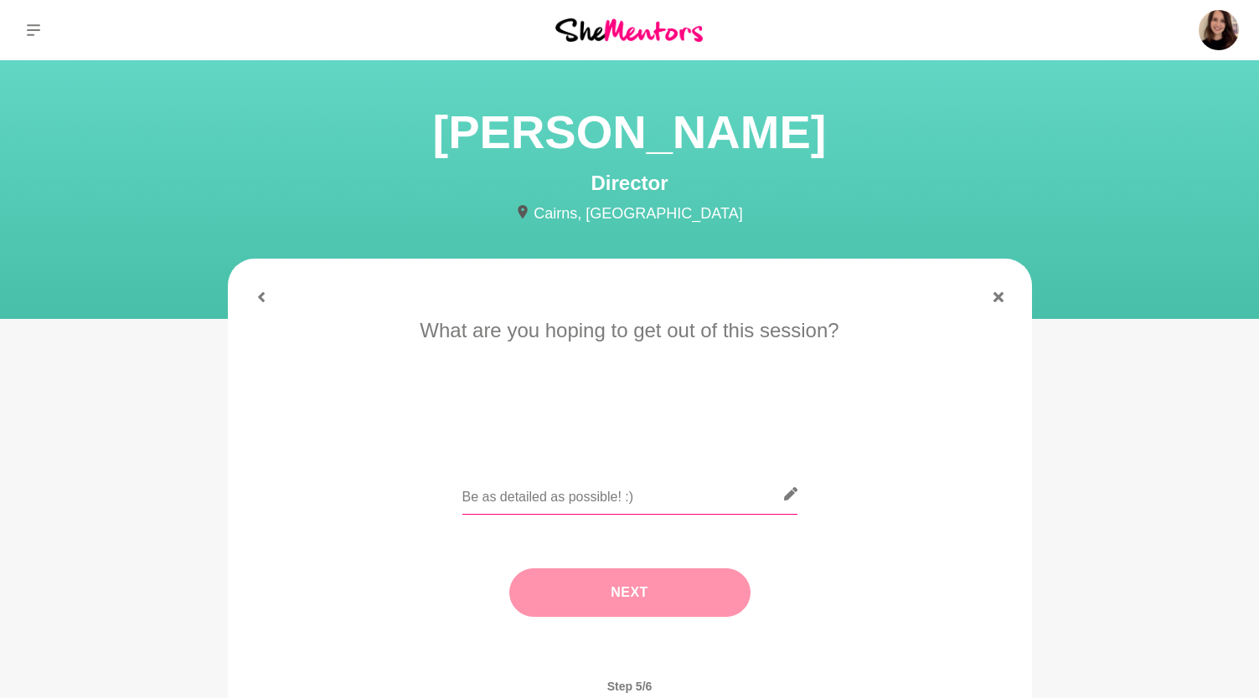
click at [585, 503] on input "text" at bounding box center [629, 494] width 335 height 41
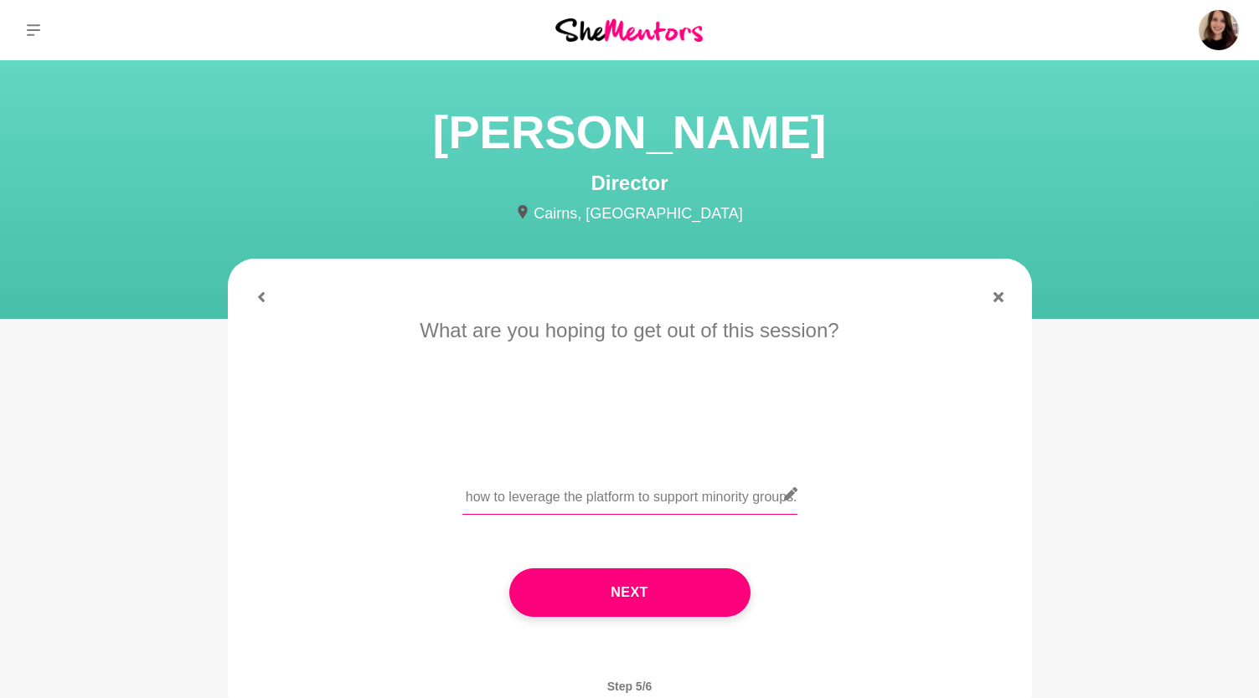
scroll to position [0, 233]
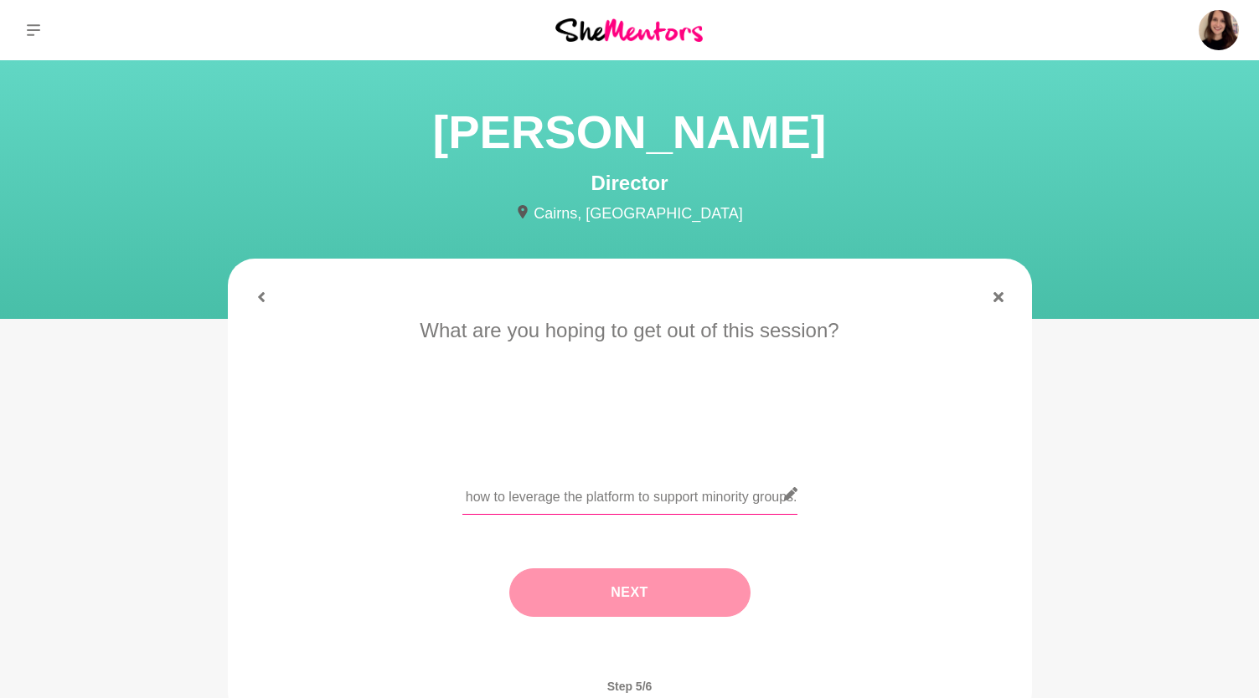
type input "Some thoughts around partnerships, how to leverage the platform to support mino…"
click at [593, 607] on button "Next" at bounding box center [629, 593] width 241 height 49
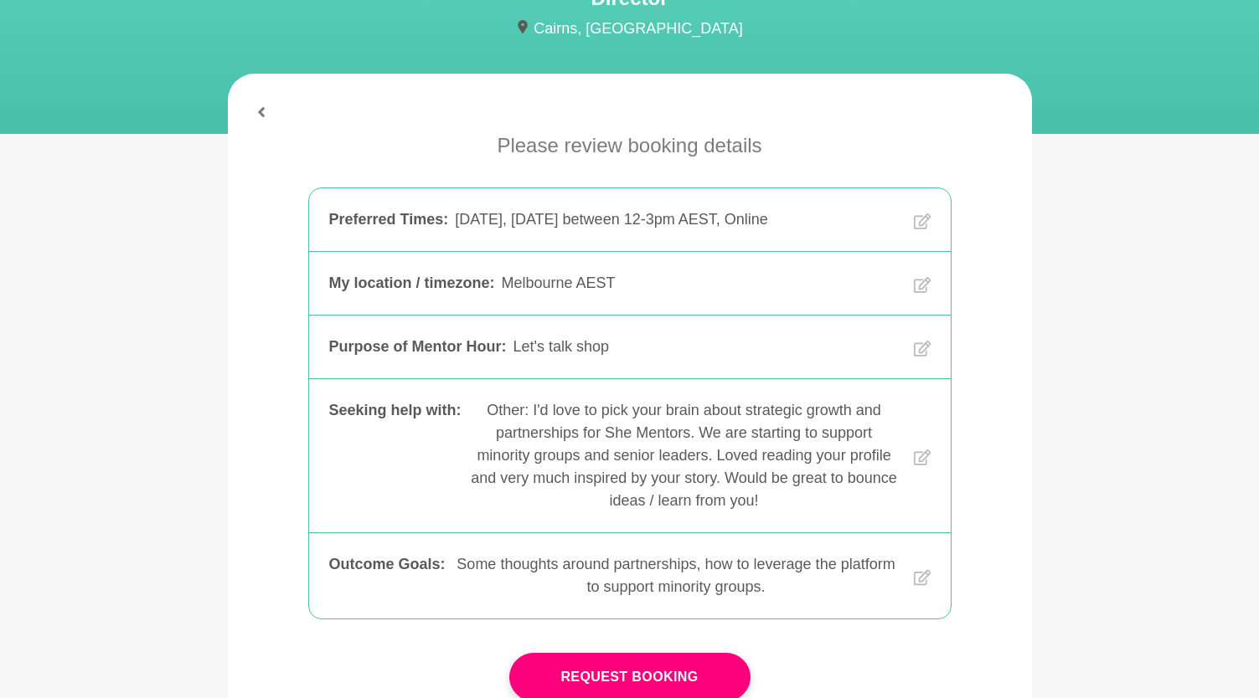
scroll to position [199, 0]
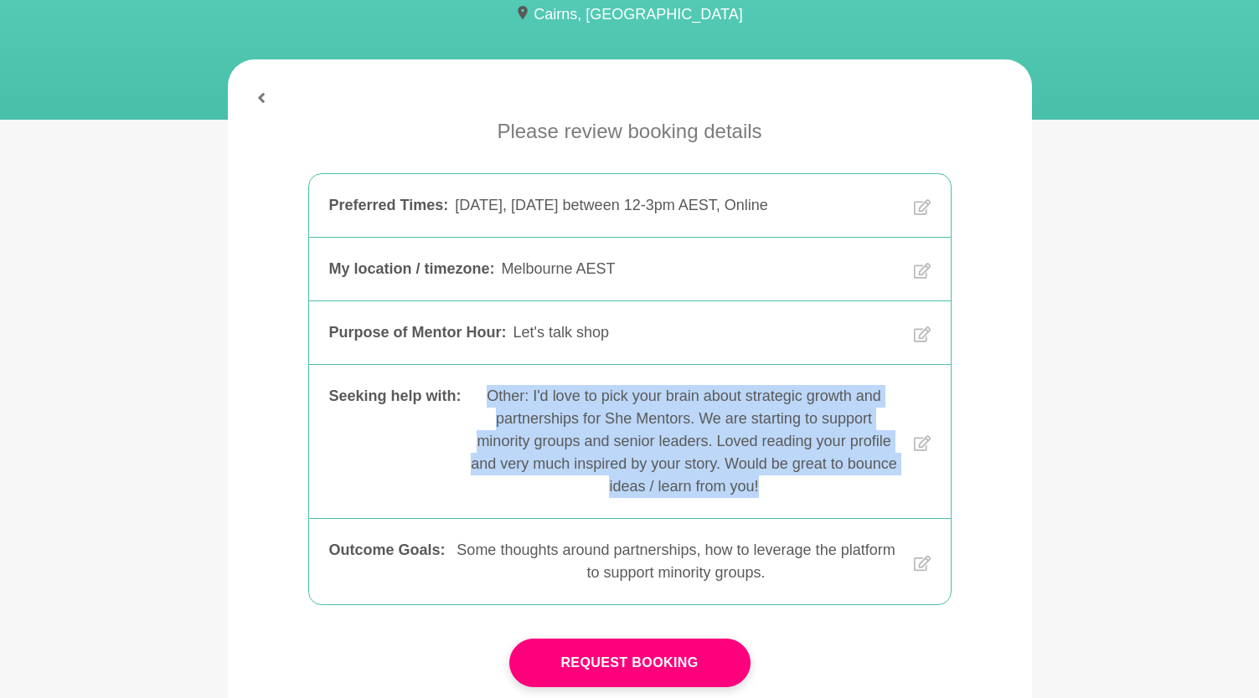
drag, startPoint x: 797, startPoint y: 489, endPoint x: 482, endPoint y: 397, distance: 328.9
click at [482, 397] on div "Other: I'd love to pick your brain about strategic growth and partnerships for …" at bounding box center [684, 441] width 432 height 113
copy div "Other: I'd love to pick your brain about strategic growth and partnerships for …"
click at [921, 442] on icon at bounding box center [922, 444] width 17 height 110
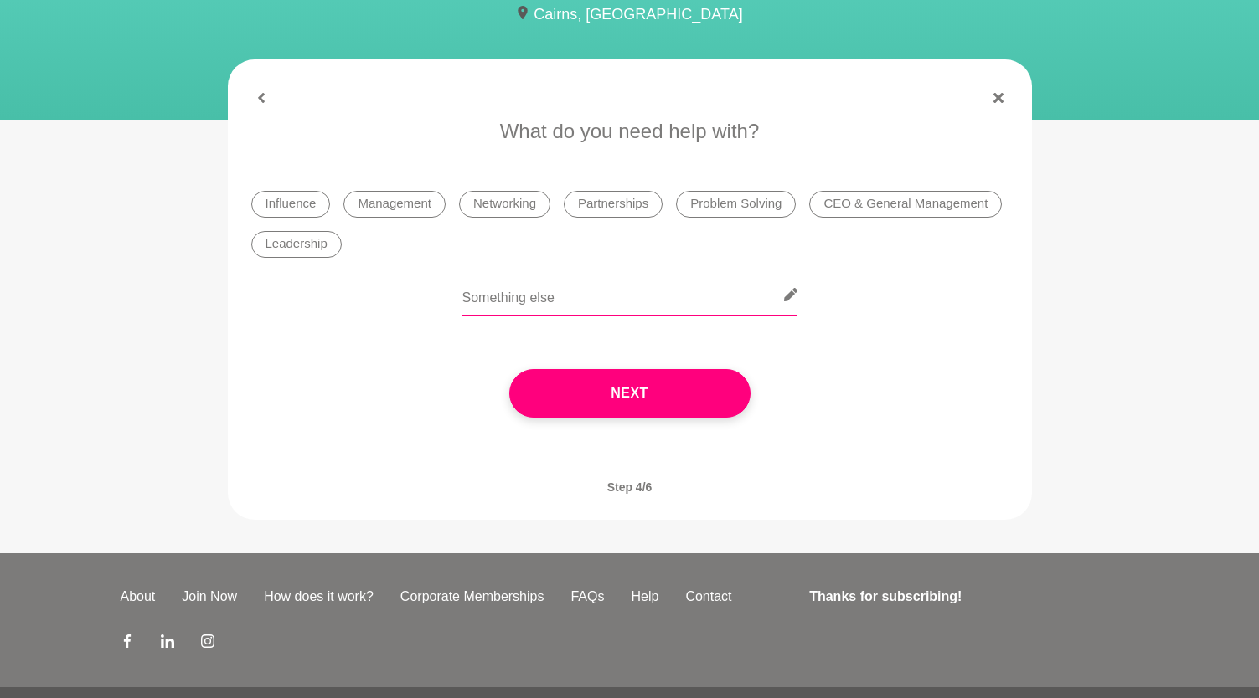
click at [520, 297] on input "text" at bounding box center [629, 295] width 335 height 41
paste input "Other: I'd love to pick your brain about strategic growth and partnerships for …"
drag, startPoint x: 480, startPoint y: 301, endPoint x: 516, endPoint y: 288, distance: 38.1
click at [410, 294] on div "Other: I'd love to pick your brain about strategic growth and partnerships for …" at bounding box center [629, 305] width 757 height 61
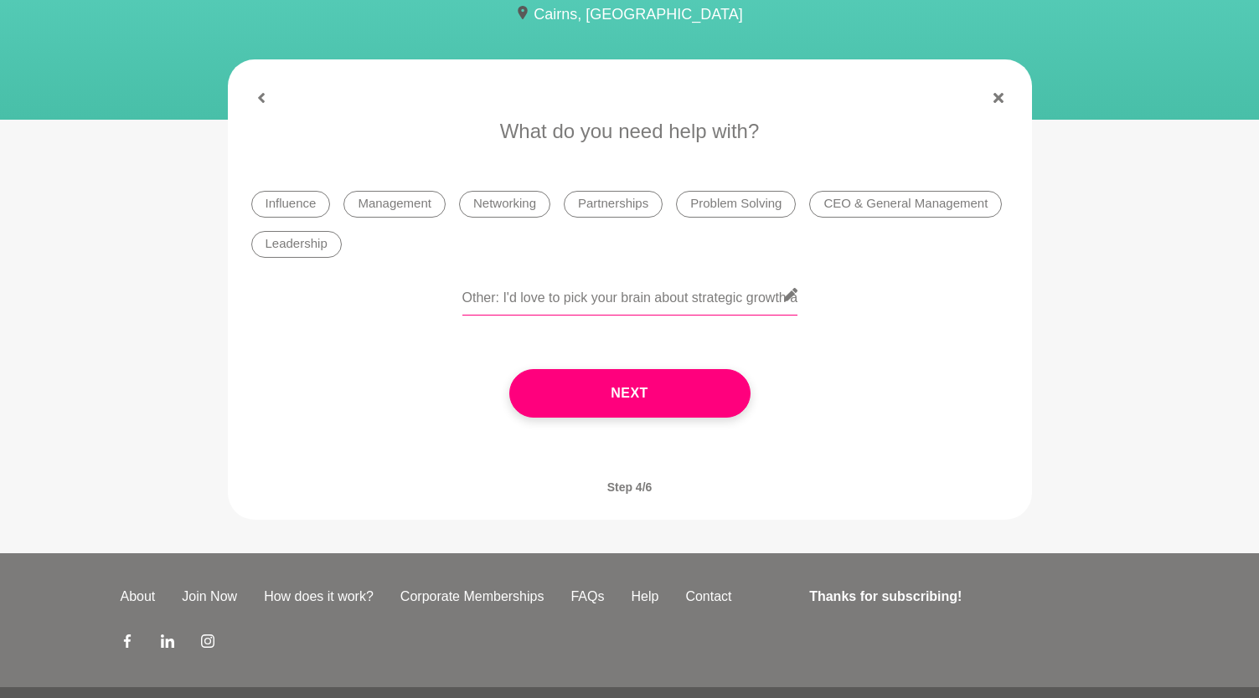
click at [570, 296] on input "Other: I'd love to pick your brain about strategic growth and partnerships for …" at bounding box center [629, 295] width 335 height 41
drag, startPoint x: 731, startPoint y: 303, endPoint x: 791, endPoint y: 303, distance: 60.3
click at [799, 305] on div "Other: I'd love to pick your brain about strategic growth and partnerships for …" at bounding box center [629, 305] width 757 height 61
click at [557, 293] on input "Other: I'd love to pick your brain about strategic growth and partnerships for …" at bounding box center [629, 295] width 335 height 41
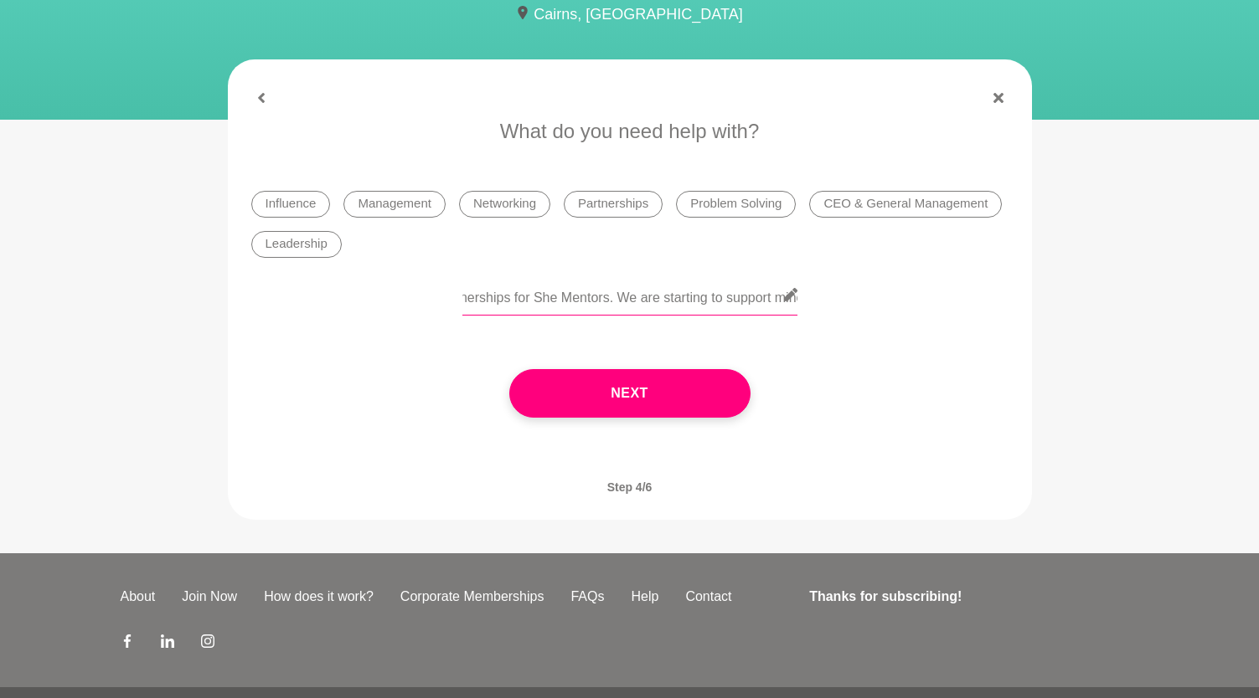
drag, startPoint x: 754, startPoint y: 300, endPoint x: 786, endPoint y: 302, distance: 31.9
click at [786, 302] on input "Other: I'd love to pick your brain about strategic growth and partnerships for …" at bounding box center [629, 295] width 335 height 41
click at [709, 298] on input "Other: I'd love to pick your brain about strategic growth and partnerships for …" at bounding box center [629, 295] width 335 height 41
drag, startPoint x: 720, startPoint y: 298, endPoint x: 773, endPoint y: 301, distance: 52.9
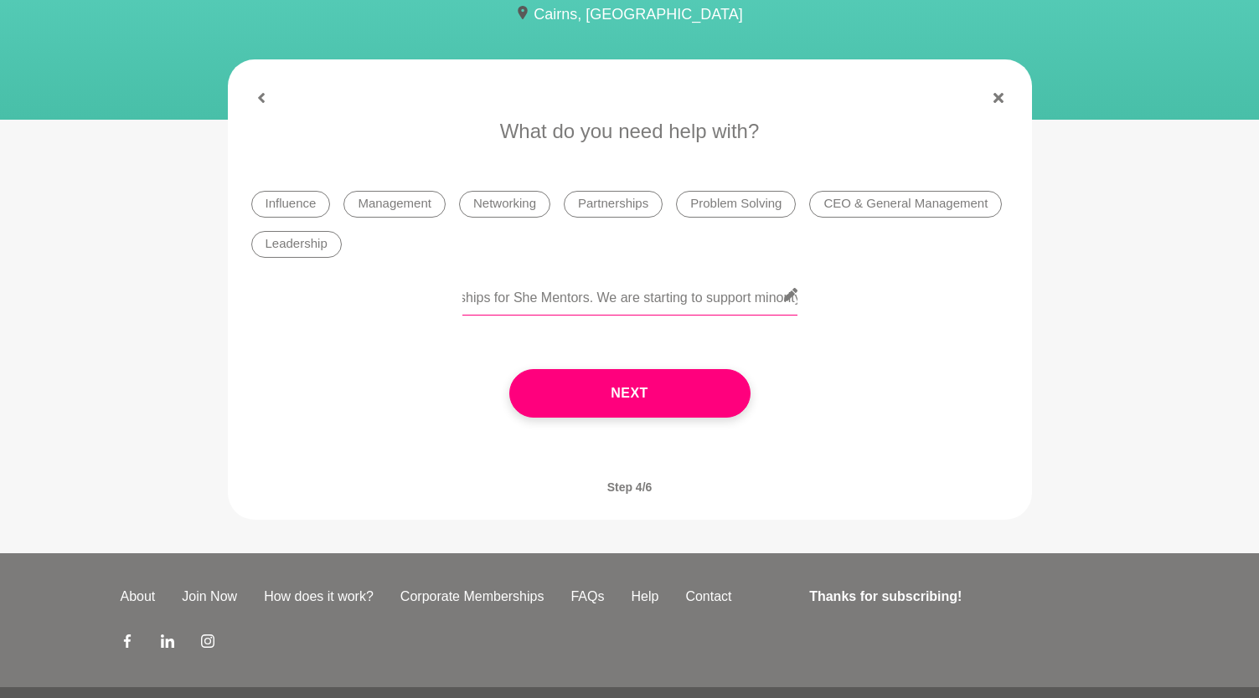
click at [773, 301] on input "Other: I'd love to pick your brain about strategic growth and partnerships for …" at bounding box center [629, 295] width 335 height 41
click at [599, 300] on input "Other: I'd love to pick your brain about strategic growth and partnerships for …" at bounding box center [629, 295] width 335 height 41
drag, startPoint x: 476, startPoint y: 298, endPoint x: 457, endPoint y: 293, distance: 19.1
click at [441, 294] on div "Other: I'd love to pick your brain about strategic growth and partnerships for …" at bounding box center [629, 305] width 757 height 61
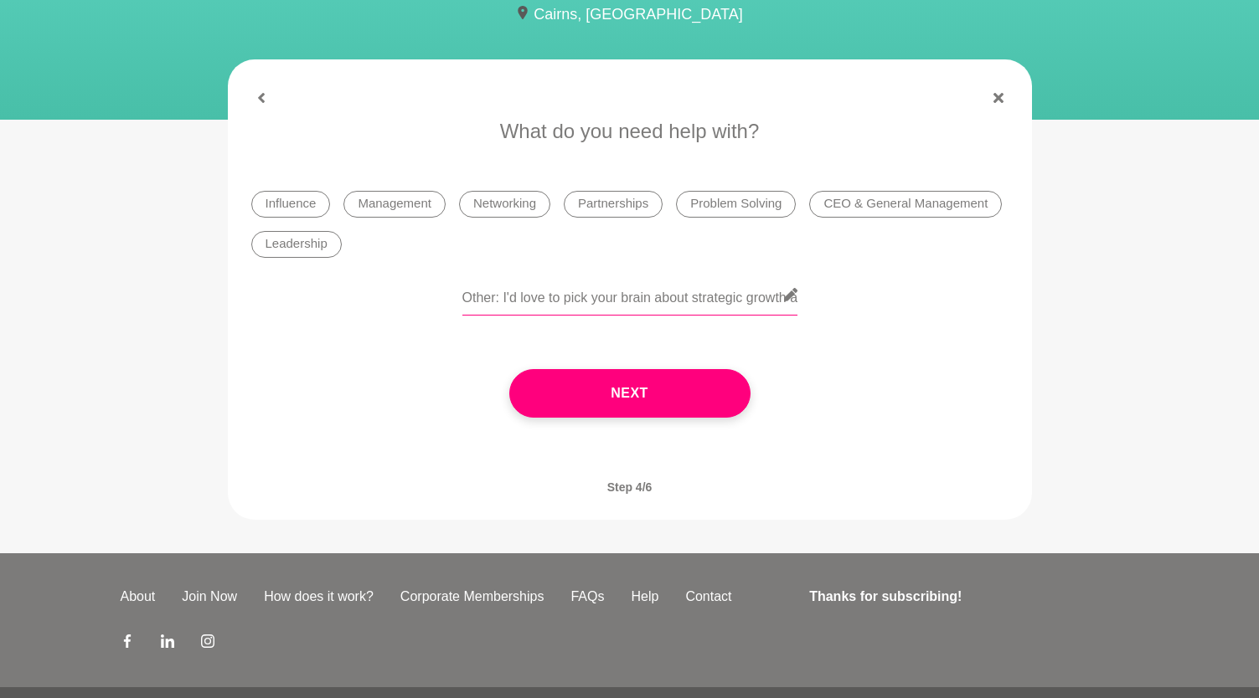
click at [642, 293] on input "Other: I'd love to pick your brain about strategic growth and partnerships for …" at bounding box center [629, 295] width 335 height 41
drag, startPoint x: 760, startPoint y: 301, endPoint x: 785, endPoint y: 299, distance: 25.2
click at [785, 299] on div "Other: I'd love to pick your brain about strategic growth and partnerships for …" at bounding box center [629, 305] width 335 height 61
click at [626, 292] on input "Other: I'd love to pick your brain about strategic growth and partnerships for …" at bounding box center [629, 295] width 335 height 41
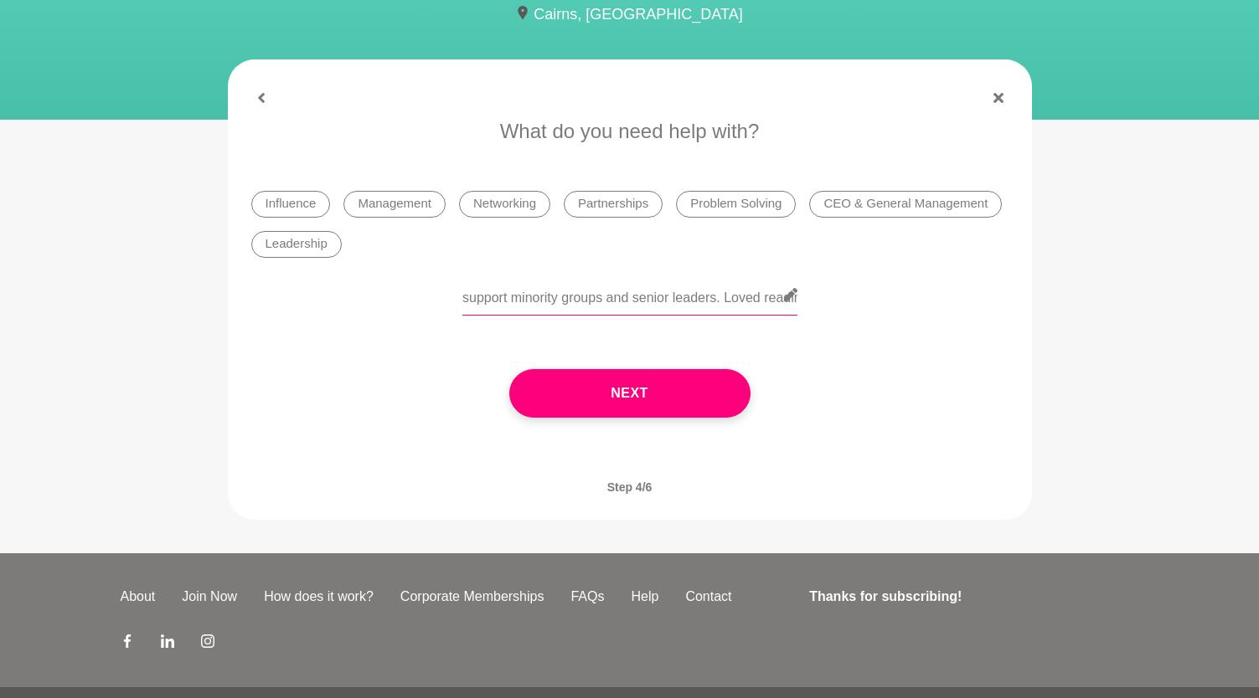
scroll to position [0, 744]
drag, startPoint x: 684, startPoint y: 301, endPoint x: 549, endPoint y: 305, distance: 135.7
click at [549, 305] on input "Other: I'd love to pick your brain about strategic growth and partnerships for …" at bounding box center [629, 295] width 335 height 41
click at [616, 299] on input "Other: I'd love to pick your brain about strategic growth and partnerships for …" at bounding box center [629, 295] width 335 height 41
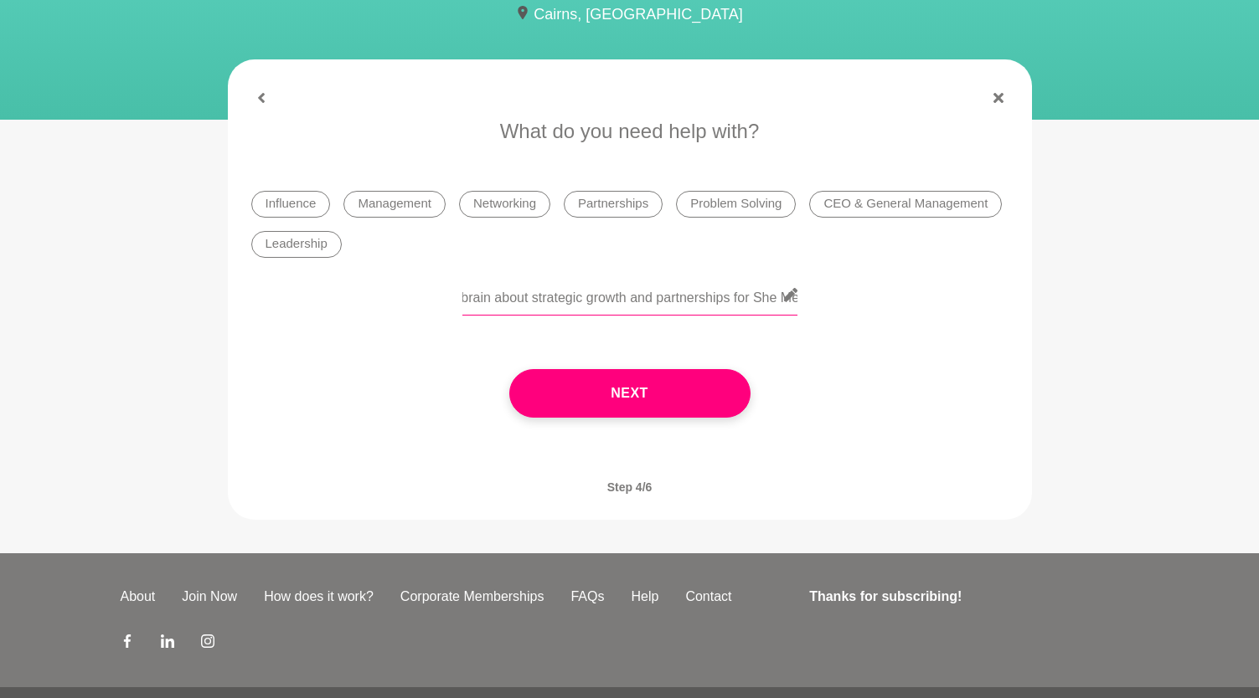
scroll to position [0, 0]
drag, startPoint x: 502, startPoint y: 301, endPoint x: 429, endPoint y: 307, distance: 73.9
click at [429, 307] on div "Other: I'd love to pick your brain about strategic growth and partnerships for …" at bounding box center [629, 305] width 757 height 61
click at [586, 300] on input "Other: I'd love to pick your brain about strategic growth and partnerships for …" at bounding box center [629, 295] width 335 height 41
click at [613, 204] on li "Partnerships" at bounding box center [613, 204] width 99 height 27
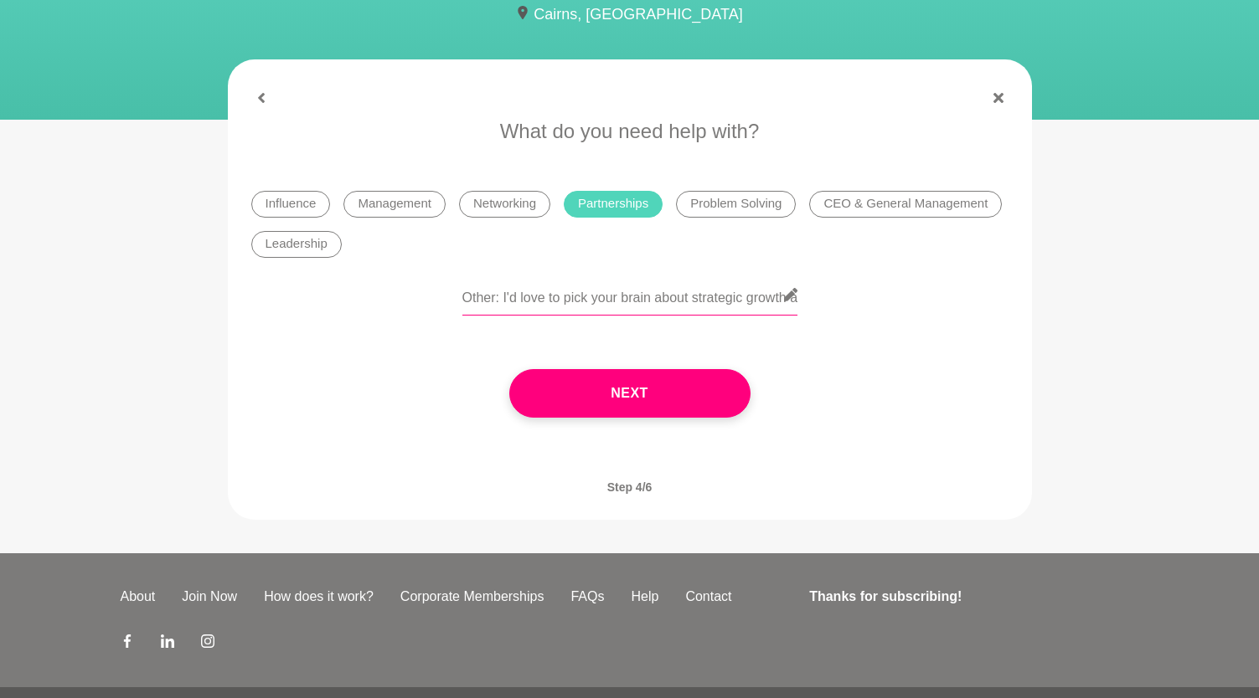
drag, startPoint x: 501, startPoint y: 301, endPoint x: 416, endPoint y: 301, distance: 84.6
click at [416, 301] on div "Other: I'd love to pick your brain about strategic growth and partnerships for …" at bounding box center [629, 305] width 757 height 61
click at [288, 250] on li "Leadership" at bounding box center [296, 244] width 90 height 27
click at [294, 199] on li "Influence" at bounding box center [291, 204] width 80 height 27
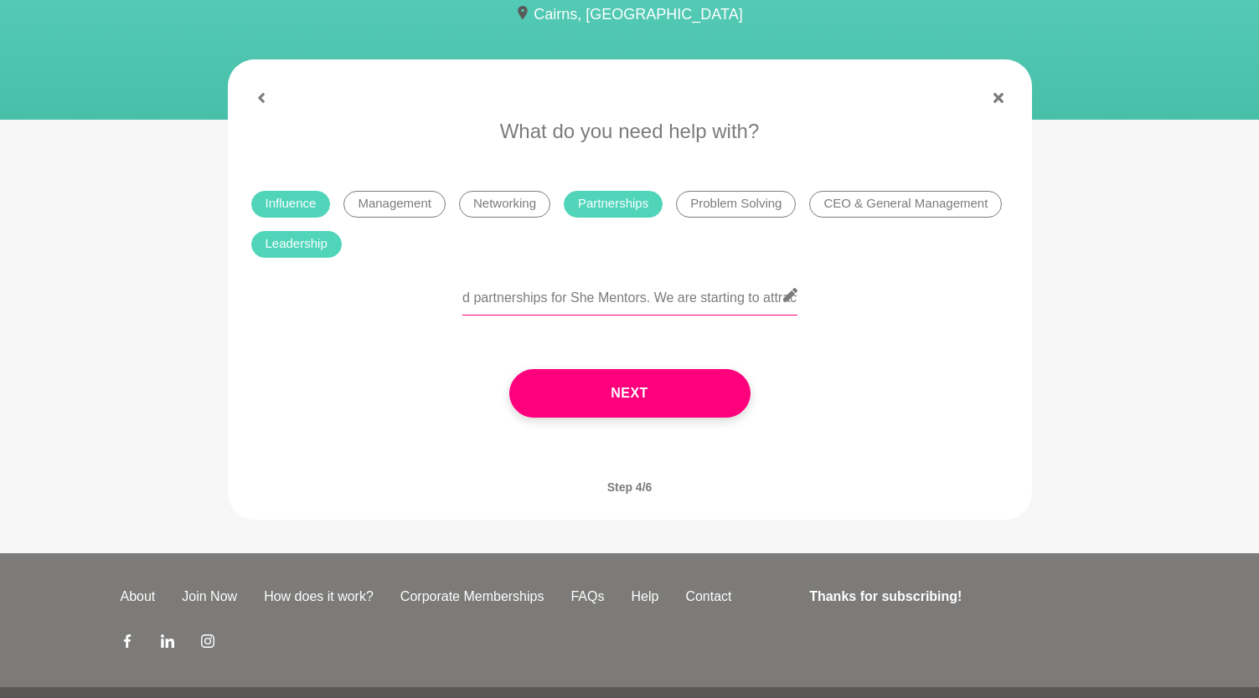
drag, startPoint x: 665, startPoint y: 298, endPoint x: 797, endPoint y: 310, distance: 132.8
click at [797, 310] on div "I'd love to pick your brain about strategic growth and partnerships for She Men…" at bounding box center [629, 305] width 757 height 61
click at [612, 305] on input "I'd love to pick your brain about strategic growth and partnerships for She Men…" at bounding box center [629, 295] width 335 height 41
drag, startPoint x: 665, startPoint y: 302, endPoint x: 714, endPoint y: 332, distance: 57.9
click at [714, 332] on div "I'd love to pick your brain about strategic growth and partnerships for She Men…" at bounding box center [629, 305] width 335 height 61
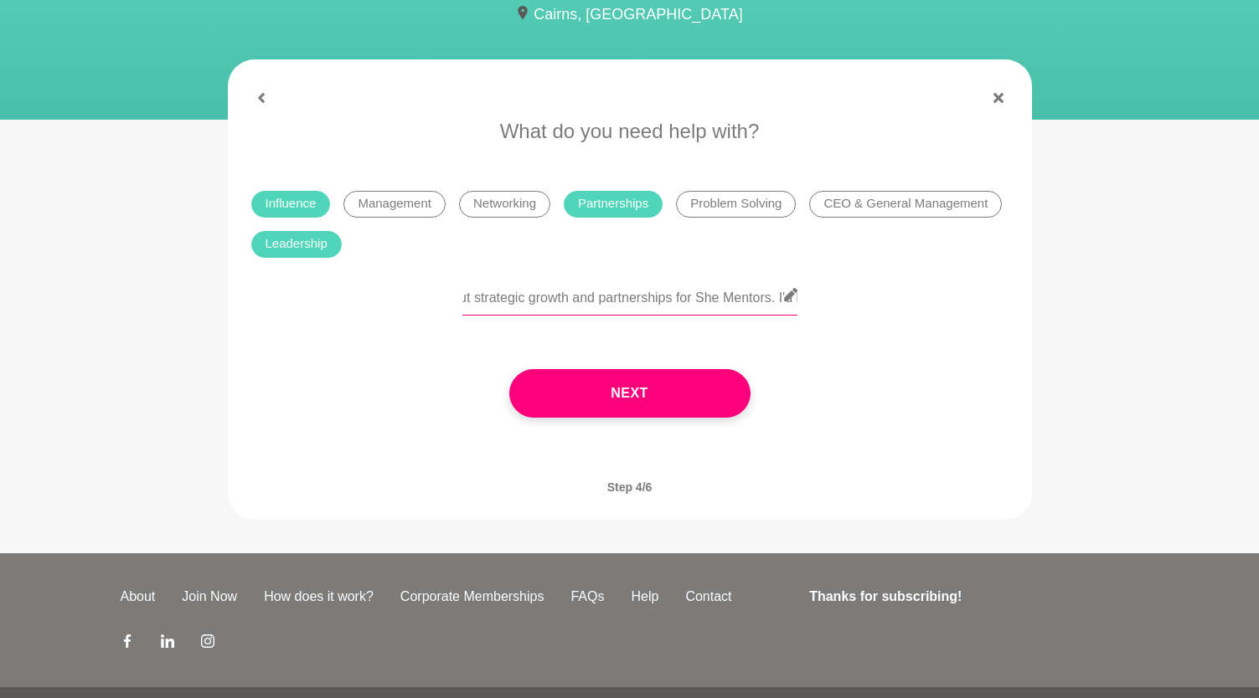
scroll to position [0, 0]
drag, startPoint x: 688, startPoint y: 303, endPoint x: 447, endPoint y: 308, distance: 240.4
click at [446, 308] on div "I'd love to pick your brain about strategic growth and partnerships for She Men…" at bounding box center [629, 305] width 757 height 61
click at [680, 301] on input "I'd love to pick your brain about strategic growth and partnerships for She Men…" at bounding box center [629, 295] width 335 height 41
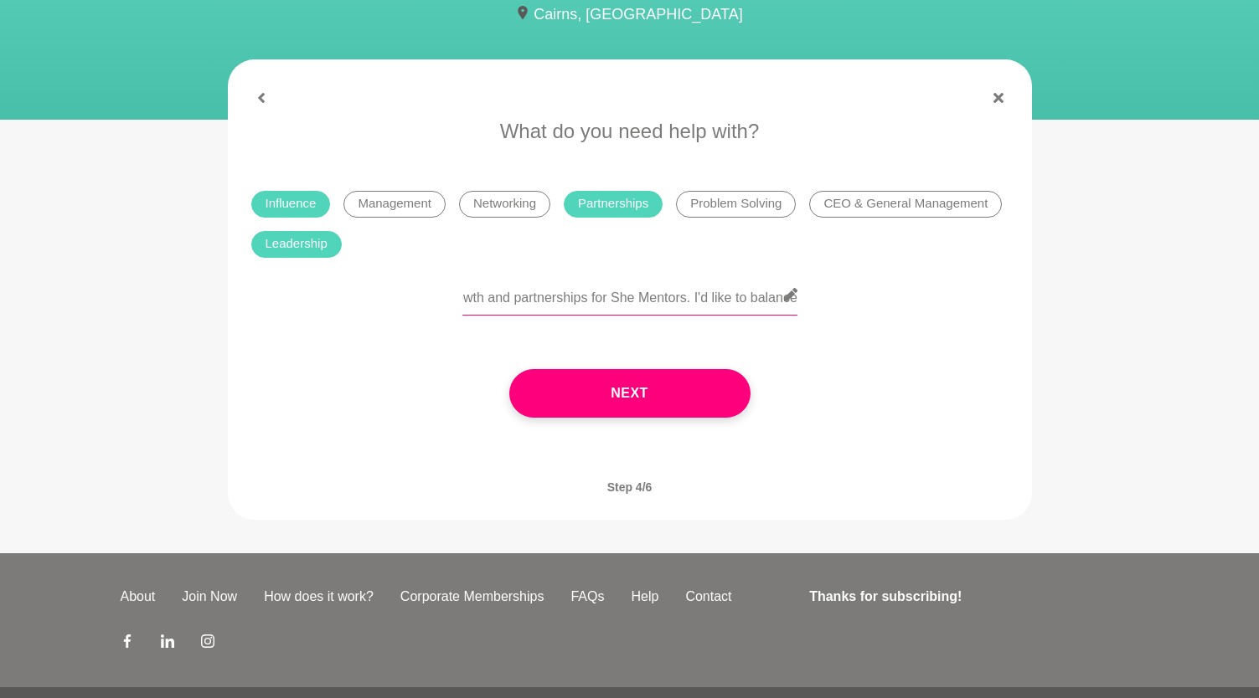
drag, startPoint x: 757, startPoint y: 298, endPoint x: 794, endPoint y: 303, distance: 37.2
click at [794, 303] on input "I'd love to pick your brain about strategic growth and partnerships for She Men…" at bounding box center [629, 295] width 335 height 41
click at [655, 292] on input "I'd love to pick your brain about strategic growth and partnerships for She Men…" at bounding box center [629, 295] width 335 height 41
drag, startPoint x: 688, startPoint y: 299, endPoint x: 827, endPoint y: 320, distance: 141.4
click at [827, 320] on div "I'd love to pick your brain about strategic growth and partnerships for She Men…" at bounding box center [629, 305] width 757 height 61
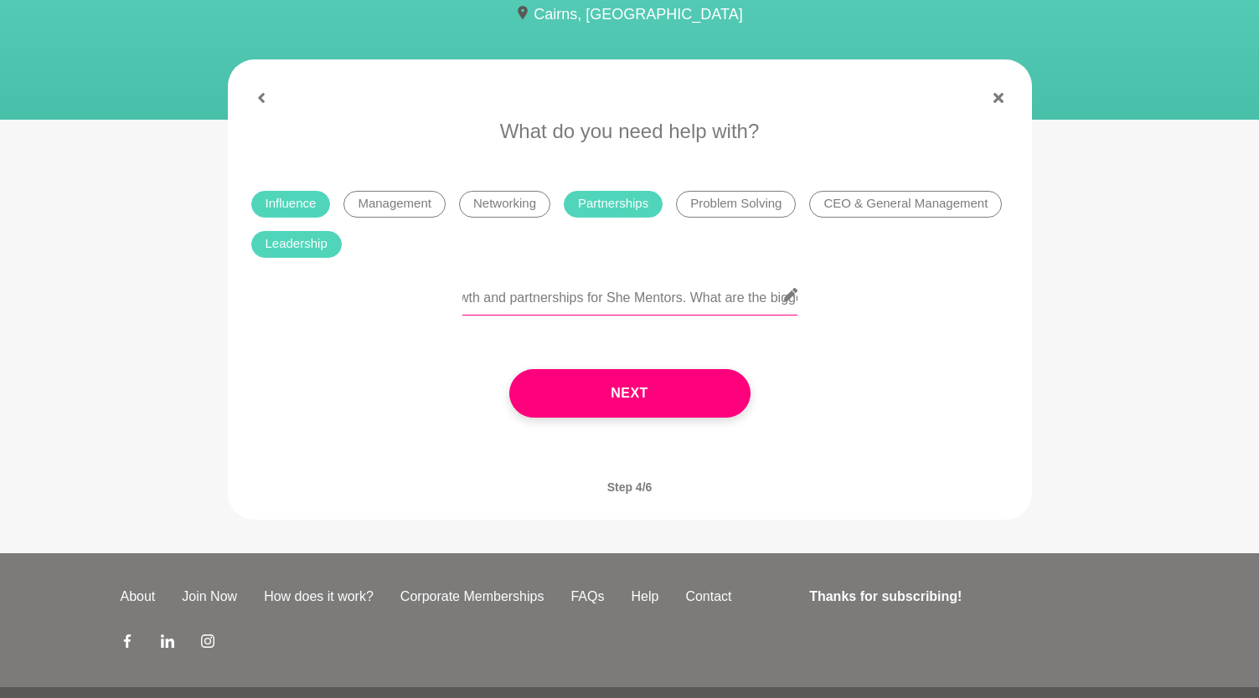
scroll to position [0, 364]
drag, startPoint x: 755, startPoint y: 301, endPoint x: 811, endPoint y: 302, distance: 56.1
click at [811, 302] on div "I'd love to pick your brain about strategic growth and partnerships for She Men…" at bounding box center [629, 305] width 757 height 61
click at [614, 301] on input "I'd love to pick your brain about strategic growth and partnerships for She Men…" at bounding box center [629, 295] width 335 height 41
drag, startPoint x: 601, startPoint y: 300, endPoint x: 786, endPoint y: 327, distance: 187.1
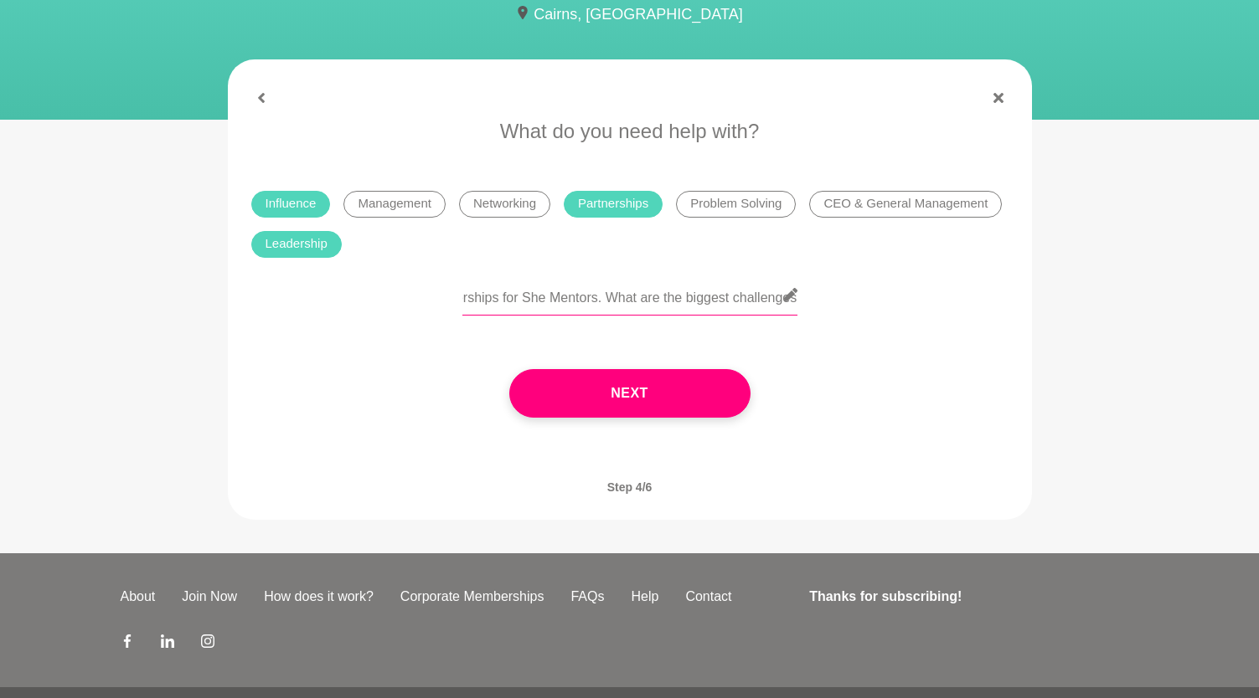
click at [786, 327] on div "I'd love to pick your brain about strategic growth and partnerships for She Men…" at bounding box center [629, 305] width 335 height 61
drag, startPoint x: 491, startPoint y: 299, endPoint x: 422, endPoint y: 296, distance: 68.8
click at [422, 296] on div "I'd love to pick your brain about strategic growth and partnerships for She Men…" at bounding box center [629, 305] width 757 height 61
click at [714, 293] on input "I'd love to pick your brain about strategic growth and partnerships for She Men…" at bounding box center [629, 295] width 335 height 41
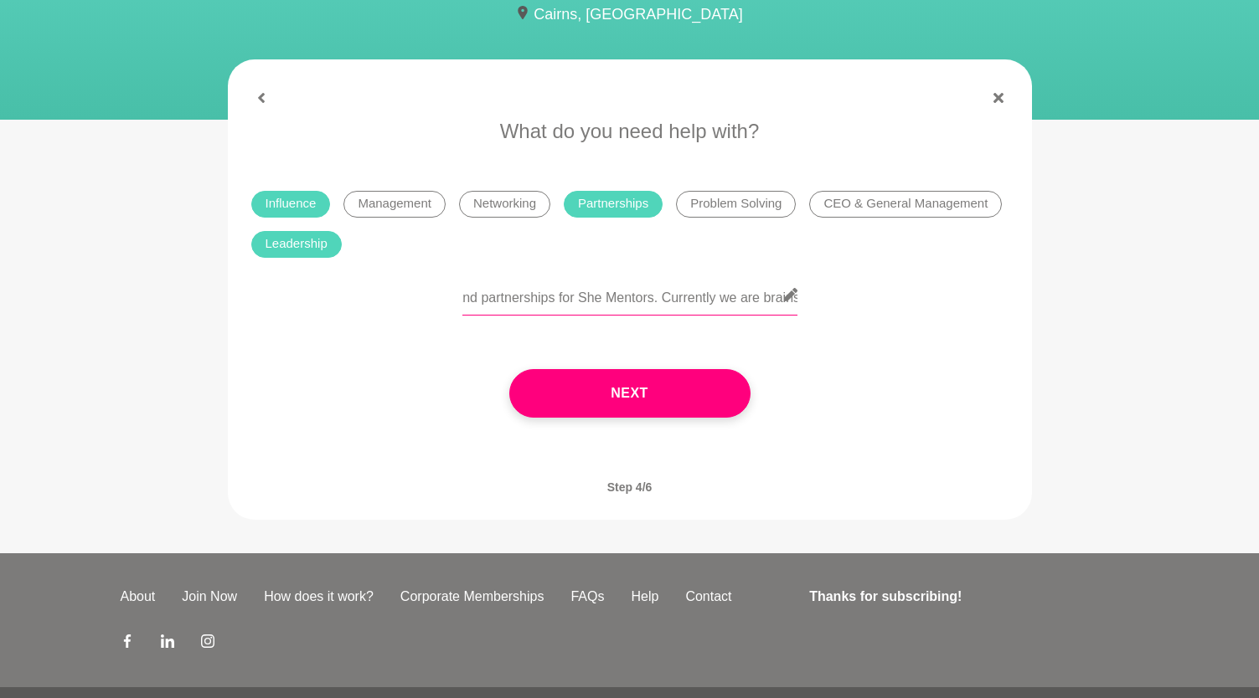
drag, startPoint x: 757, startPoint y: 301, endPoint x: 794, endPoint y: 301, distance: 36.9
click at [796, 301] on input "I'd love to pick your brain about strategic growth and partnerships for She Men…" at bounding box center [629, 295] width 335 height 41
click at [702, 307] on input "I'd love to pick your brain about strategic growth and partnerships for She Men…" at bounding box center [629, 295] width 335 height 41
drag, startPoint x: 653, startPoint y: 299, endPoint x: 663, endPoint y: 313, distance: 17.4
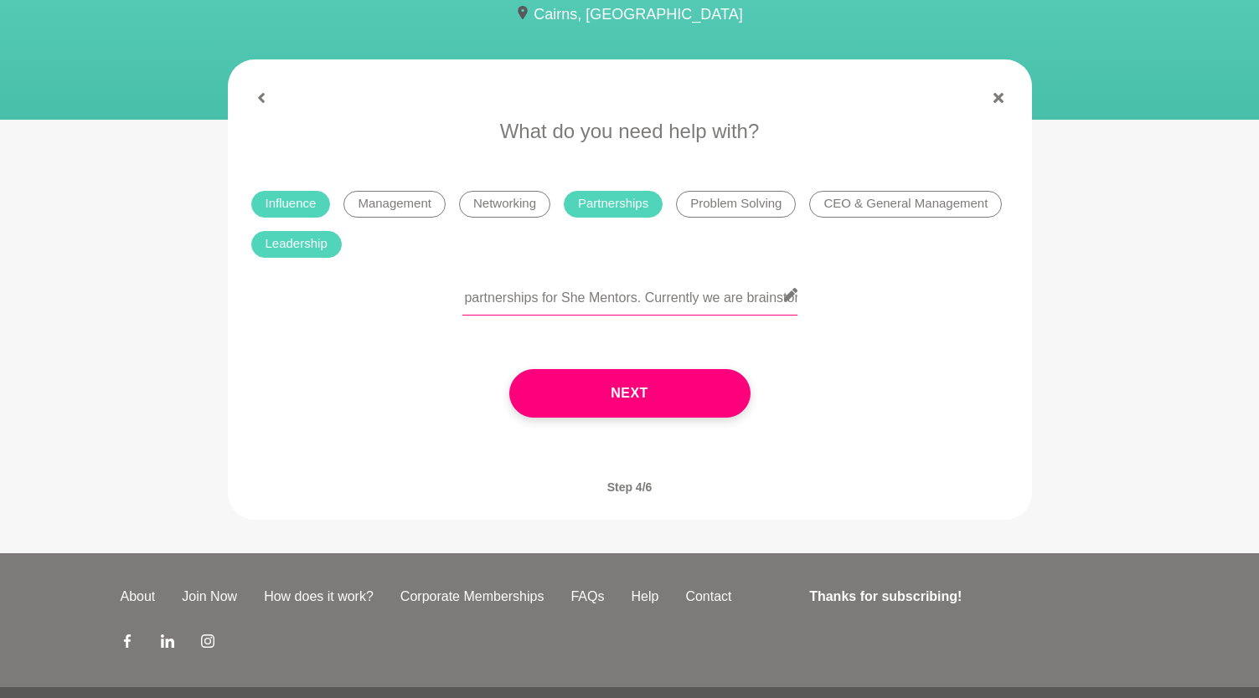
click at [663, 313] on input "I'd love to pick your brain about strategic growth and partnerships for She Men…" at bounding box center [629, 295] width 335 height 41
drag, startPoint x: 762, startPoint y: 302, endPoint x: 796, endPoint y: 300, distance: 33.6
click at [796, 300] on div "I'd love to pick your brain about strategic growth and partnerships for She Men…" at bounding box center [629, 305] width 335 height 61
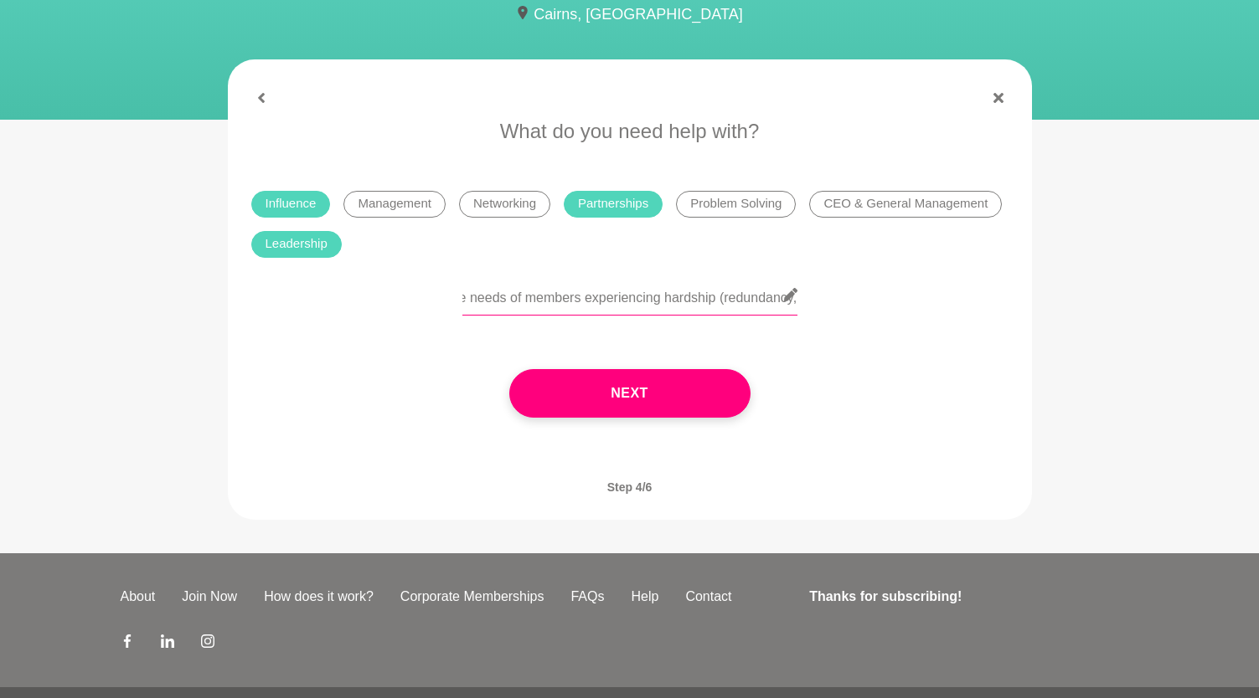
click at [578, 302] on input "I'd love to pick your brain about strategic growth and partnerships for She Men…" at bounding box center [629, 295] width 335 height 41
drag, startPoint x: 739, startPoint y: 298, endPoint x: 822, endPoint y: 297, distance: 83.7
click at [822, 297] on div "I'd love to pick your brain about strategic growth and partnerships for She Men…" at bounding box center [629, 305] width 757 height 61
click at [795, 305] on input "I'd love to pick your brain about strategic growth and partnerships for She Men…" at bounding box center [629, 295] width 335 height 41
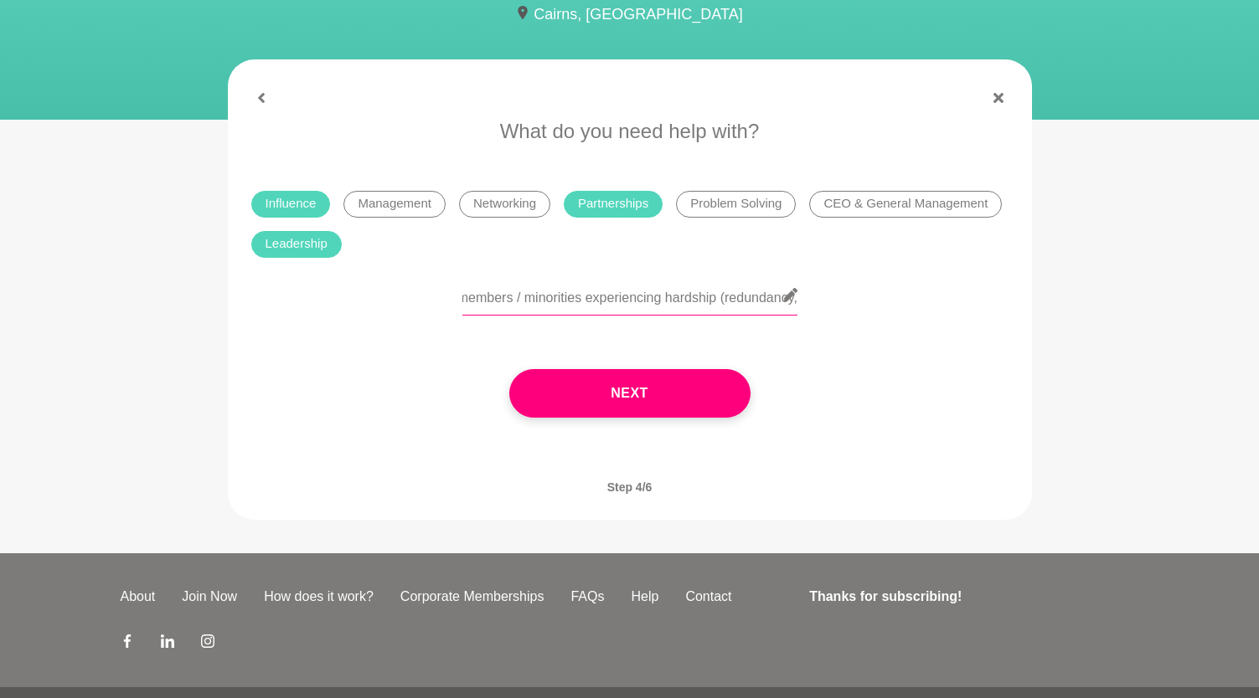
click at [712, 301] on input "I'd love to pick your brain about strategic growth and partnerships for She Men…" at bounding box center [629, 295] width 335 height 41
click at [773, 299] on input "I'd love to pick your brain about strategic growth and partnerships for She Men…" at bounding box center [629, 295] width 335 height 41
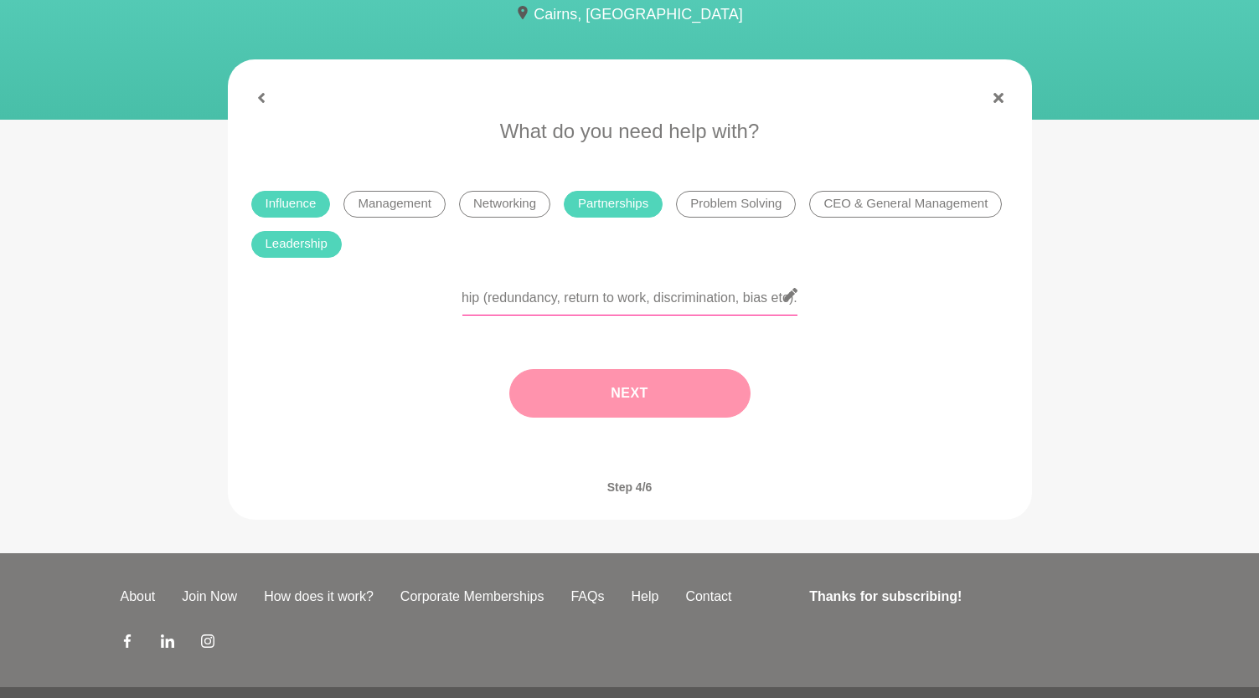
type input "I'd love to pick your brain about strategic growth and partnerships for She Men…"
click at [627, 390] on button "Next" at bounding box center [629, 393] width 241 height 49
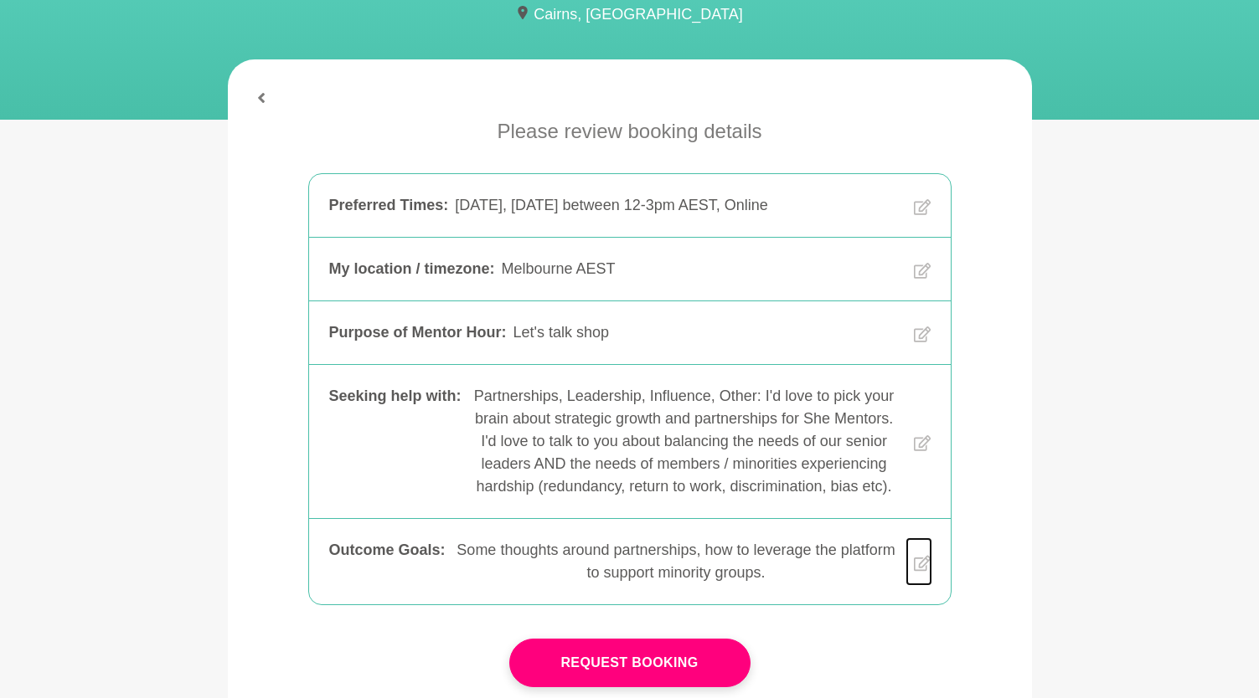
click at [914, 569] on icon at bounding box center [921, 564] width 17 height 16
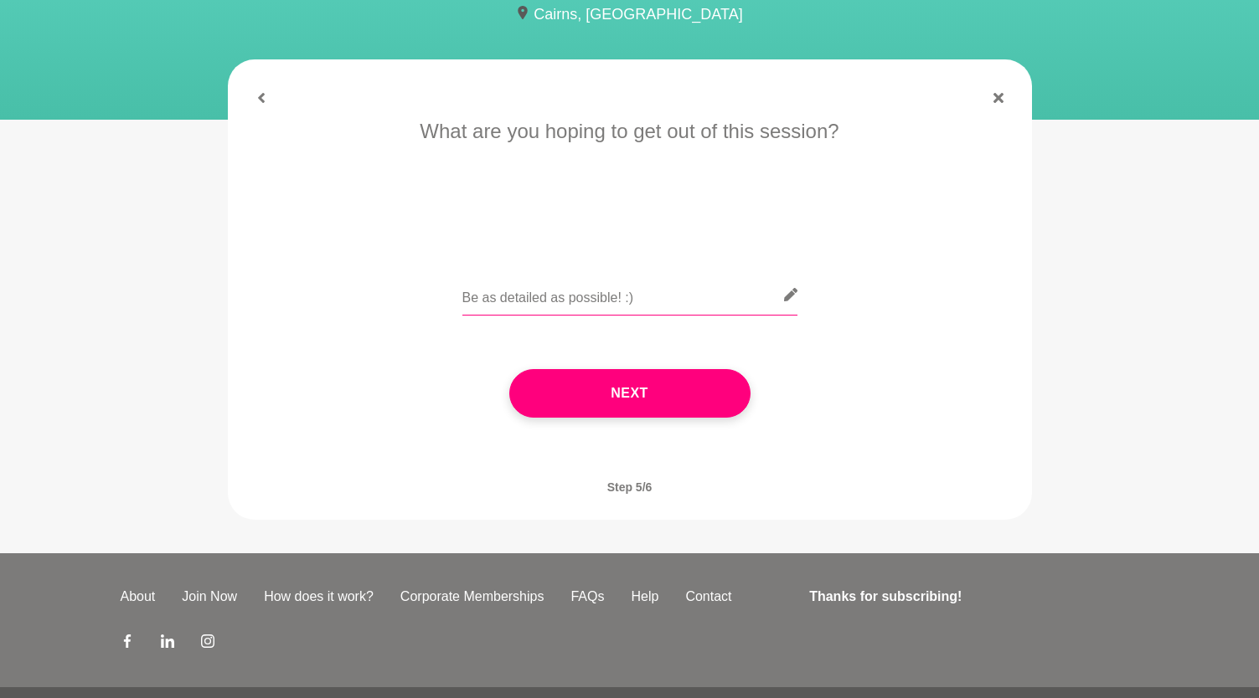
click at [585, 300] on input "text" at bounding box center [629, 295] width 335 height 41
drag, startPoint x: 493, startPoint y: 293, endPoint x: 415, endPoint y: 293, distance: 77.9
click at [415, 293] on div "Would love to hear how you strategise. I'd love to attract more diverse groups …" at bounding box center [629, 305] width 757 height 61
click at [719, 300] on input "Would love to hear how you strategise. I'd love to attract more diverse groups …" at bounding box center [629, 295] width 335 height 41
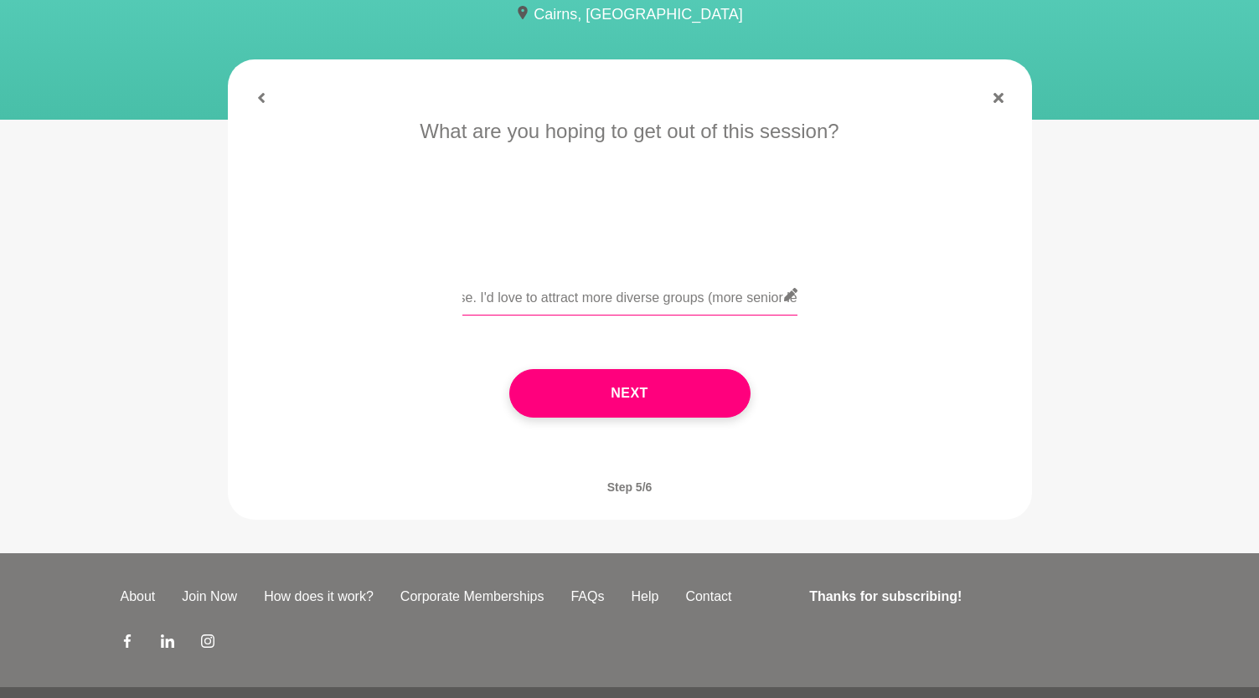
click at [728, 301] on input "Would love to hear how you strategise. I'd love to attract more diverse groups …" at bounding box center [629, 295] width 335 height 41
click at [510, 306] on input "Would love to hear how you strategise. I'd love to attract more diverse groups …" at bounding box center [629, 295] width 335 height 41
drag, startPoint x: 712, startPoint y: 299, endPoint x: 725, endPoint y: 307, distance: 15.4
click at [725, 307] on input "Would love to hear how you strategise. I'd love to attract more diverse groups …" at bounding box center [629, 295] width 335 height 41
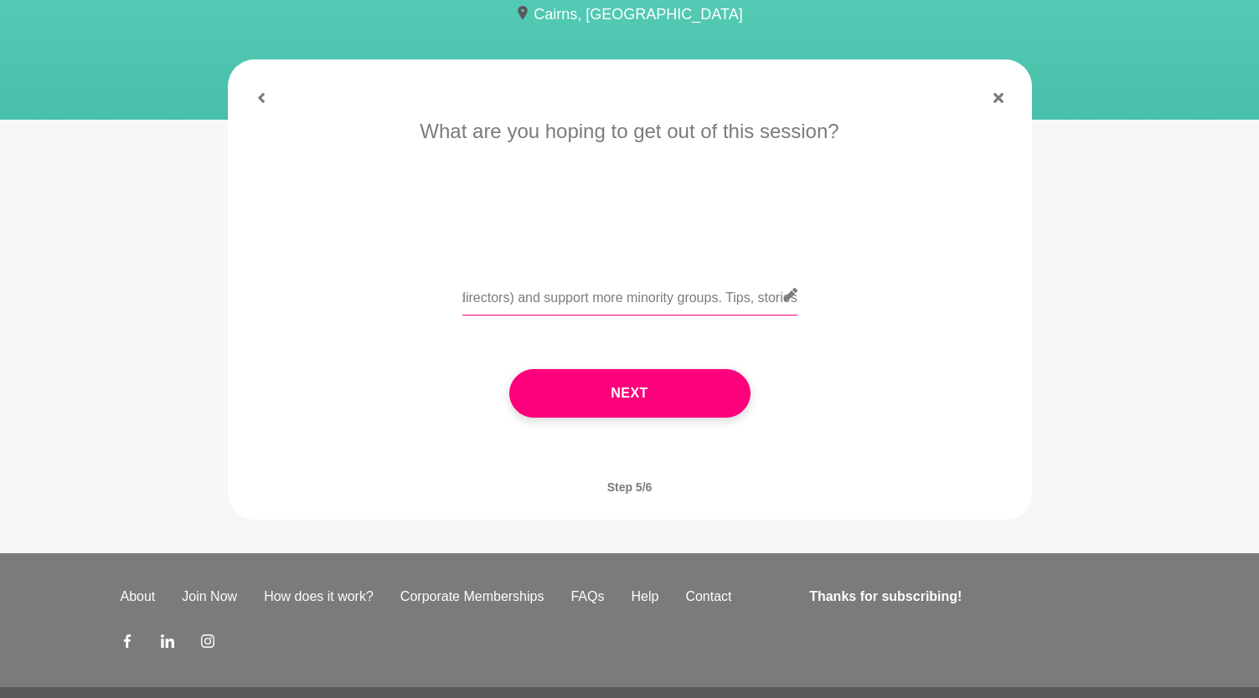
click at [724, 305] on input "Would love to hear how you strategise. I'd love to attract more diverse groups …" at bounding box center [629, 295] width 335 height 41
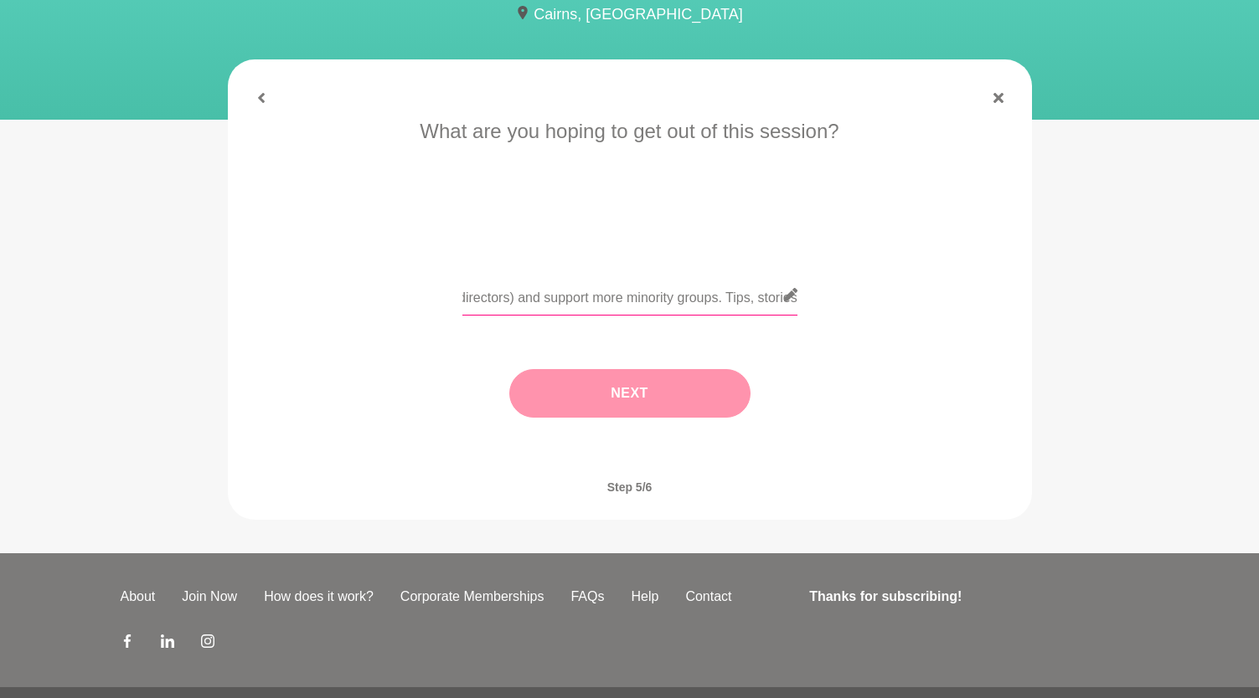
type input "Would love to hear how you strategise. I'd love to attract more diverse groups …"
click at [637, 387] on button "Next" at bounding box center [629, 393] width 241 height 49
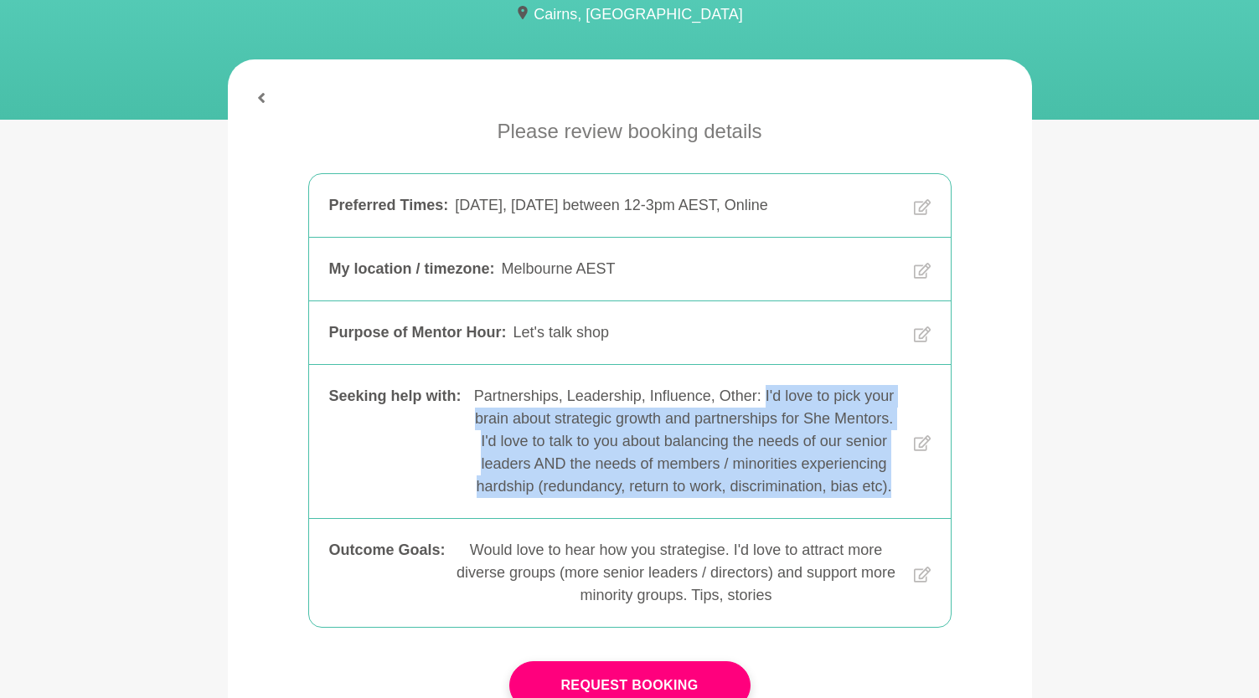
drag, startPoint x: 896, startPoint y: 491, endPoint x: 764, endPoint y: 397, distance: 162.2
click at [764, 397] on div "Partnerships, Leadership, Influence, Other: I'd love to pick your brain about s…" at bounding box center [684, 441] width 432 height 113
copy div "I'd love to pick your brain about strategic growth and partnerships for She Men…"
click at [918, 440] on icon at bounding box center [922, 444] width 17 height 110
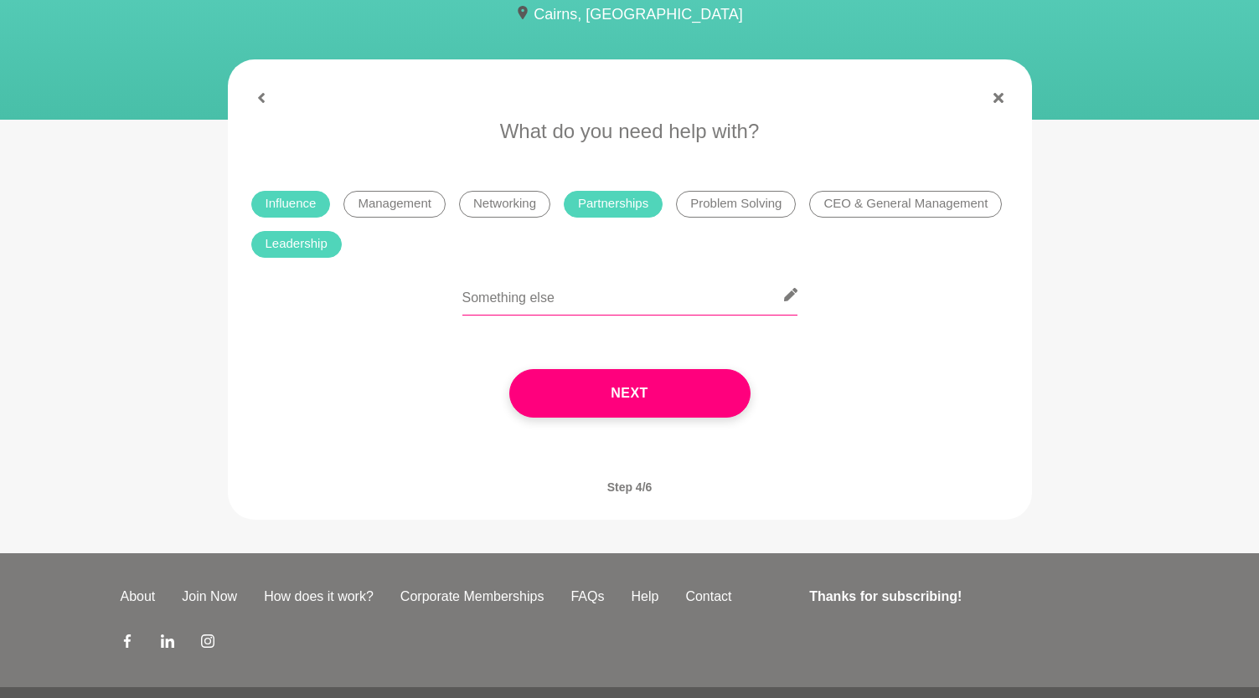
click at [547, 306] on input "text" at bounding box center [629, 295] width 335 height 41
paste input "I'd love to pick your brain about strategic growth and partnerships for She Men…"
drag, startPoint x: 509, startPoint y: 302, endPoint x: 371, endPoint y: 285, distance: 139.3
click at [371, 285] on div "I'd love to pick your brain about strategic growth and partnerships for She Men…" at bounding box center [629, 305] width 757 height 61
click at [580, 307] on input "I'd love to pick your brain about strategic growth and partnerships for She Men…" at bounding box center [629, 295] width 335 height 41
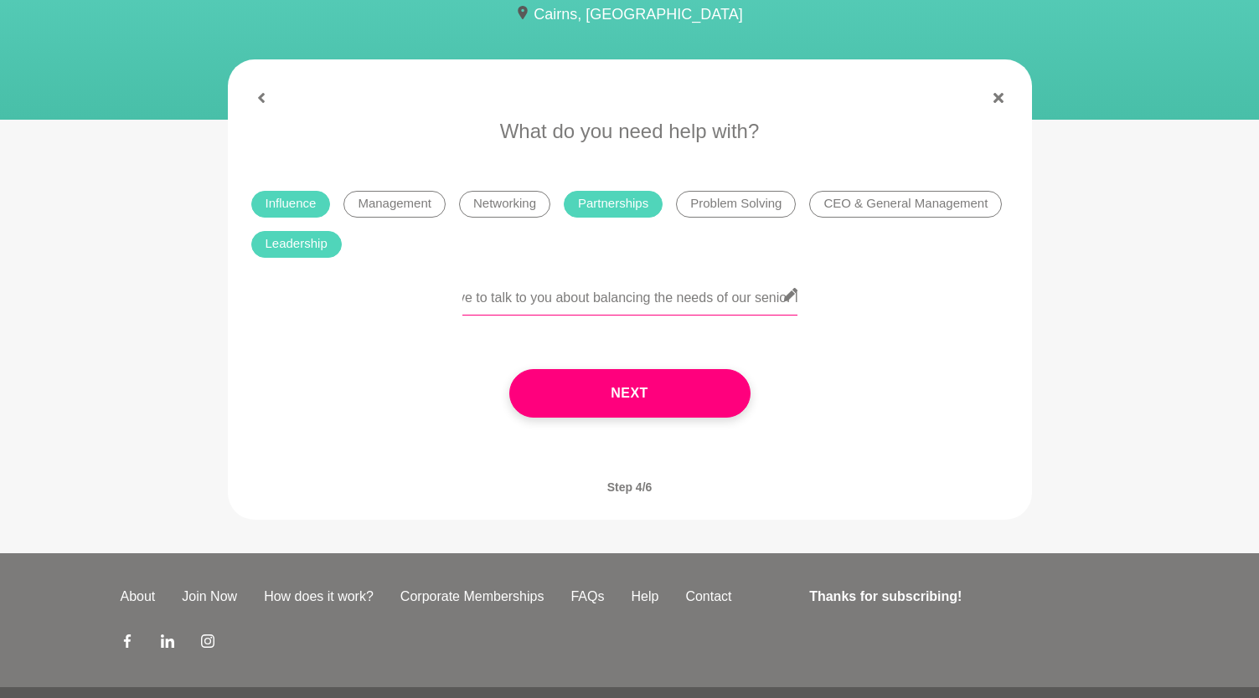
drag, startPoint x: 774, startPoint y: 298, endPoint x: 817, endPoint y: 298, distance: 42.7
click at [817, 298] on div "I'd love to pick your brain about strategic growth and partnerships for She Men…" at bounding box center [629, 305] width 757 height 61
click at [560, 305] on input "I'd love to pick your brain about strategic growth and partnerships for She Men…" at bounding box center [629, 295] width 335 height 41
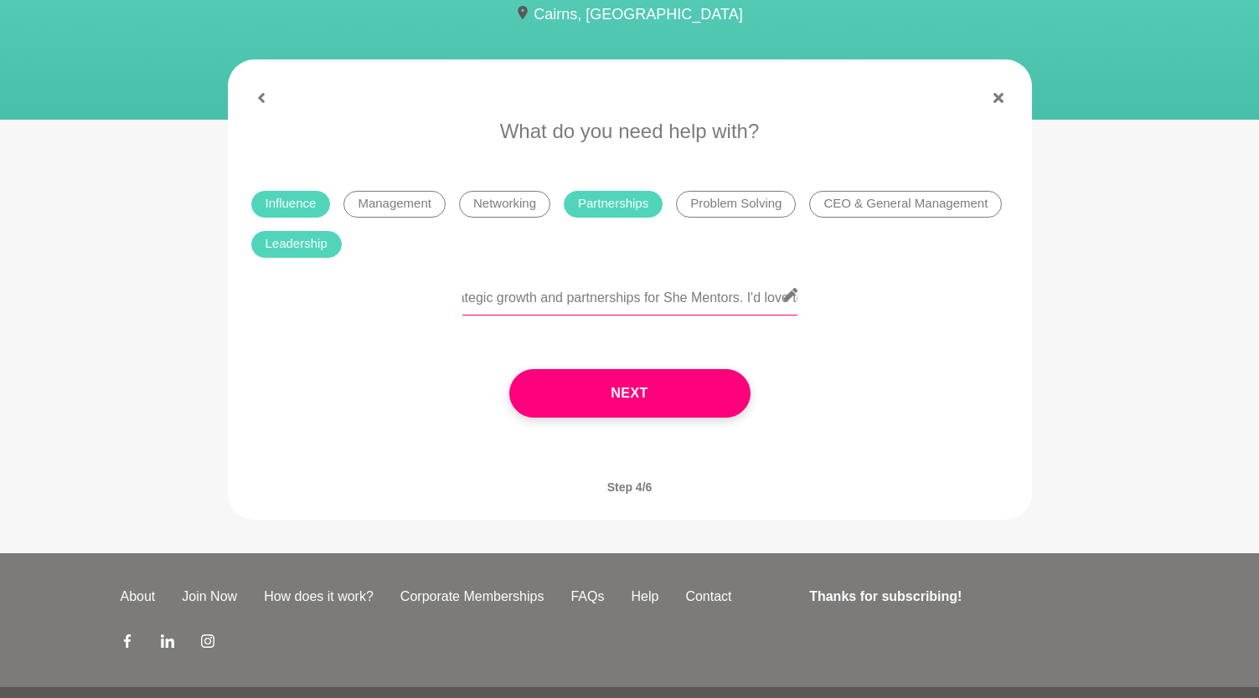
drag, startPoint x: 532, startPoint y: 299, endPoint x: 751, endPoint y: 297, distance: 219.4
click at [755, 297] on input "I'd love to pick your brain about strategic growth and partnerships for She Men…" at bounding box center [629, 295] width 335 height 41
drag, startPoint x: 576, startPoint y: 297, endPoint x: 679, endPoint y: 301, distance: 103.1
click at [679, 301] on input "I'd love to pick your brain about strategic growth and partnerships for She Men…" at bounding box center [629, 295] width 335 height 41
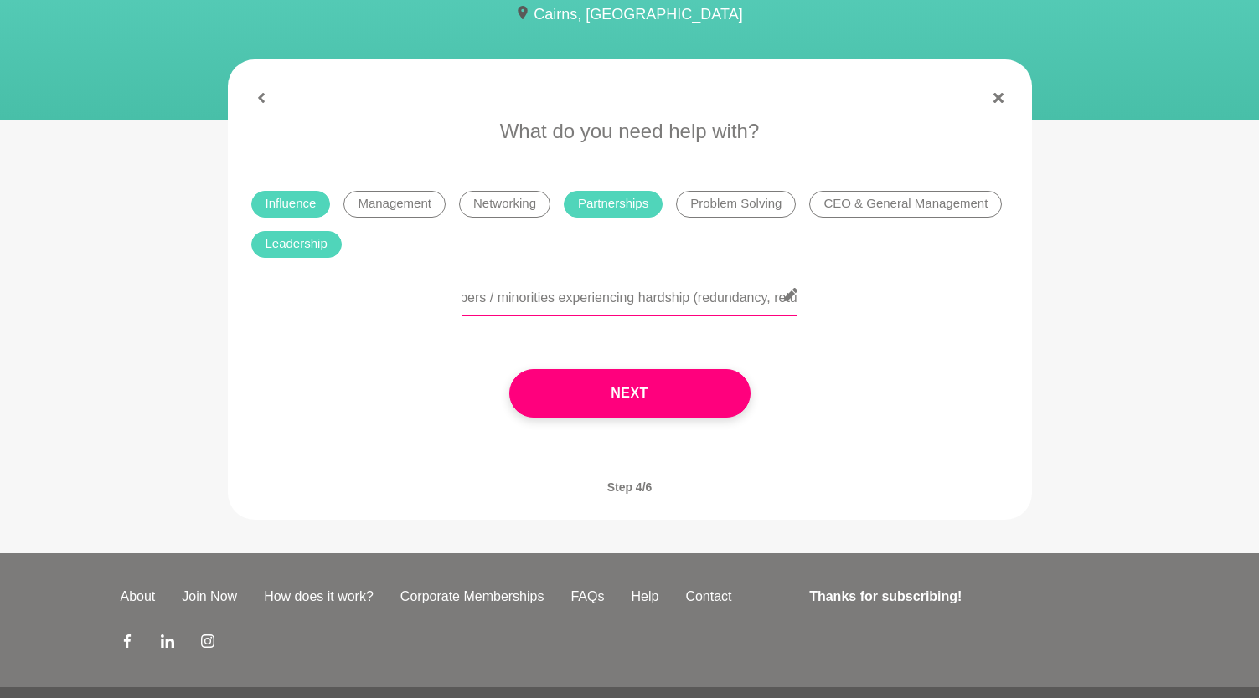
scroll to position [0, 956]
drag, startPoint x: 750, startPoint y: 302, endPoint x: 605, endPoint y: 299, distance: 144.1
click at [605, 299] on input "I'd love to pick your brain about strategic growth and partnerships for She Men…" at bounding box center [629, 295] width 335 height 41
click at [604, 300] on input "I'd love to pick your brain about strategic growth and partnerships for She Men…" at bounding box center [629, 295] width 335 height 41
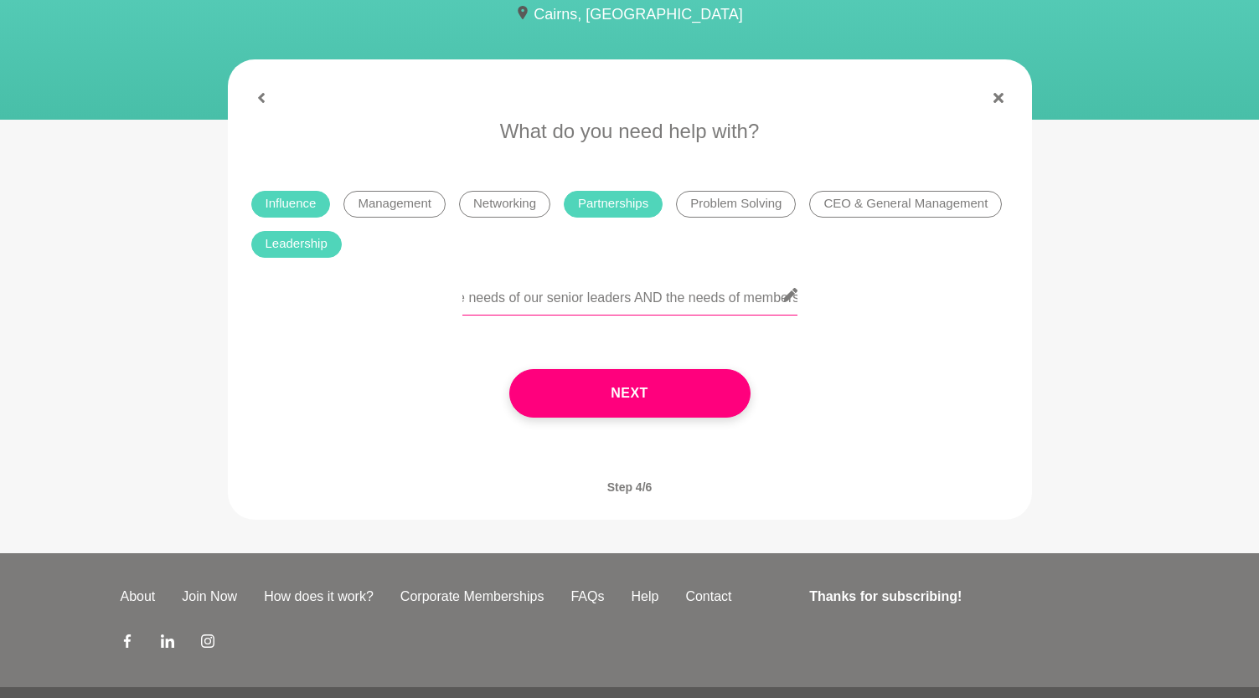
click at [508, 303] on input "I'd love to pick your brain about strategic growth and partnerships for She Men…" at bounding box center [629, 295] width 335 height 41
click at [661, 297] on input "I'd love to pick your brain about strategic growth and partnerships for She Men…" at bounding box center [629, 295] width 335 height 41
drag, startPoint x: 480, startPoint y: 301, endPoint x: 515, endPoint y: 300, distance: 35.2
click at [515, 300] on input "I'd love to pick your brain about strategic growth and partnerships for She Men…" at bounding box center [629, 295] width 335 height 41
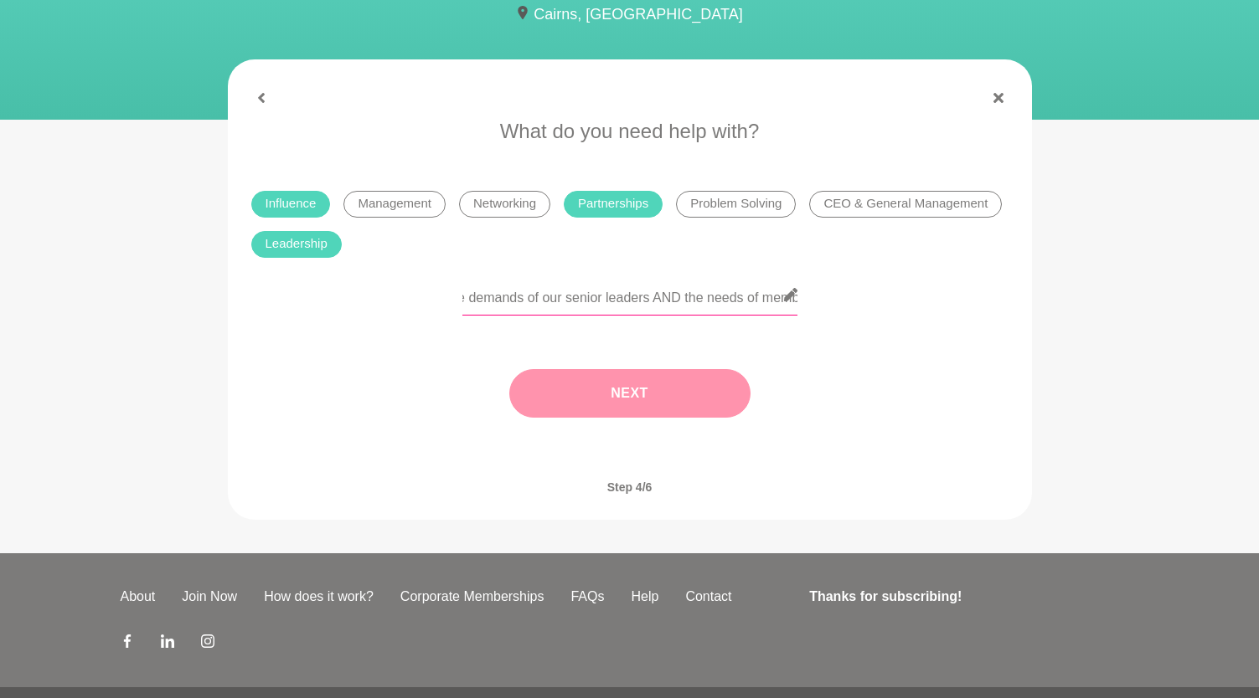
type input "I'd love to pick your brain about strategic growth and partnerships for She Men…"
click at [618, 408] on button "Next" at bounding box center [629, 393] width 241 height 49
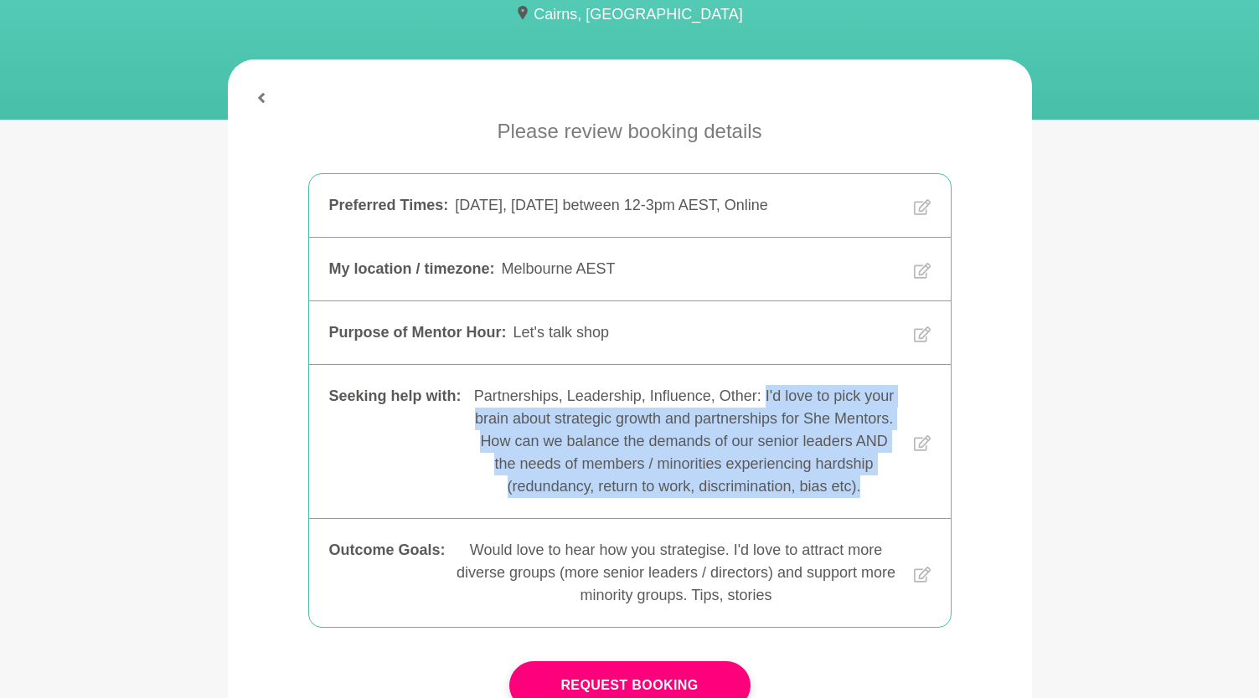
drag, startPoint x: 826, startPoint y: 490, endPoint x: 761, endPoint y: 403, distance: 108.4
click at [761, 403] on div "Partnerships, Leadership, Influence, Other: I'd love to pick your brain about s…" at bounding box center [684, 441] width 432 height 113
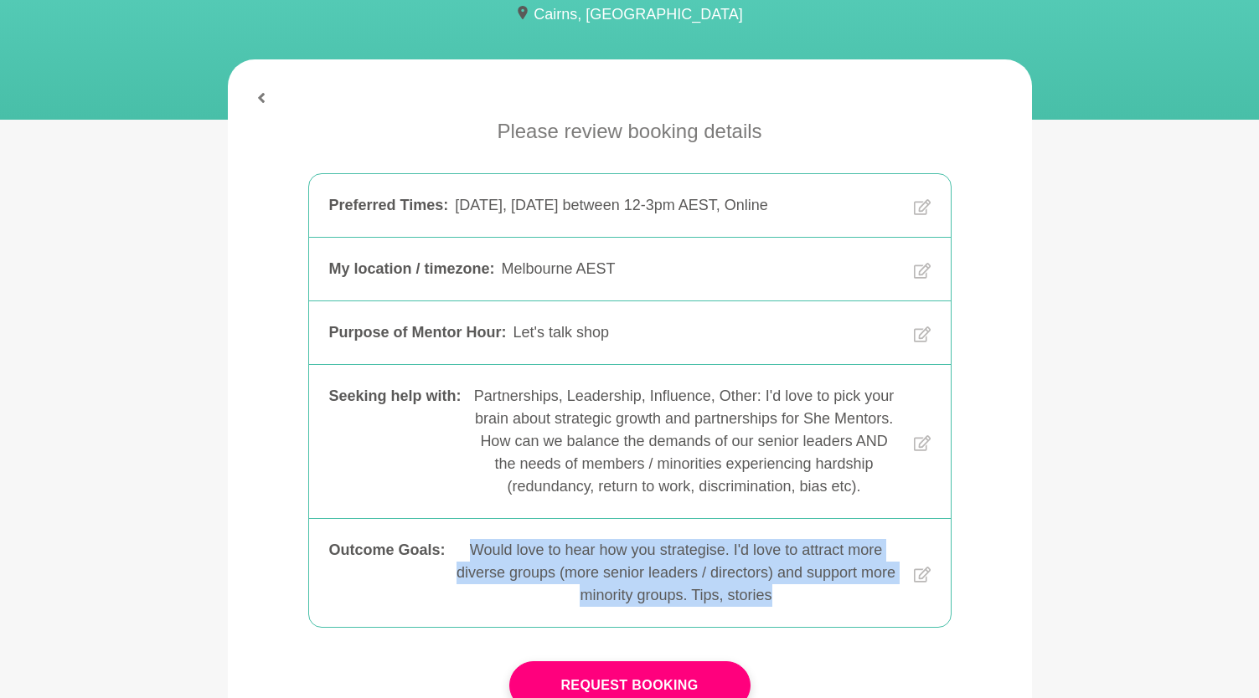
drag, startPoint x: 795, startPoint y: 599, endPoint x: 468, endPoint y: 554, distance: 329.7
click at [468, 554] on div "Would love to hear how you strategise. I'd love to attract more diverse groups …" at bounding box center [676, 573] width 448 height 68
copy div "Would love to hear how you strategise. I'd love to attract more diverse groups …"
click at [918, 575] on icon at bounding box center [922, 575] width 17 height 64
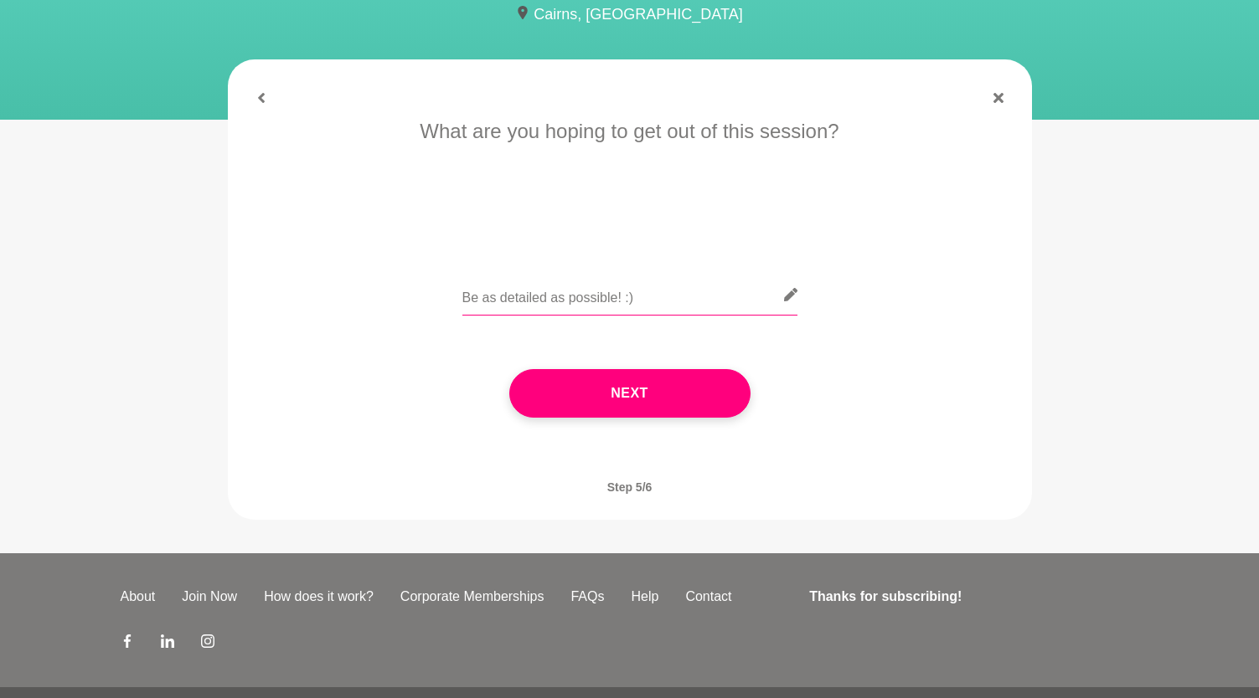
click at [616, 297] on input "text" at bounding box center [629, 295] width 335 height 41
paste input "Would love to hear how you strategise. I'd love to attract more diverse groups …"
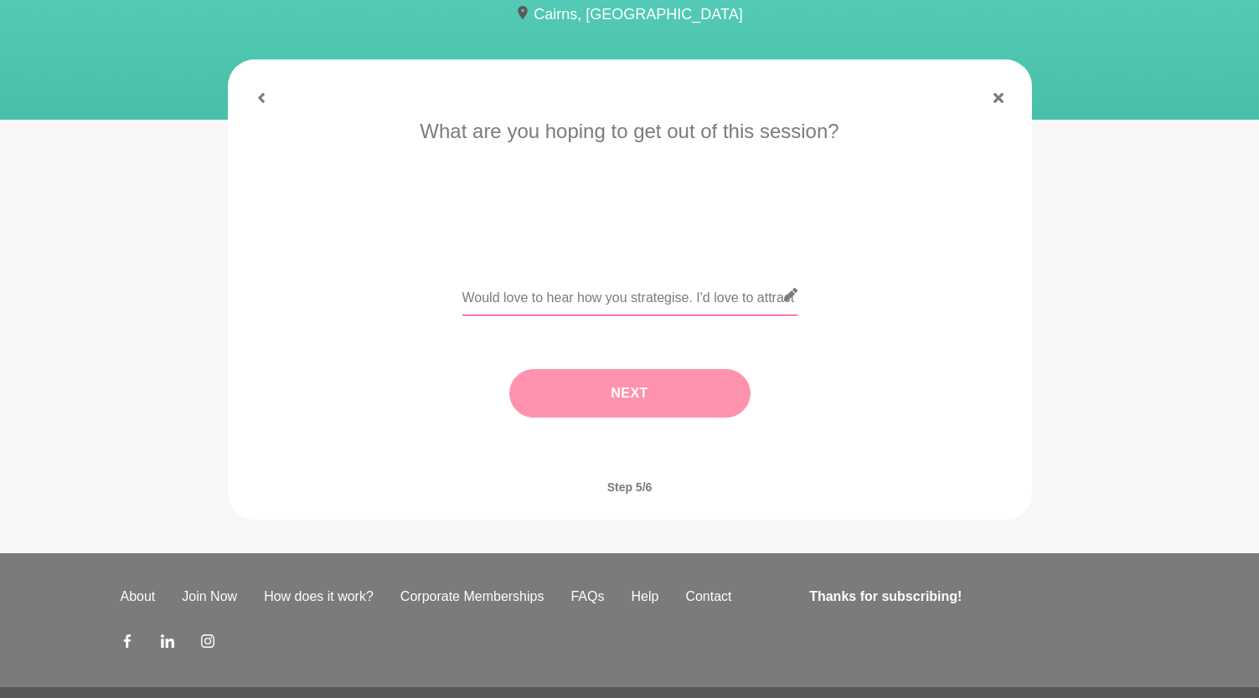
drag, startPoint x: 616, startPoint y: 297, endPoint x: 426, endPoint y: 271, distance: 191.9
click at [426, 271] on div "What are you hoping to get out of this session? Would love to hear how you stra…" at bounding box center [629, 283] width 777 height 335
click at [537, 293] on input "Would love to hear how you strategise. I'd love to attract more diverse groups …" at bounding box center [629, 295] width 335 height 41
drag, startPoint x: 579, startPoint y: 298, endPoint x: 456, endPoint y: 298, distance: 123.1
click at [456, 298] on div "Would love to hear how you strategise. I'd love to attract more diverse groups …" at bounding box center [629, 305] width 757 height 61
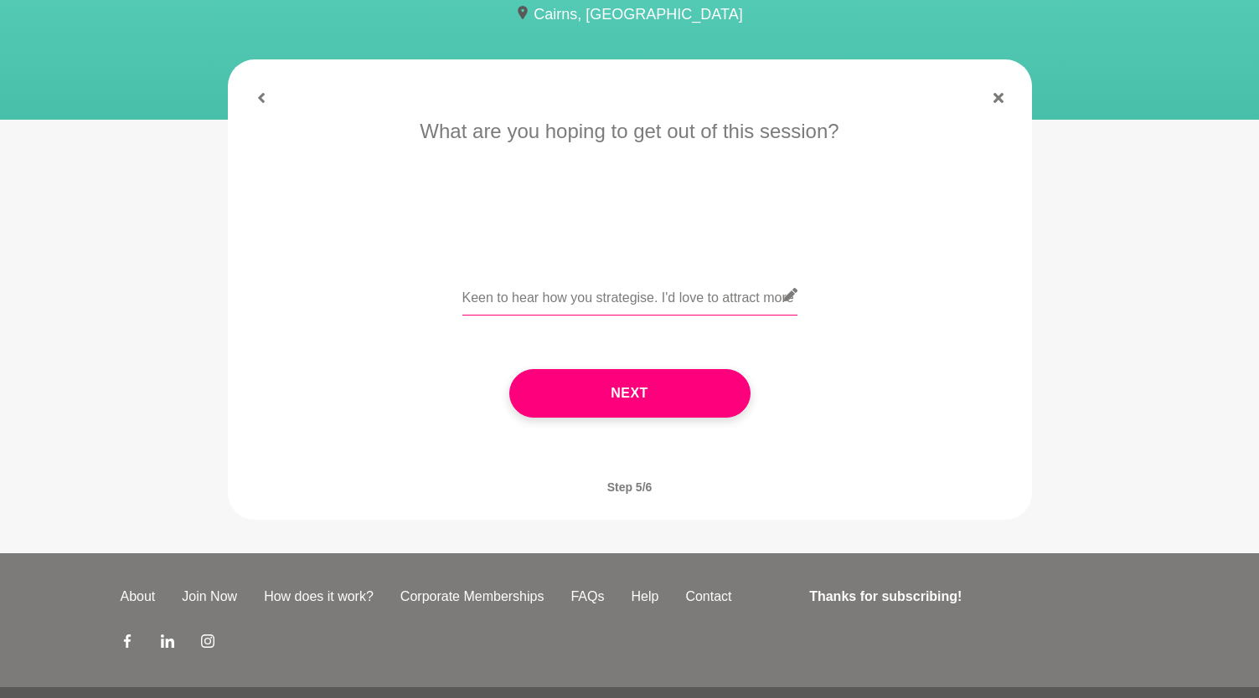
click at [595, 300] on input "Keen to hear how you strategise. I'd love to attract more diverse groups (more …" at bounding box center [629, 295] width 335 height 41
click at [661, 301] on input "Keen to hear how you "strategise. I'd love to attract more diverse groups (more…" at bounding box center [629, 295] width 335 height 41
drag, startPoint x: 689, startPoint y: 302, endPoint x: 725, endPoint y: 302, distance: 36.0
click at [725, 302] on input "Keen to hear how you "strategise". I'd love to attract more diverse groups (mor…" at bounding box center [629, 295] width 335 height 41
click at [687, 299] on input "Keen to hear how you "strategise". I'd love to attract more diverse groups (mor…" at bounding box center [629, 295] width 335 height 41
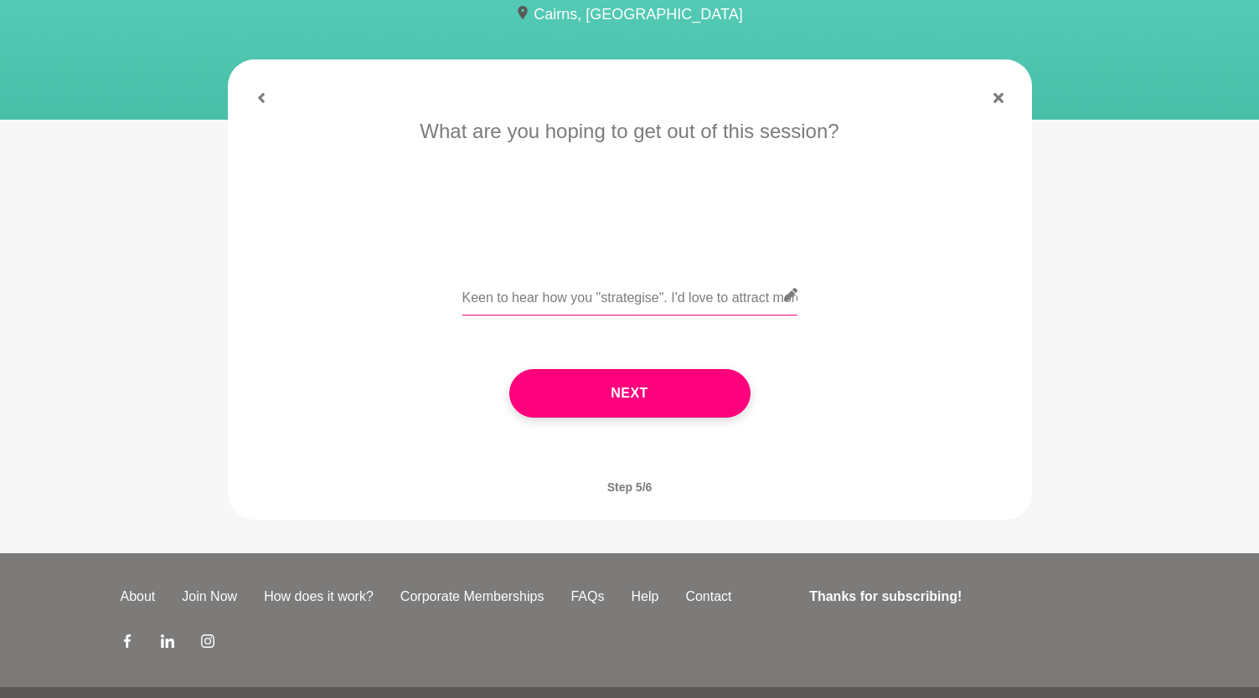
drag, startPoint x: 672, startPoint y: 297, endPoint x: 650, endPoint y: 304, distance: 23.6
click at [650, 304] on input "Keen to hear how you "strategise". I'd love to attract more diverse groups (mor…" at bounding box center [629, 295] width 335 height 41
click at [683, 303] on input "Keen to hear how you "strategise". I'd love to attract more diverse groups (mor…" at bounding box center [629, 295] width 335 height 41
drag, startPoint x: 671, startPoint y: 302, endPoint x: 833, endPoint y: 296, distance: 162.6
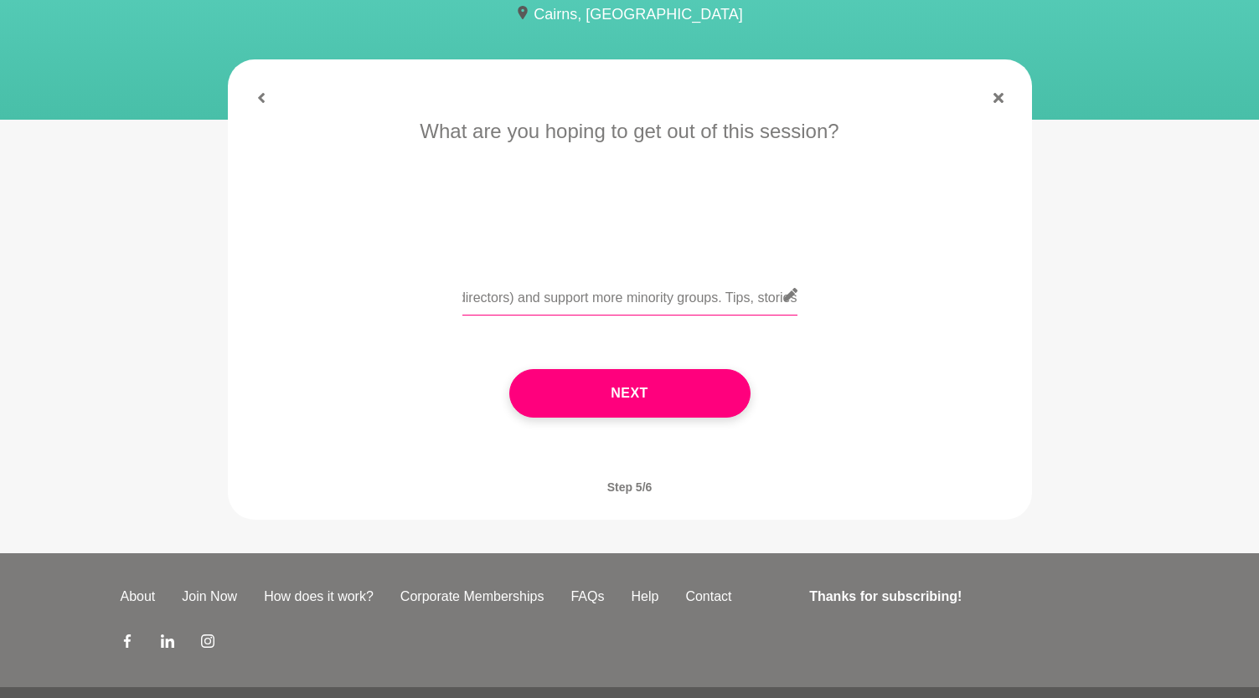
click at [833, 296] on div "Keen to hear how you "strategise". I'd love to attract more diverse groups (mor…" at bounding box center [629, 305] width 757 height 61
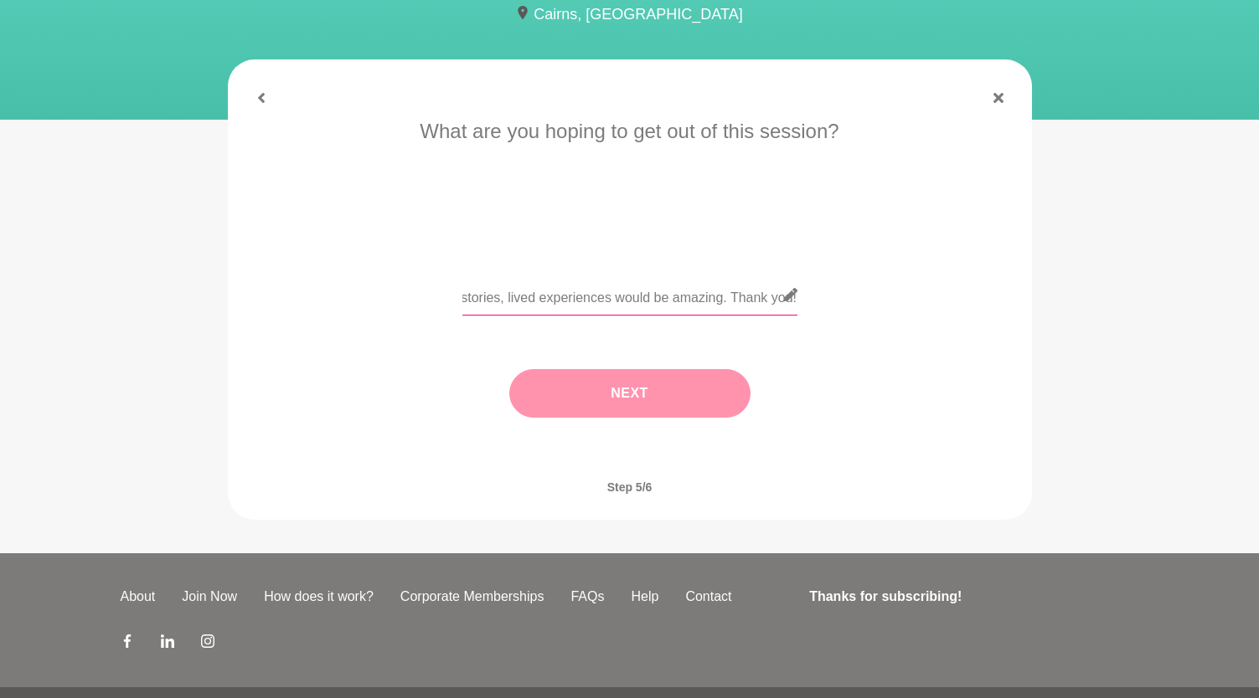
type input "Keen to hear how you "strategise" and prioritise different partnerships and ini…"
click at [677, 389] on button "Next" at bounding box center [629, 393] width 241 height 49
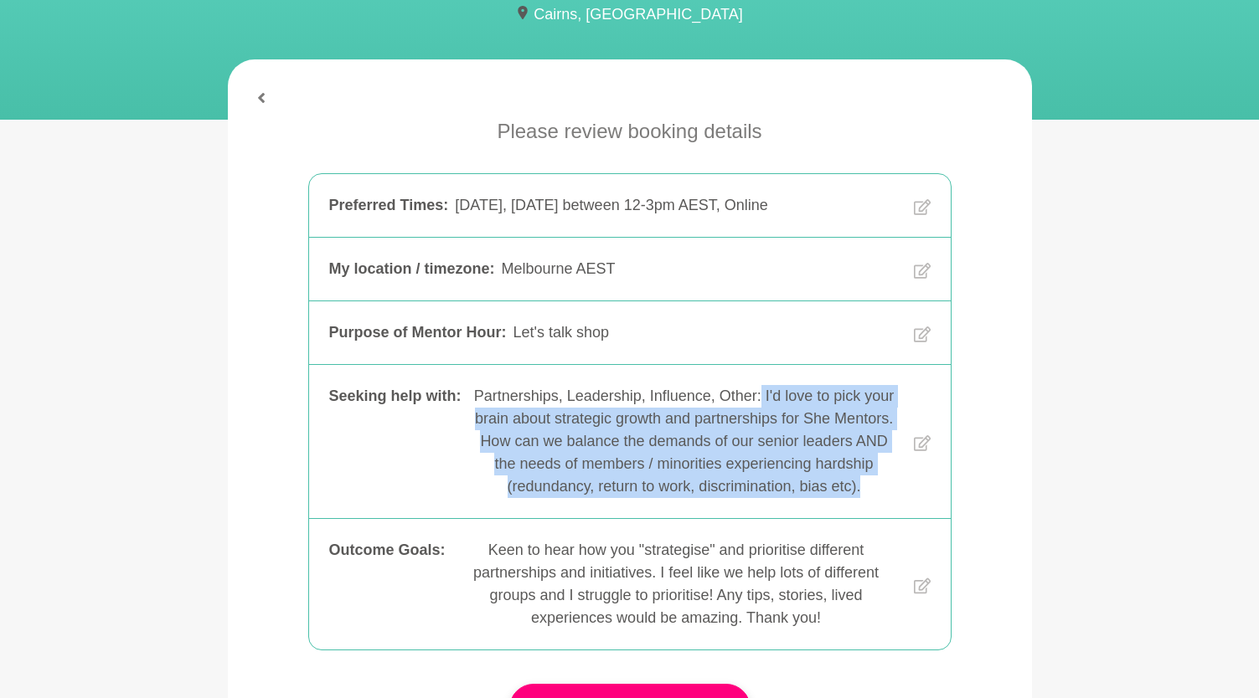
drag, startPoint x: 873, startPoint y: 492, endPoint x: 760, endPoint y: 400, distance: 146.5
click at [760, 400] on div "Partnerships, Leadership, Influence, Other: I'd love to pick your brain about s…" at bounding box center [684, 441] width 432 height 113
copy div "I'd love to pick your brain about strategic growth and partnerships for She Men…"
click at [918, 438] on icon at bounding box center [921, 443] width 17 height 16
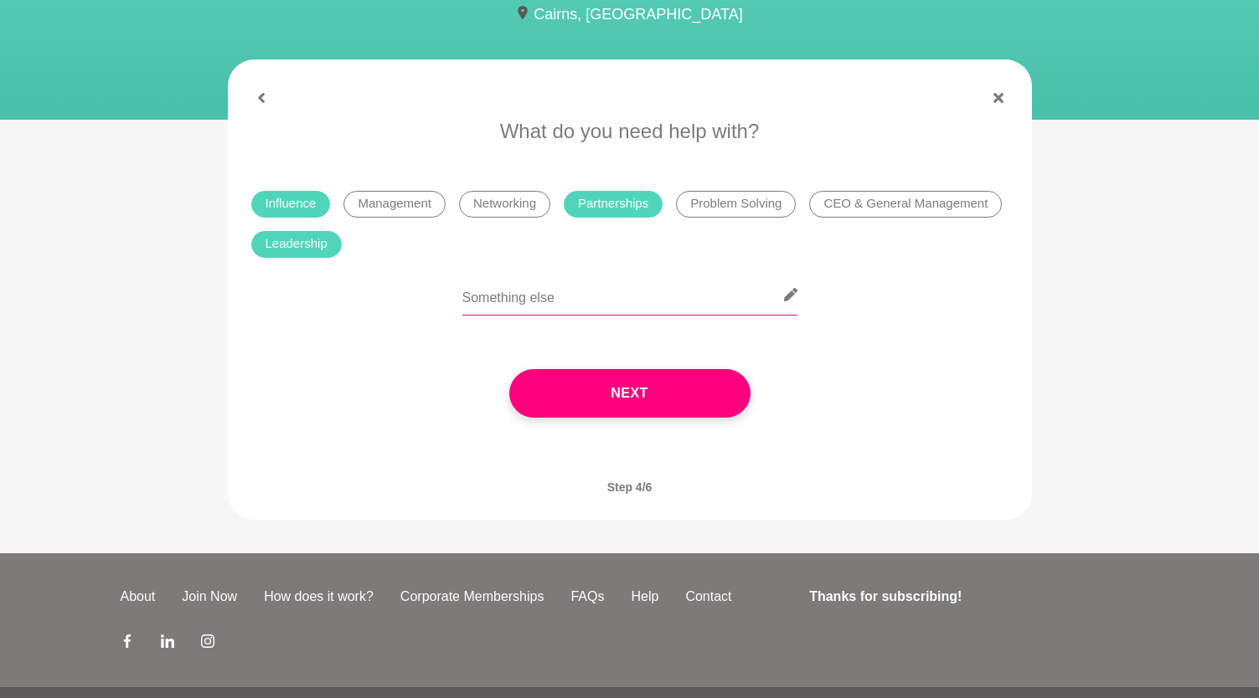
click at [666, 286] on input "text" at bounding box center [629, 295] width 335 height 41
paste input "I'd love to pick your brain about strategic growth and partnerships for She Men…"
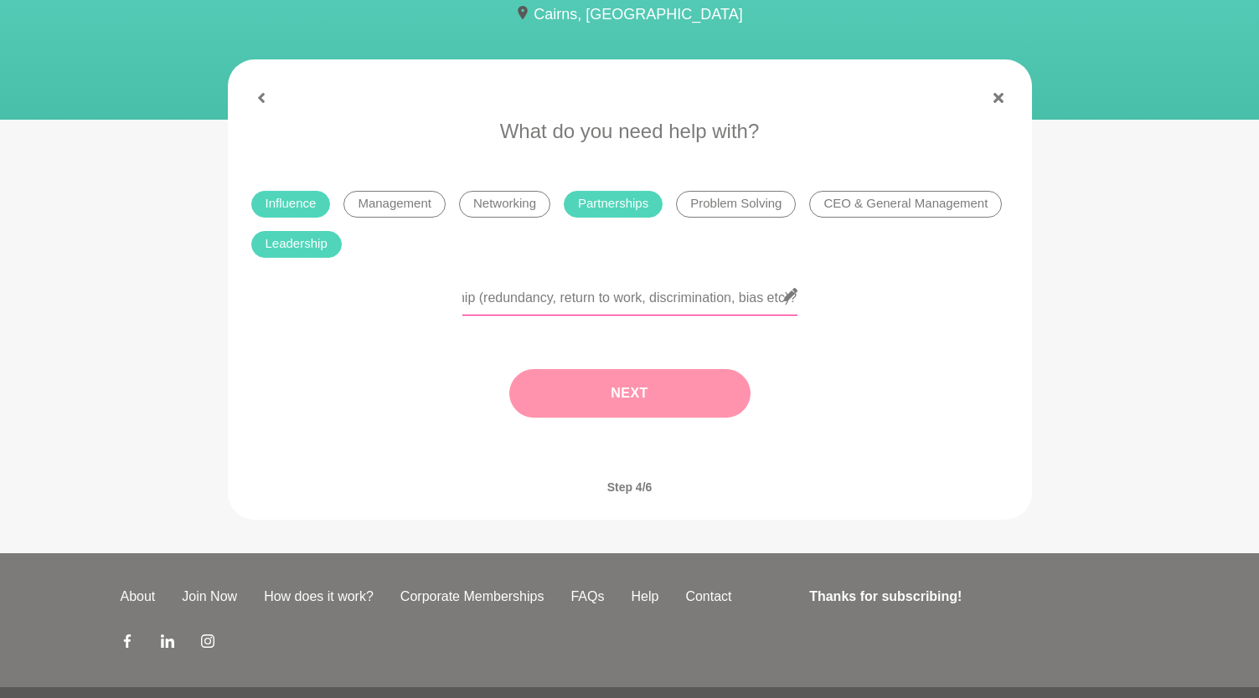
type input "I'd love to pick your brain about strategic growth and partnerships for She Men…"
click at [641, 396] on button "Next" at bounding box center [629, 393] width 241 height 49
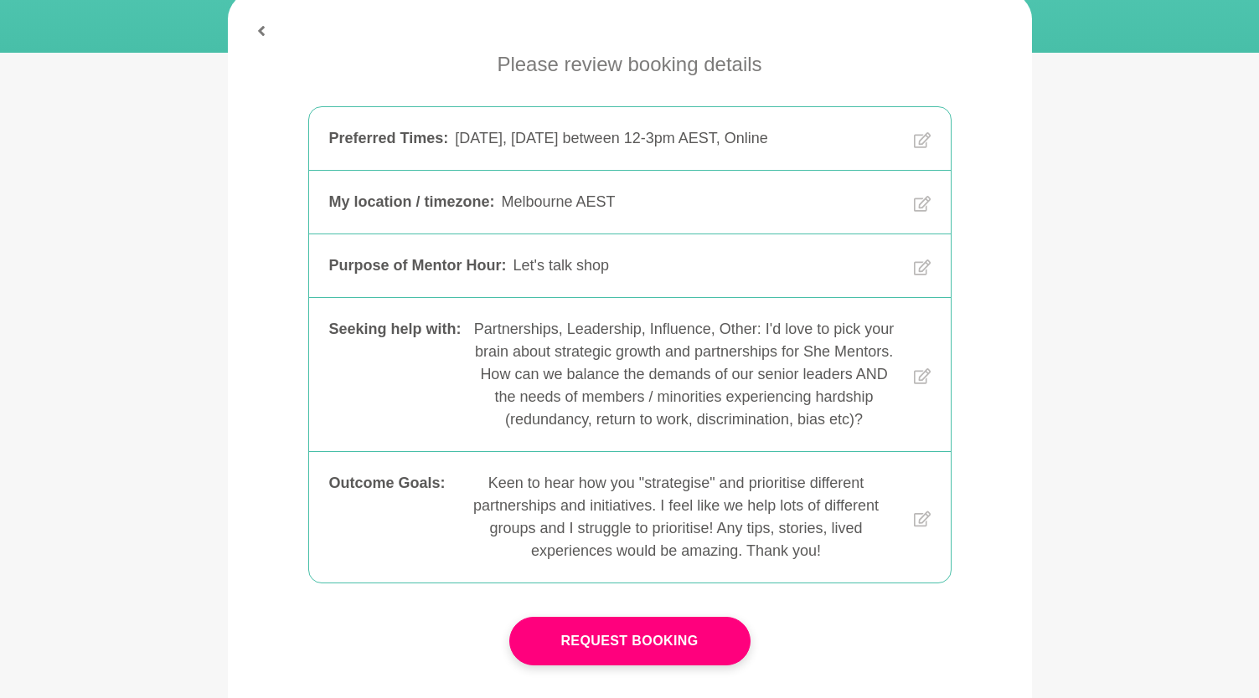
scroll to position [292, 0]
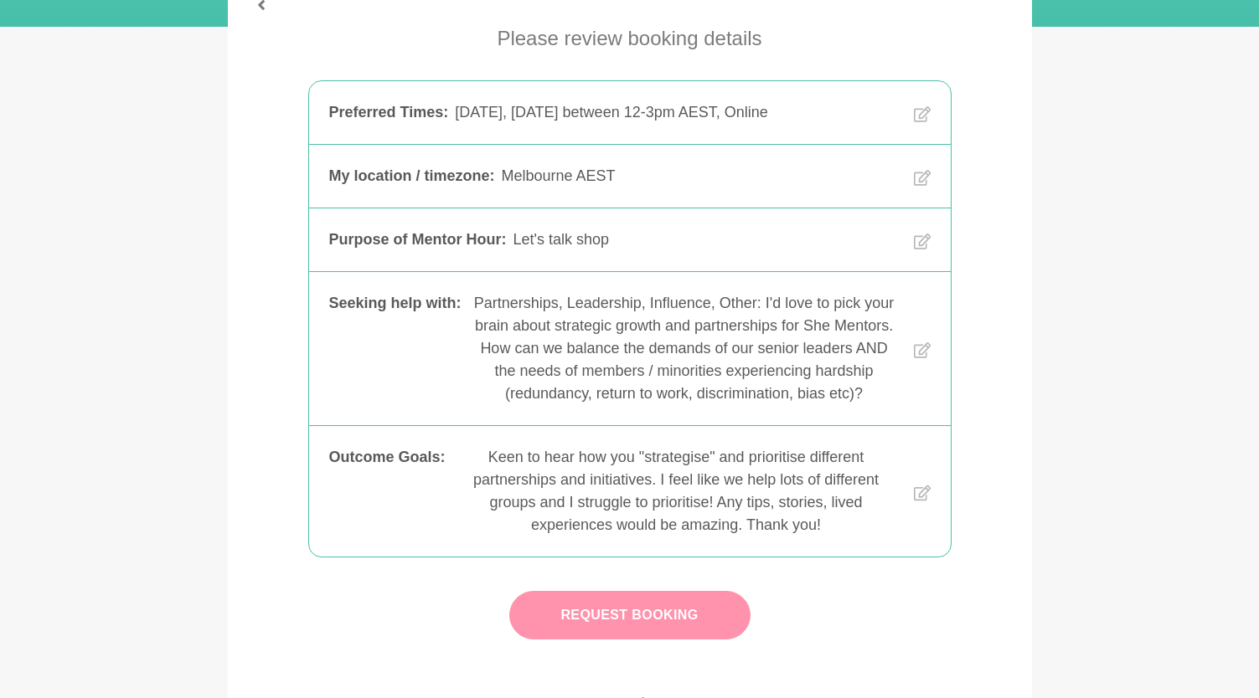
click at [644, 628] on button "Request Booking" at bounding box center [629, 615] width 241 height 49
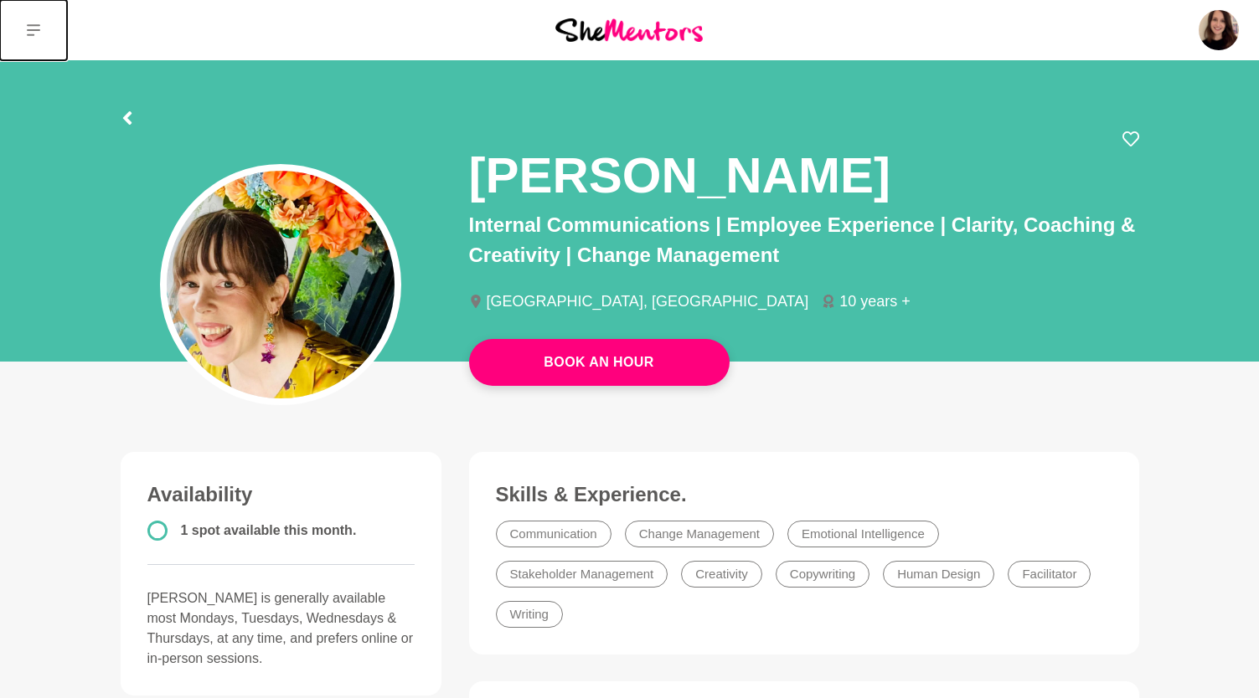
click at [32, 28] on icon at bounding box center [33, 29] width 13 height 13
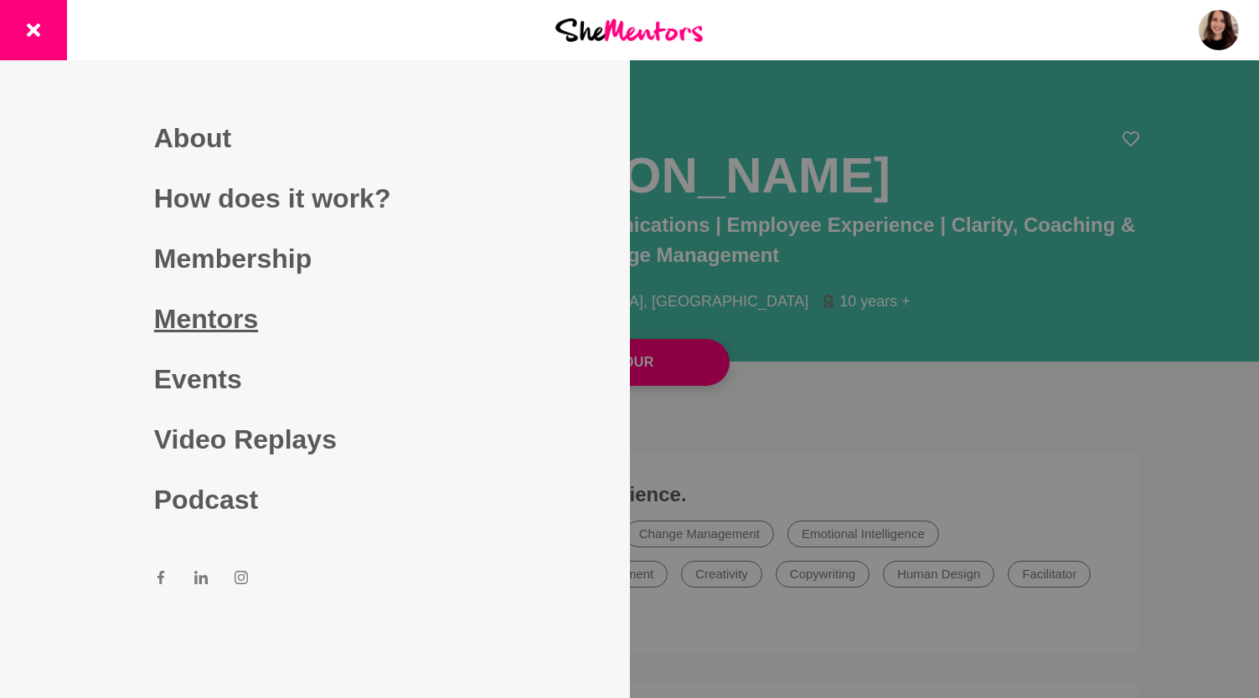
click at [230, 312] on link "Mentors" at bounding box center [315, 319] width 322 height 60
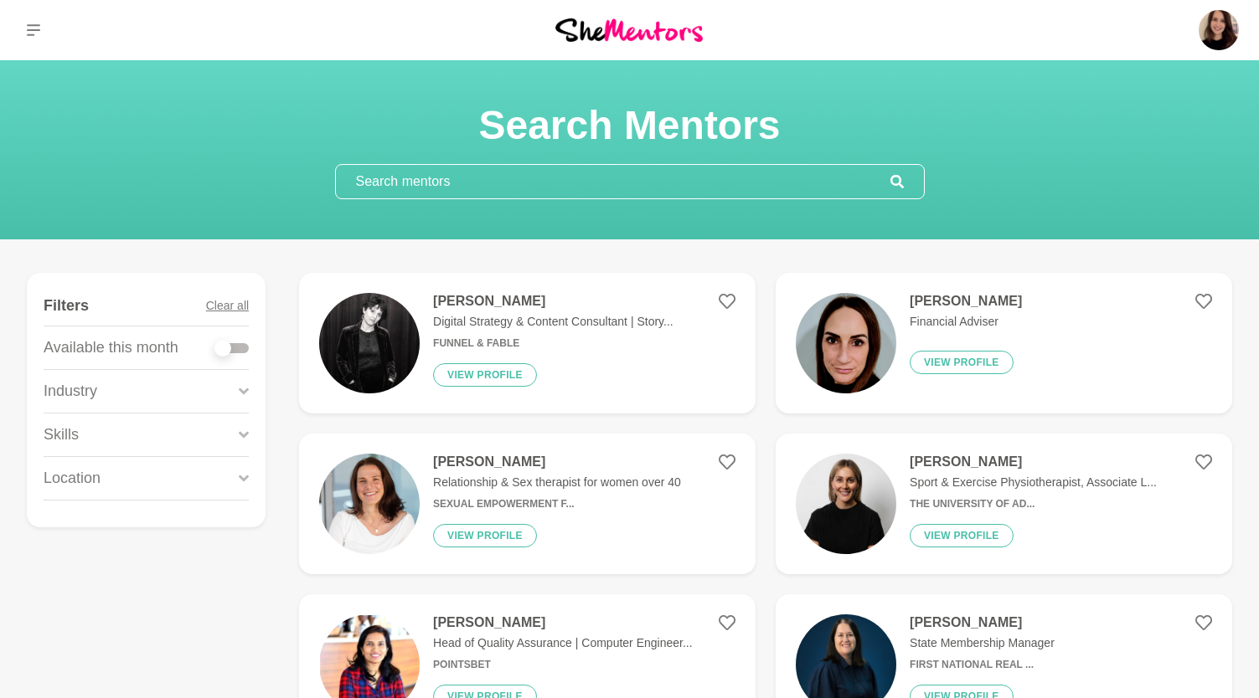
click at [384, 188] on input "text" at bounding box center [613, 181] width 554 height 33
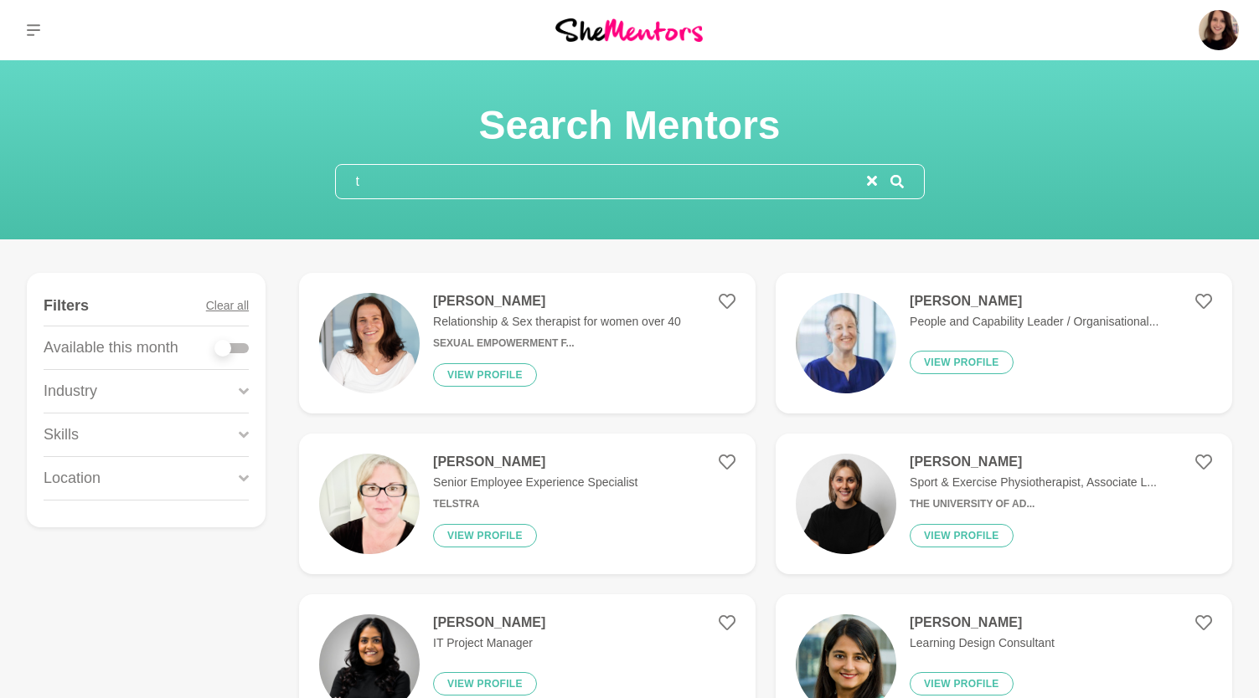
type input "t"
